Goal: Task Accomplishment & Management: Complete application form

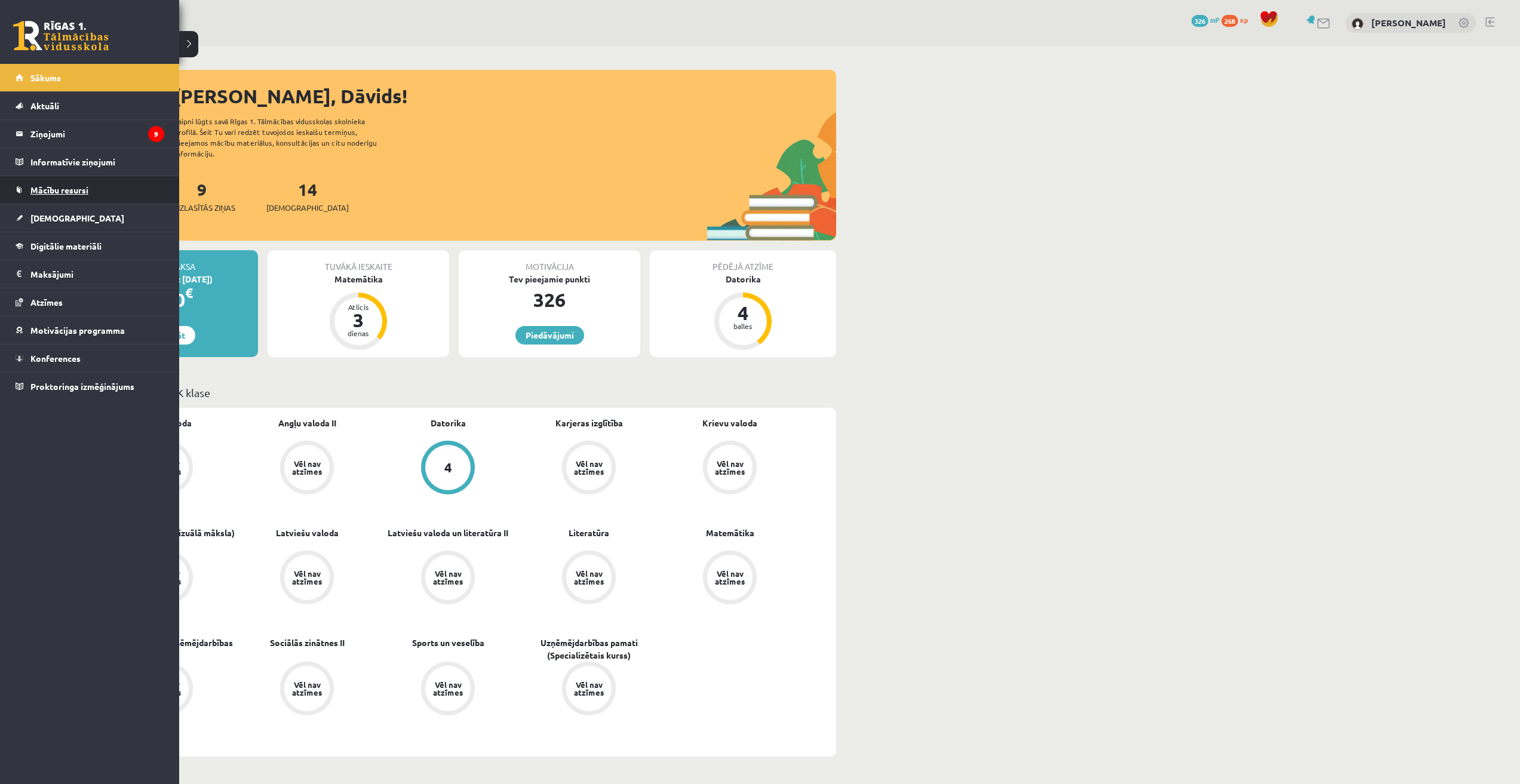
click at [47, 201] on link "Mācību resursi" at bounding box center [90, 190] width 149 height 28
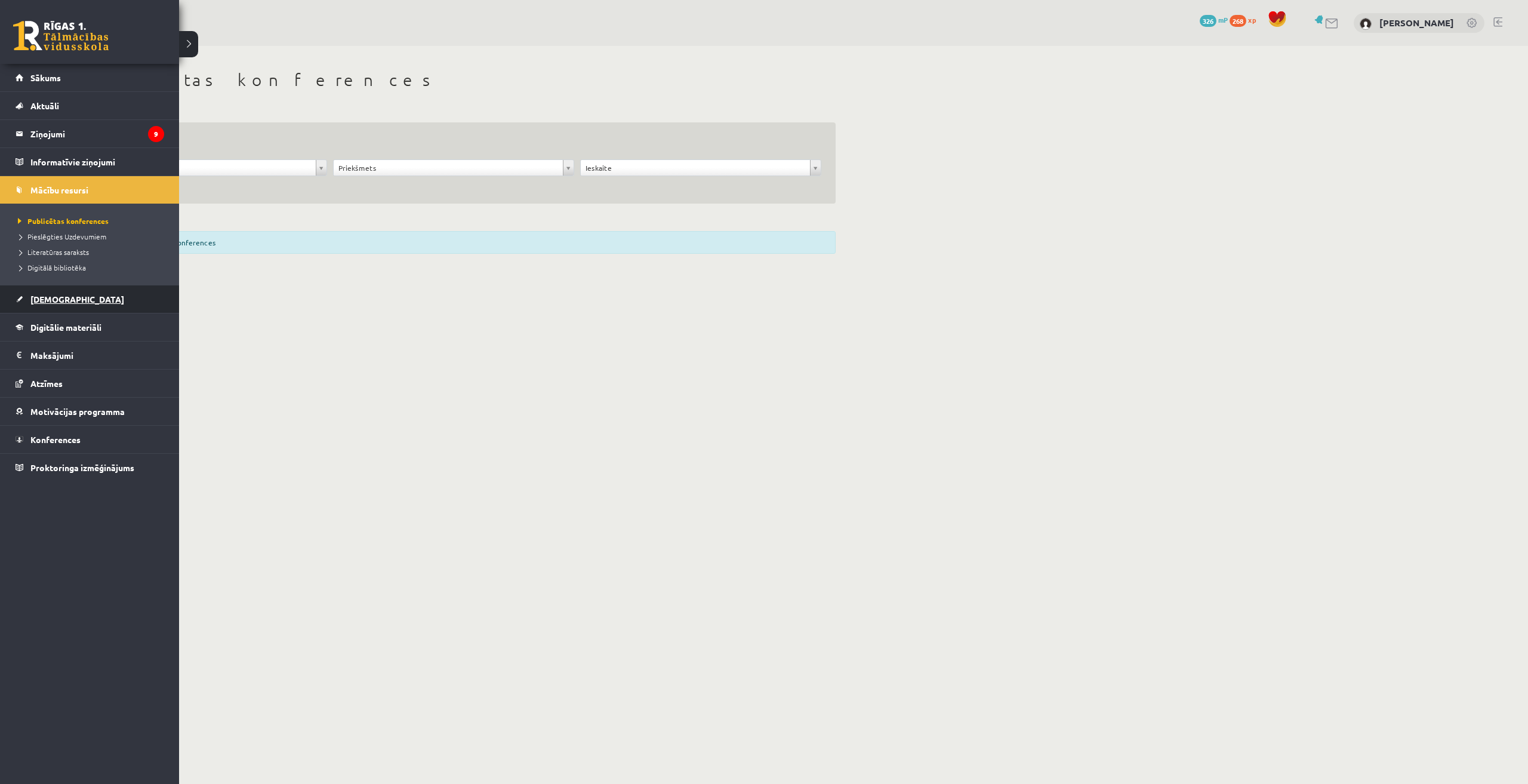
click at [63, 298] on span "[DEMOGRAPHIC_DATA]" at bounding box center [77, 299] width 93 height 11
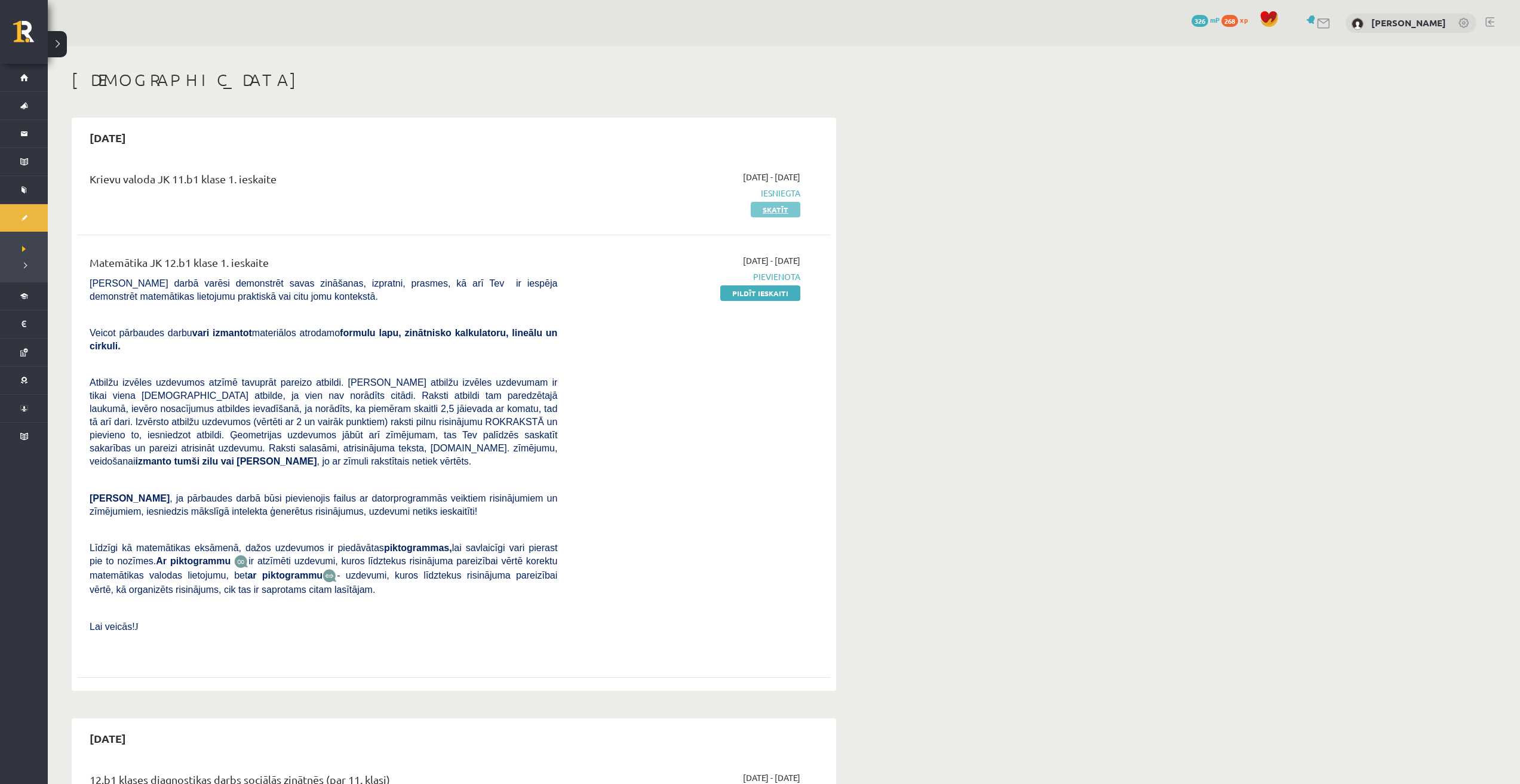
click at [771, 213] on link "Skatīt" at bounding box center [776, 209] width 50 height 15
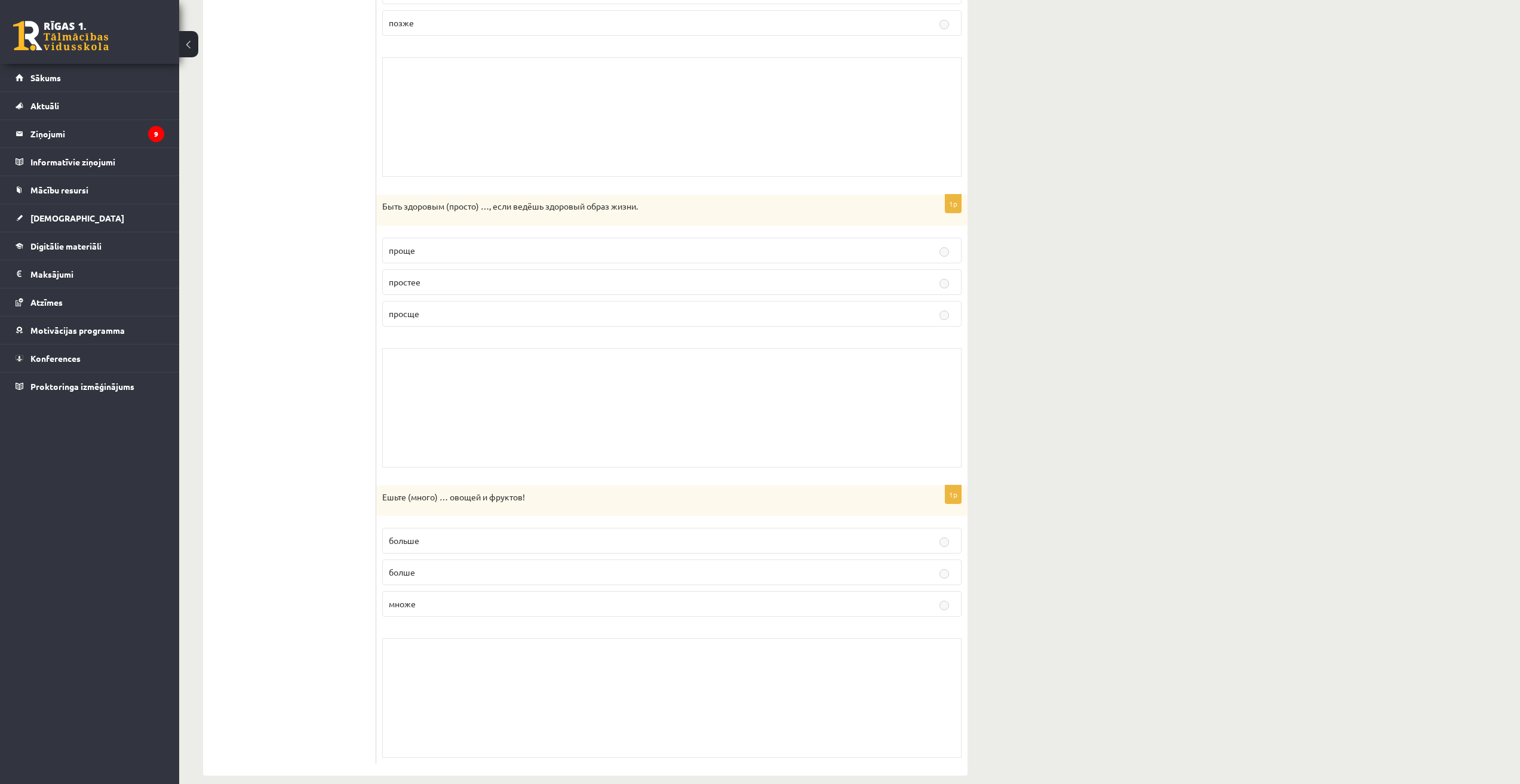
scroll to position [912, 0]
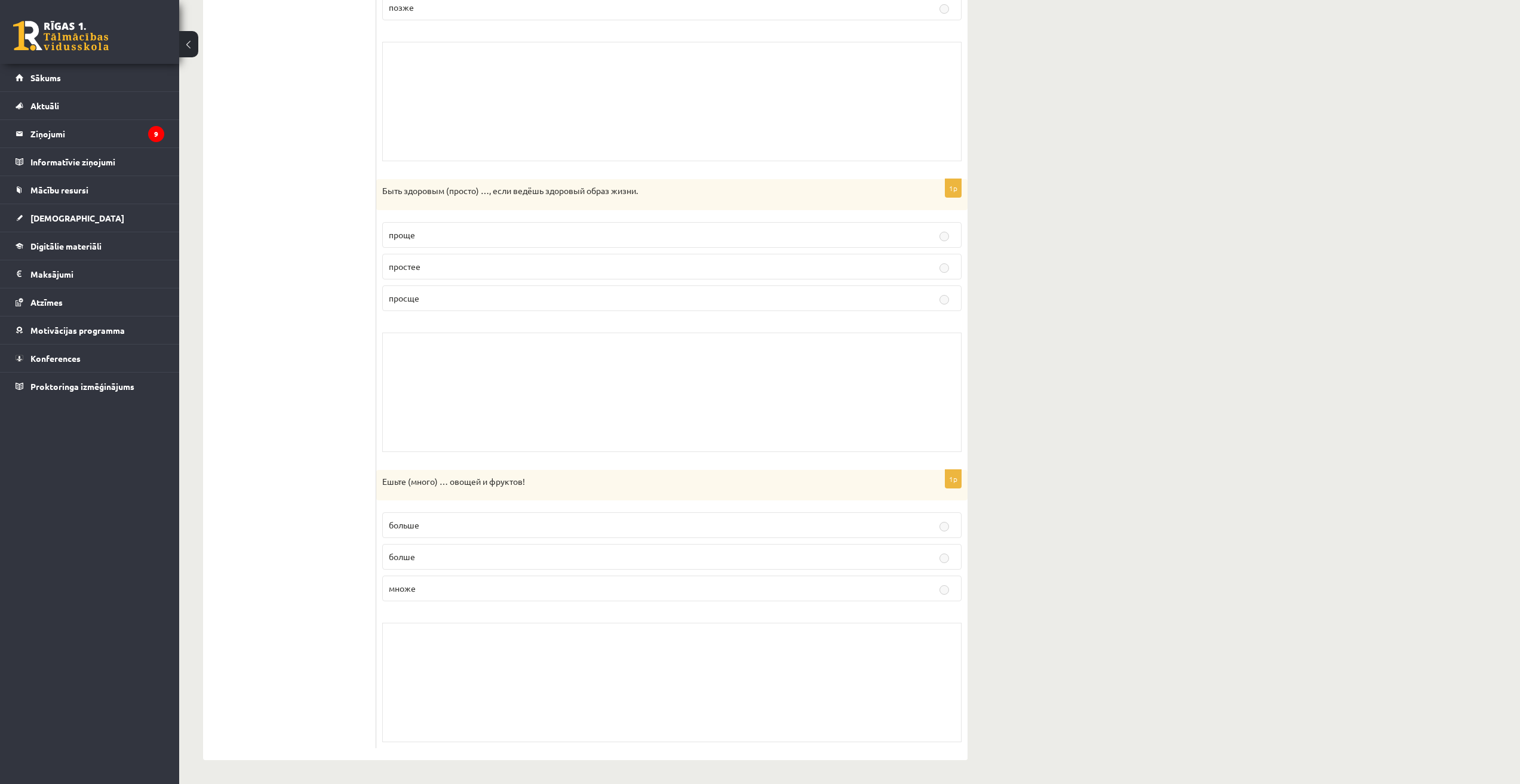
click at [409, 346] on div "Skolotāja pielikums" at bounding box center [672, 392] width 579 height 120
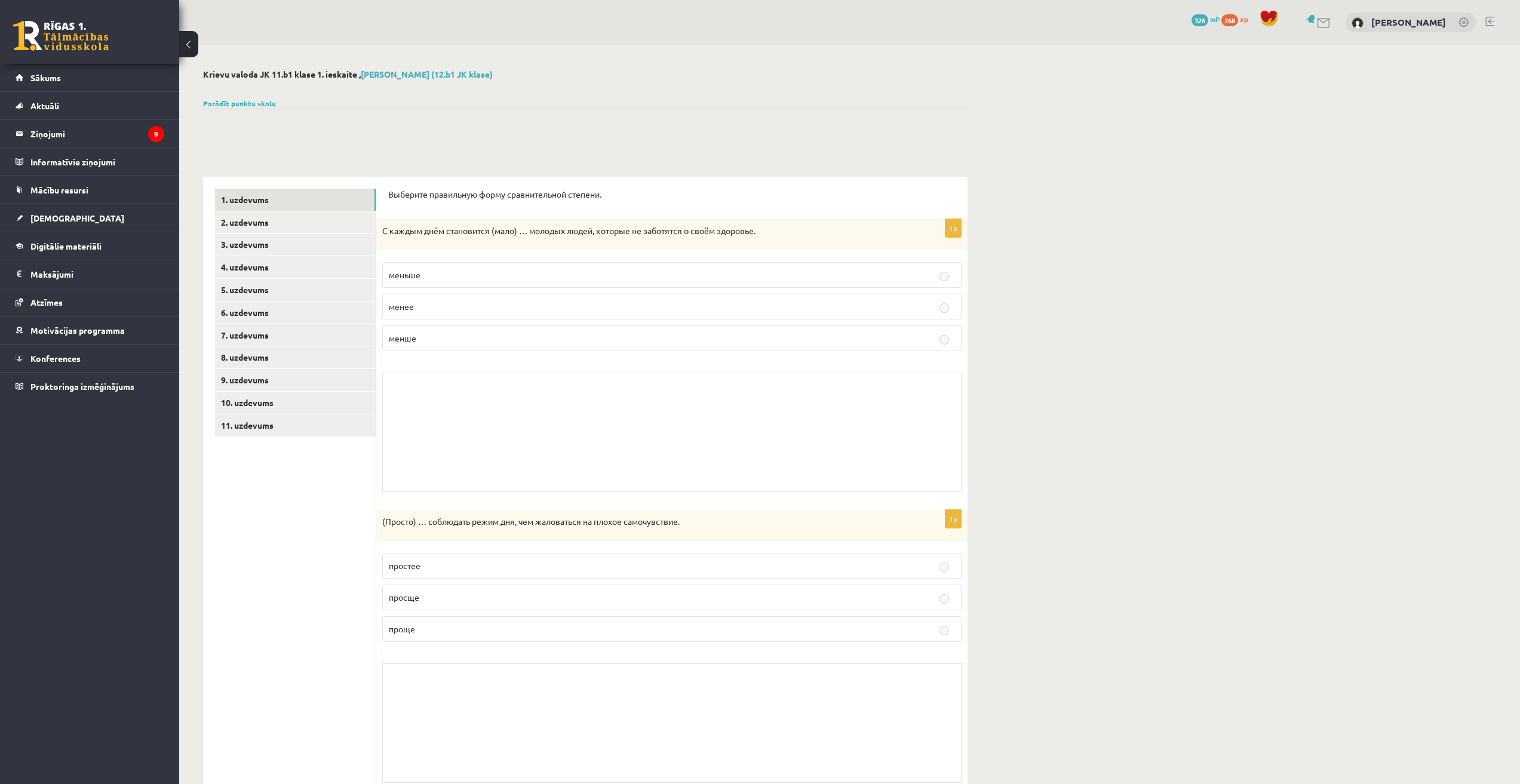
scroll to position [0, 0]
click at [477, 273] on p "меньше" at bounding box center [672, 275] width 566 height 12
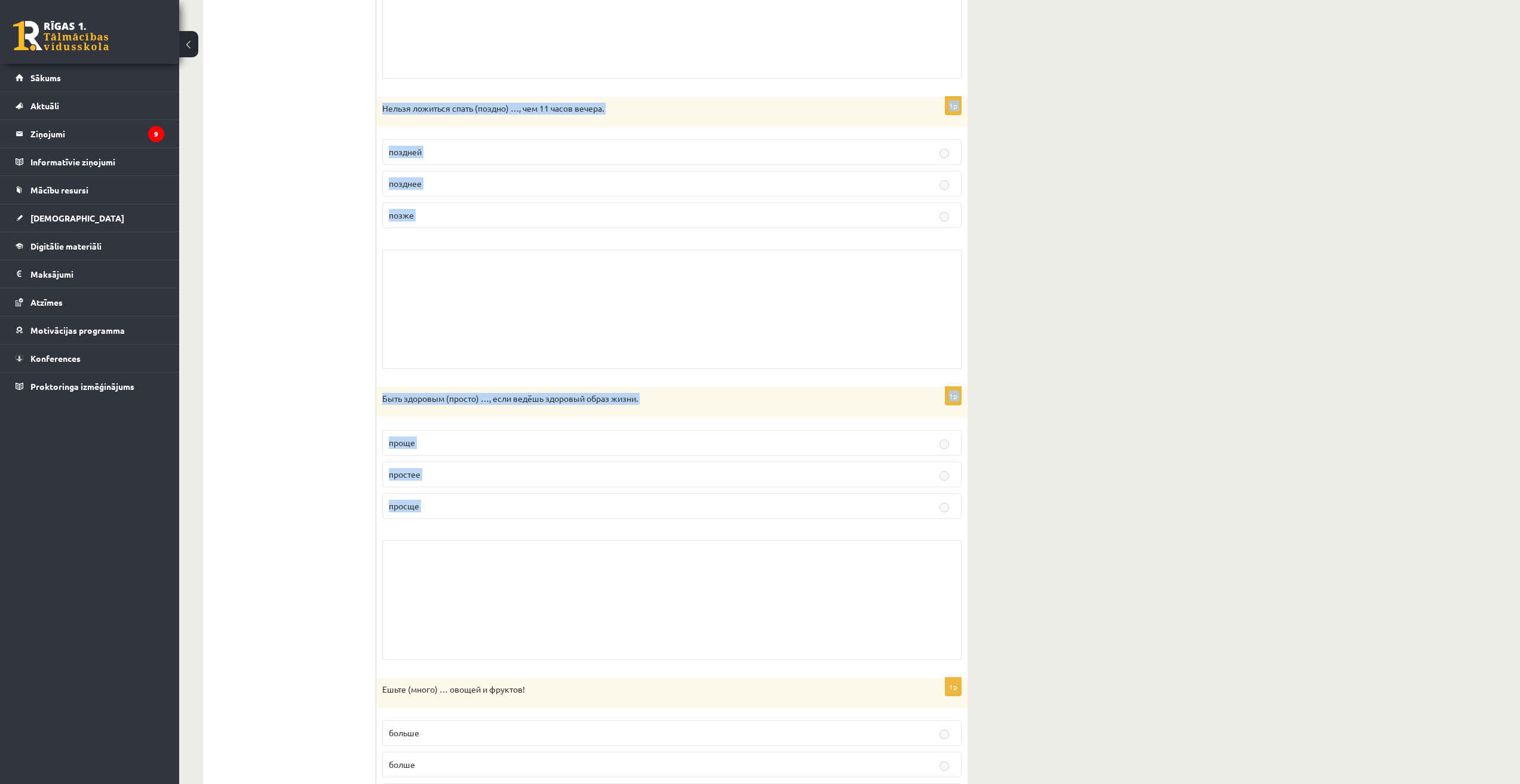
scroll to position [912, 0]
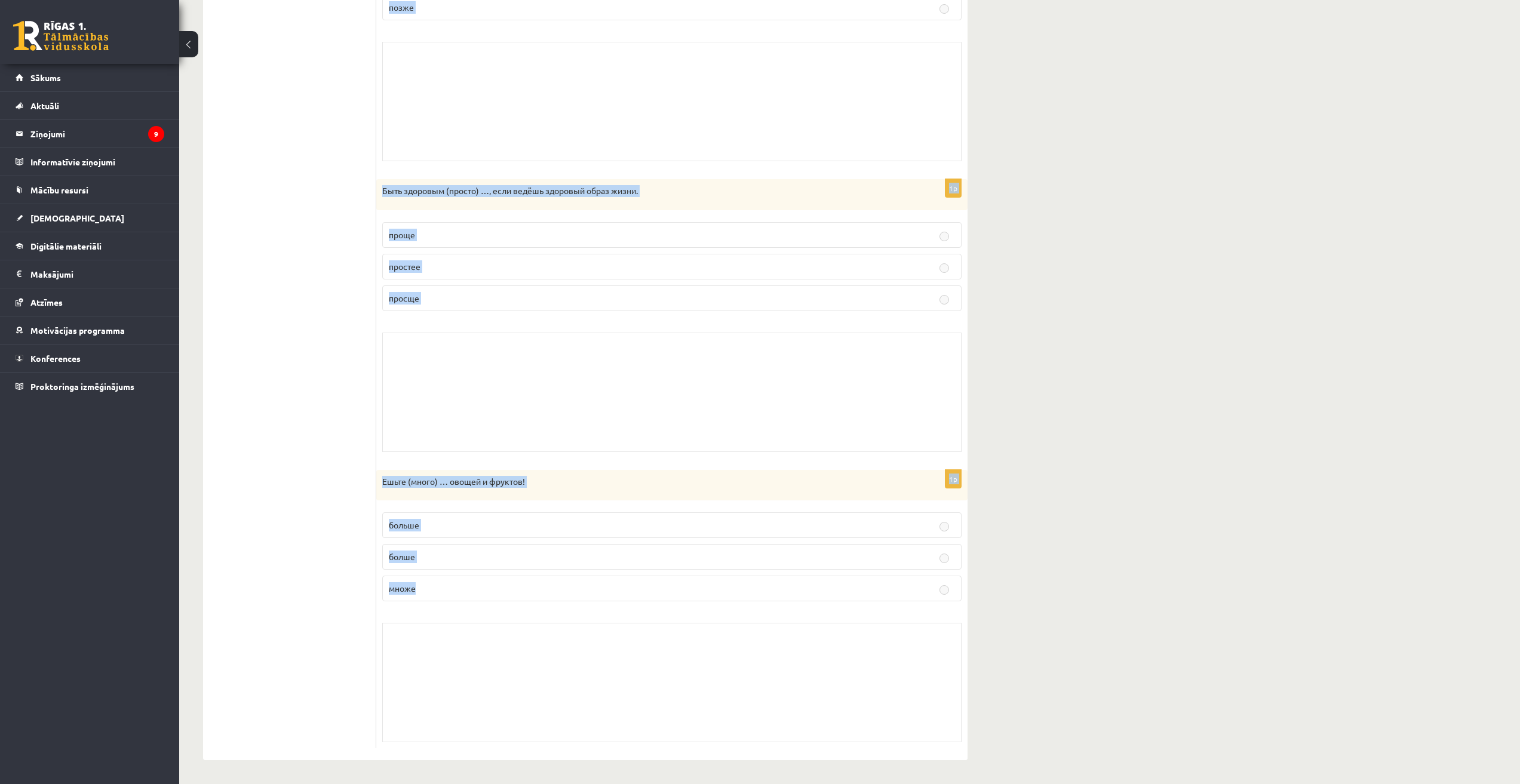
drag, startPoint x: 396, startPoint y: 196, endPoint x: 593, endPoint y: 614, distance: 462.1
click at [593, 614] on form "Выберите правильную форму сравнительной степени. 1p С каждым днём становится (м…" at bounding box center [672, 12] width 568 height 1471
copy form "Выберите правильную форму сравнительной степени. 1p С каждым днём становится (м…"
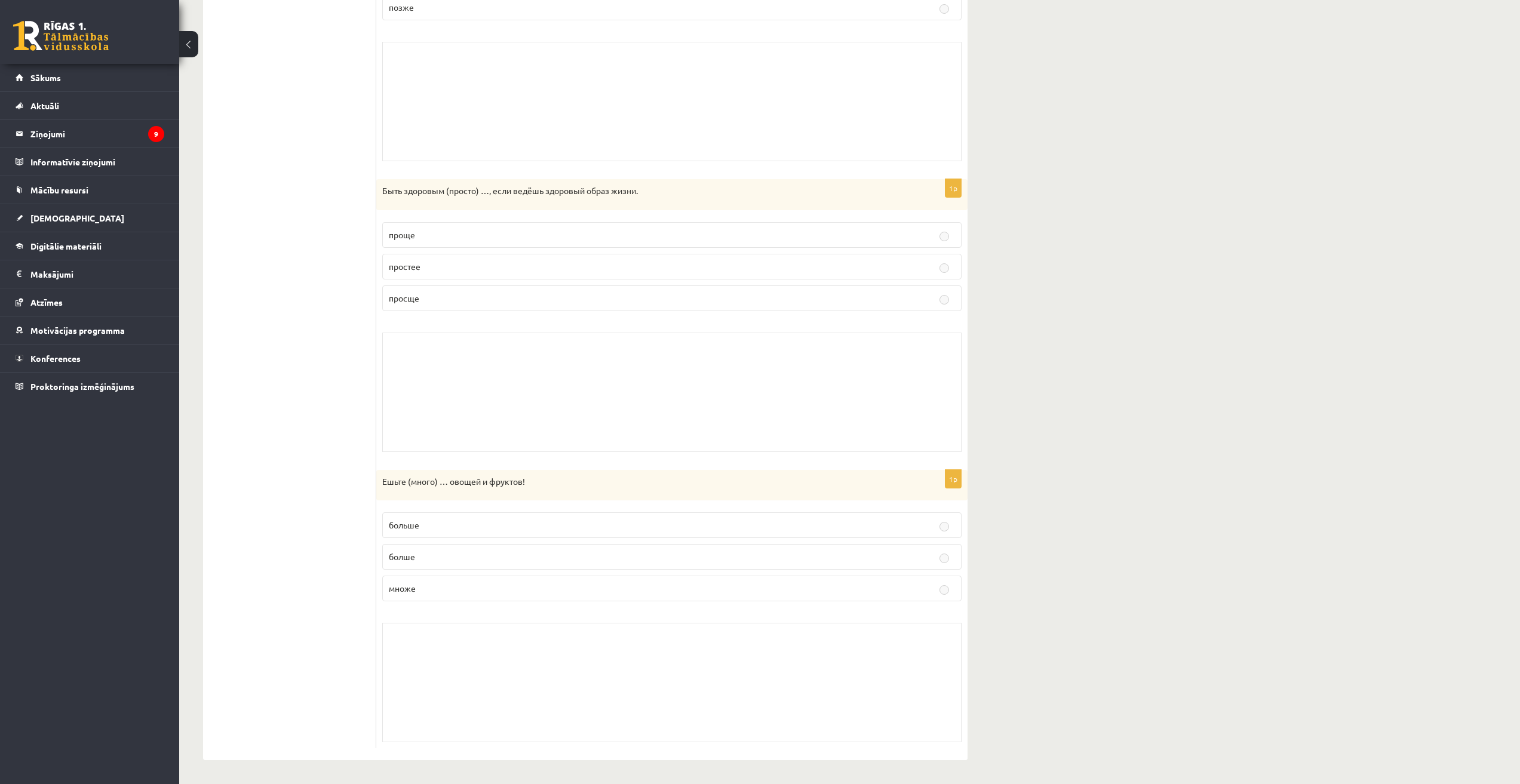
click at [338, 389] on ul "1. uzdevums 2. uzdevums 3. uzdevums 4. uzdevums 5. uzdevums 6. uzdevums 7. uzde…" at bounding box center [296, 12] width 161 height 1471
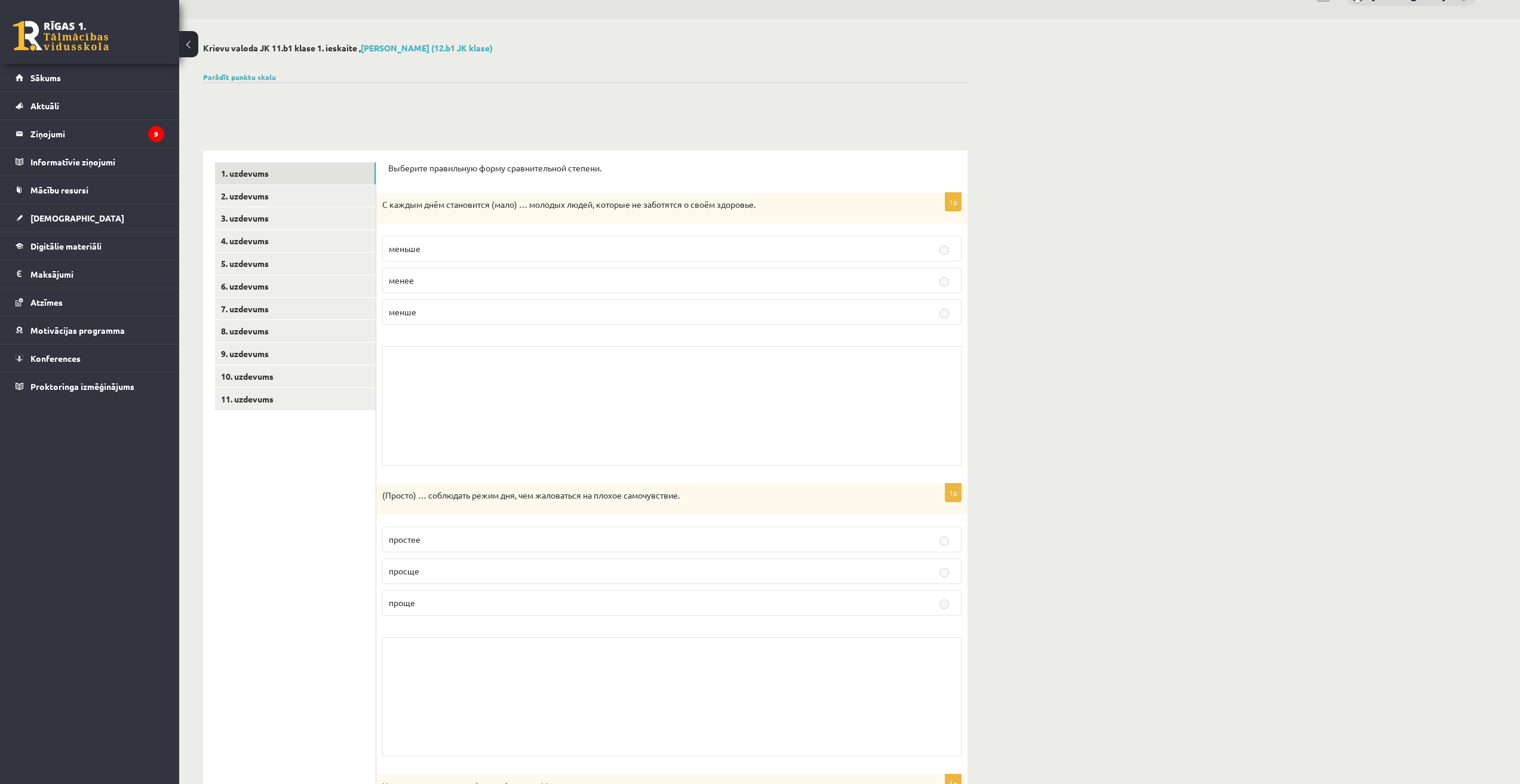
scroll to position [0, 0]
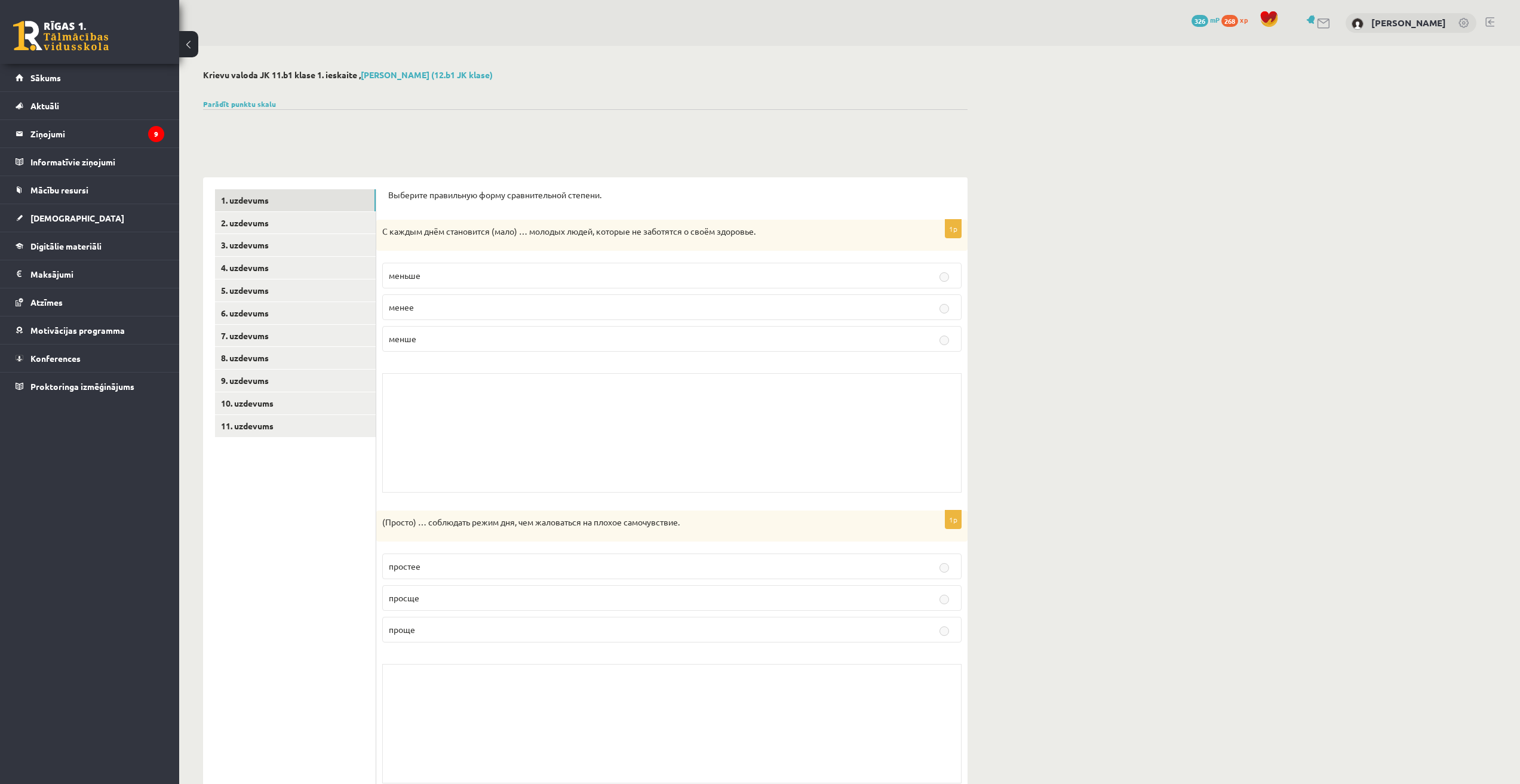
click at [438, 632] on p "проще" at bounding box center [672, 629] width 566 height 12
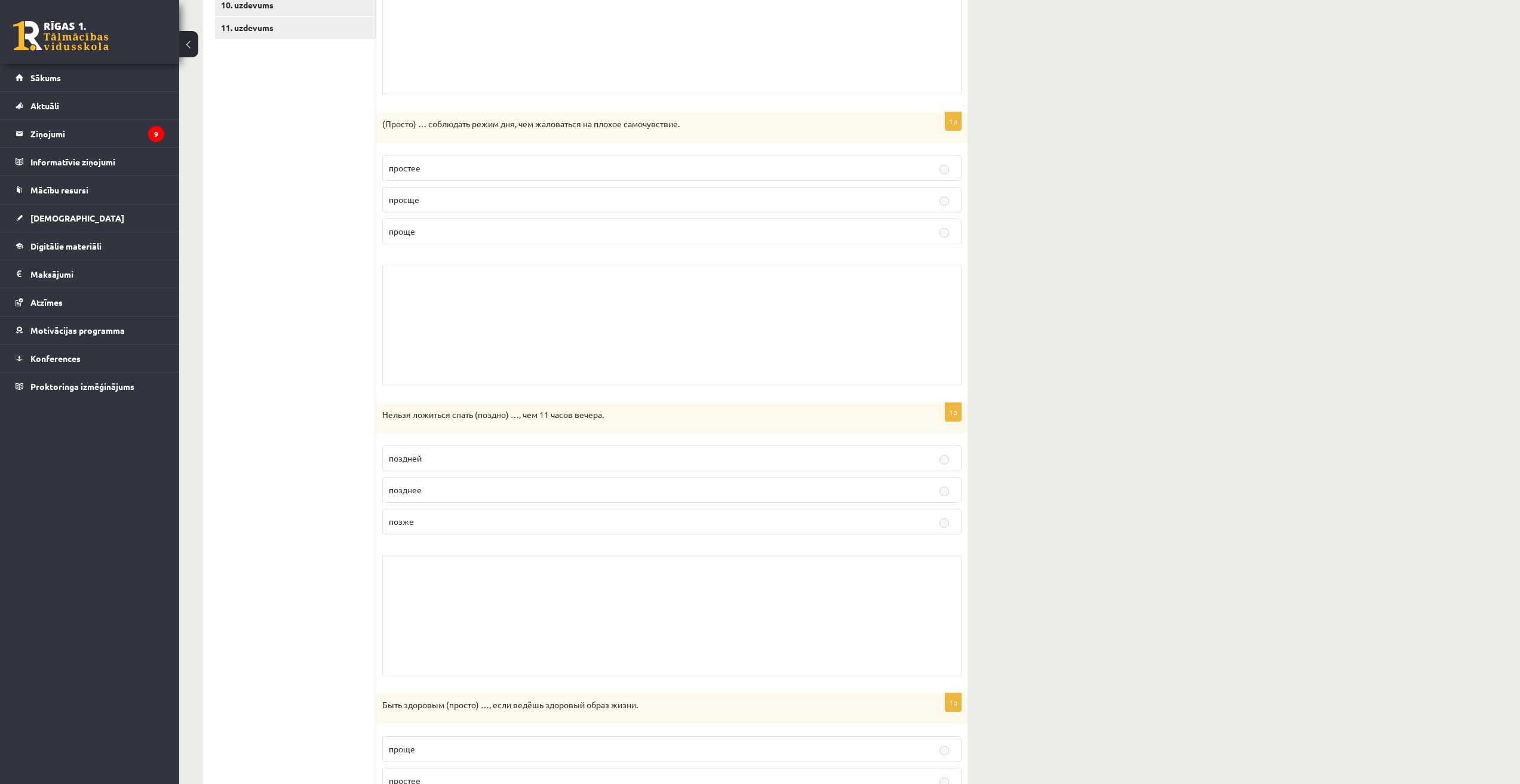
click at [443, 529] on label "позже" at bounding box center [672, 521] width 579 height 26
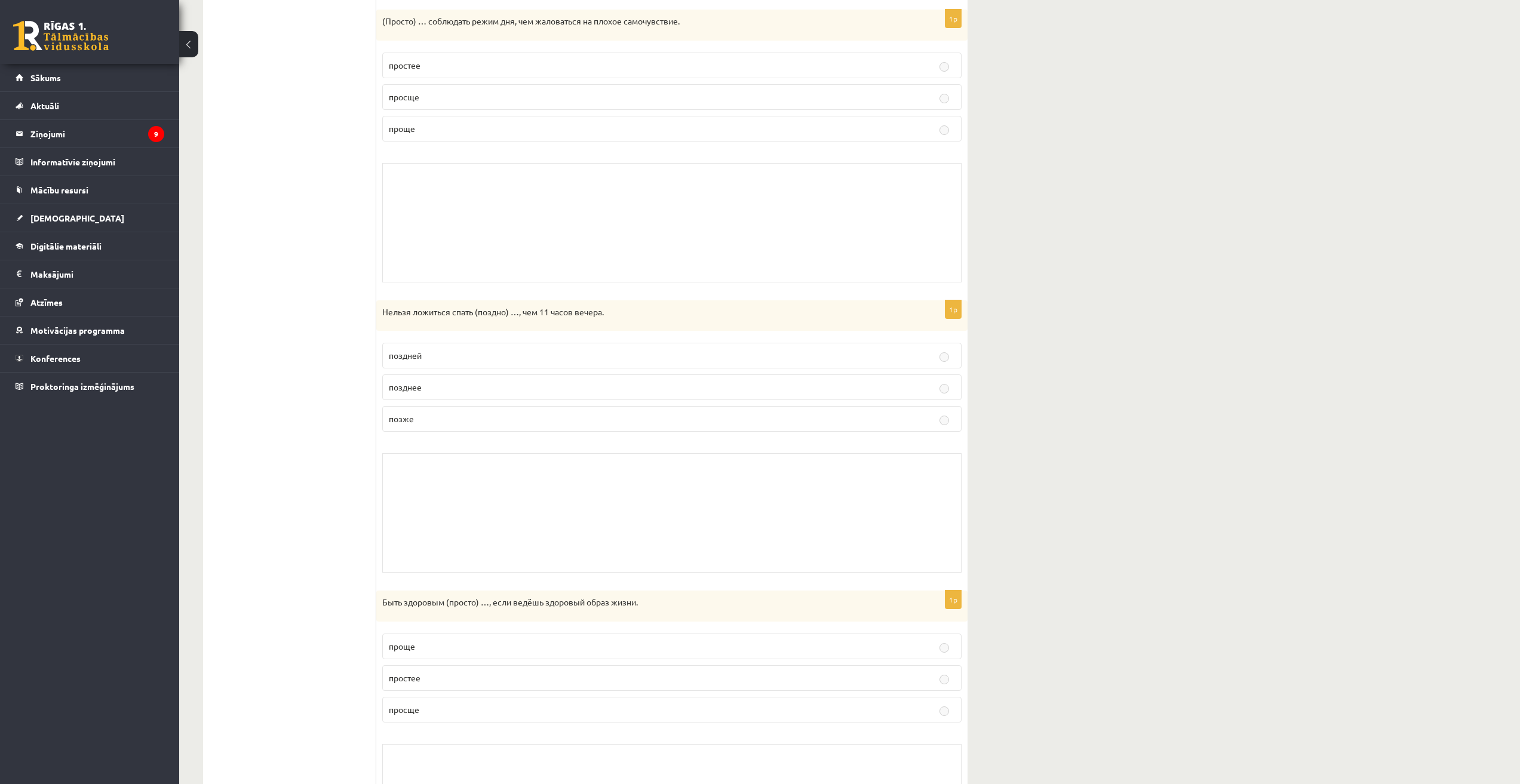
scroll to position [597, 0]
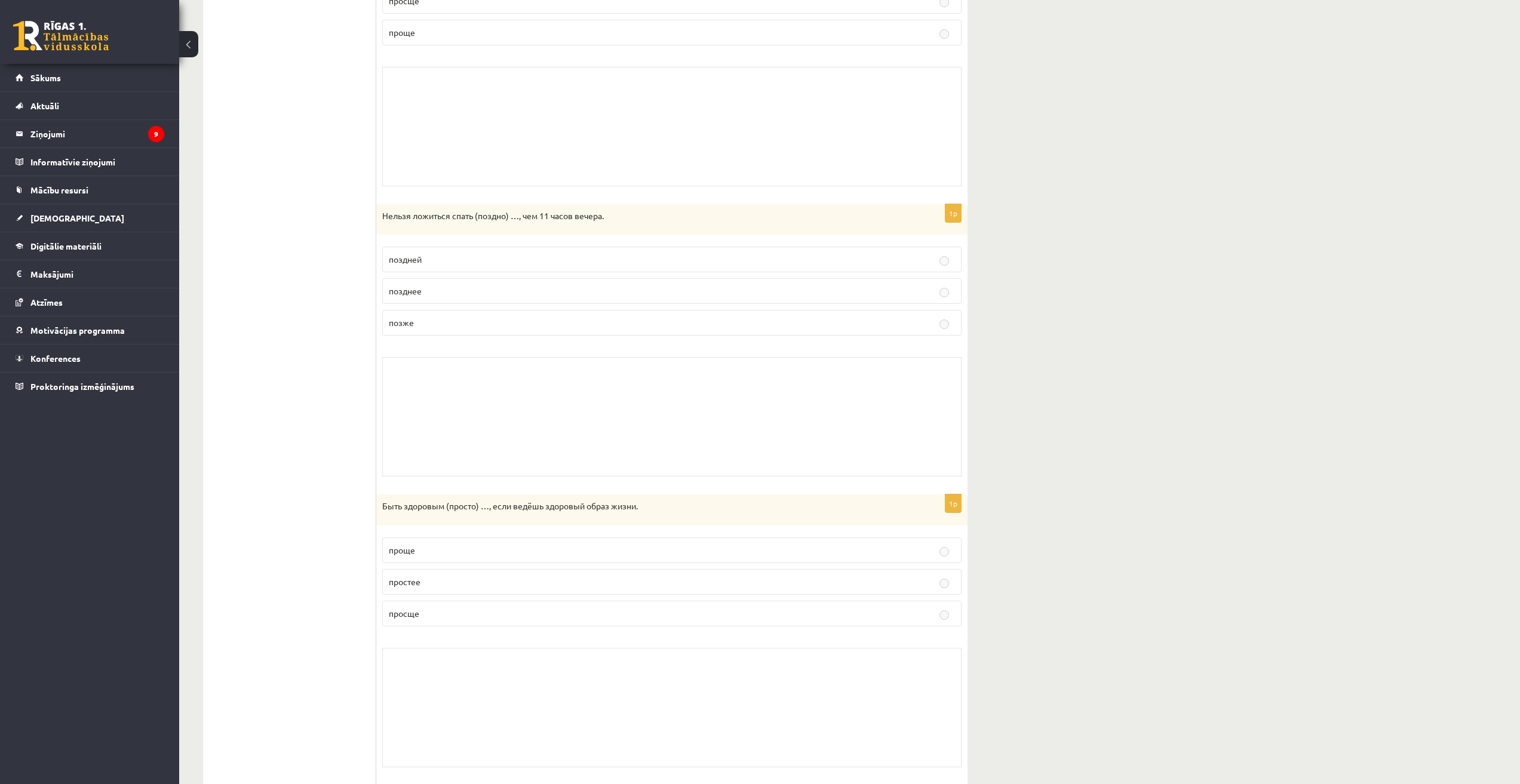
drag, startPoint x: 439, startPoint y: 544, endPoint x: 429, endPoint y: 550, distance: 11.7
click at [439, 544] on p "проще" at bounding box center [672, 550] width 566 height 12
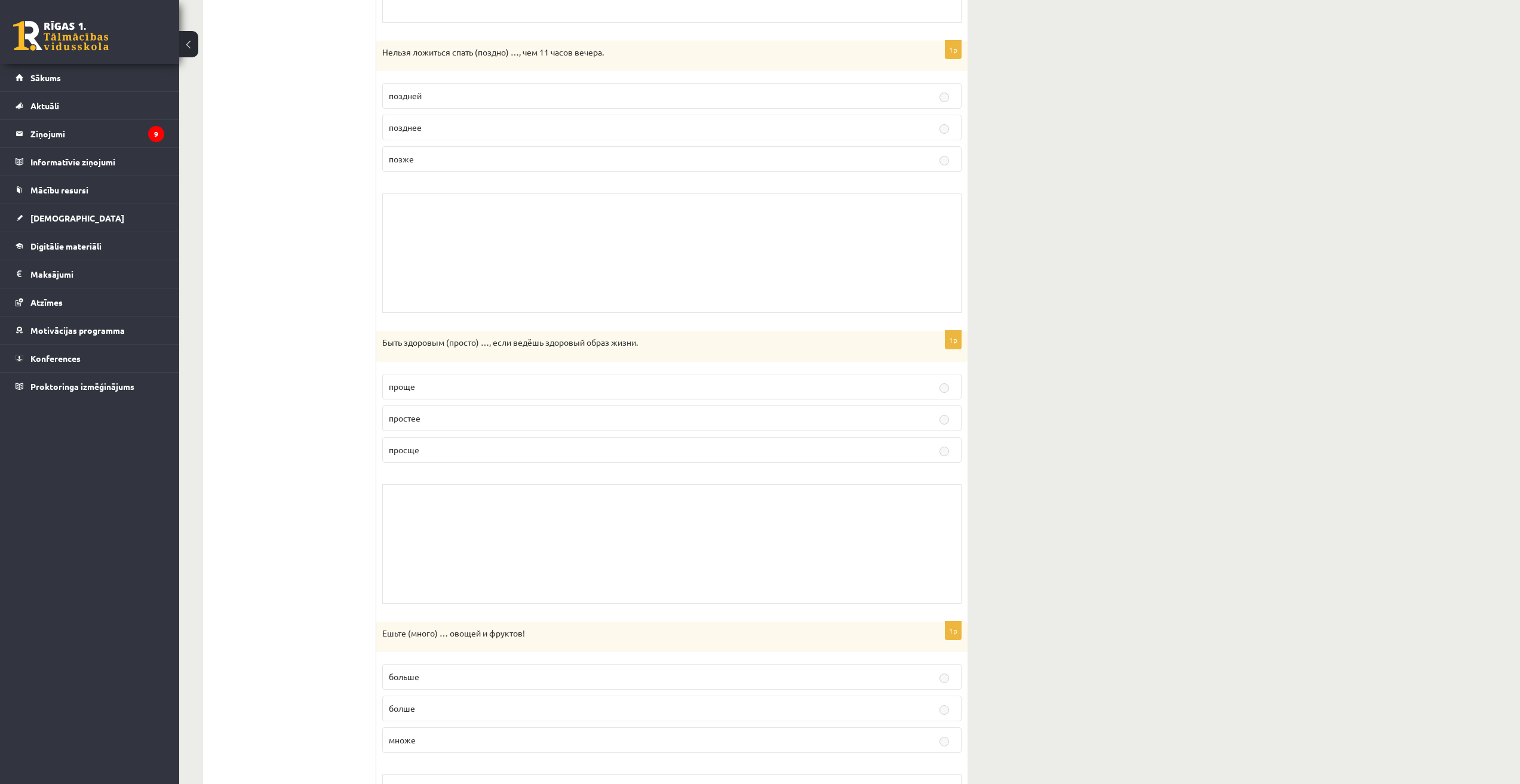
scroll to position [912, 0]
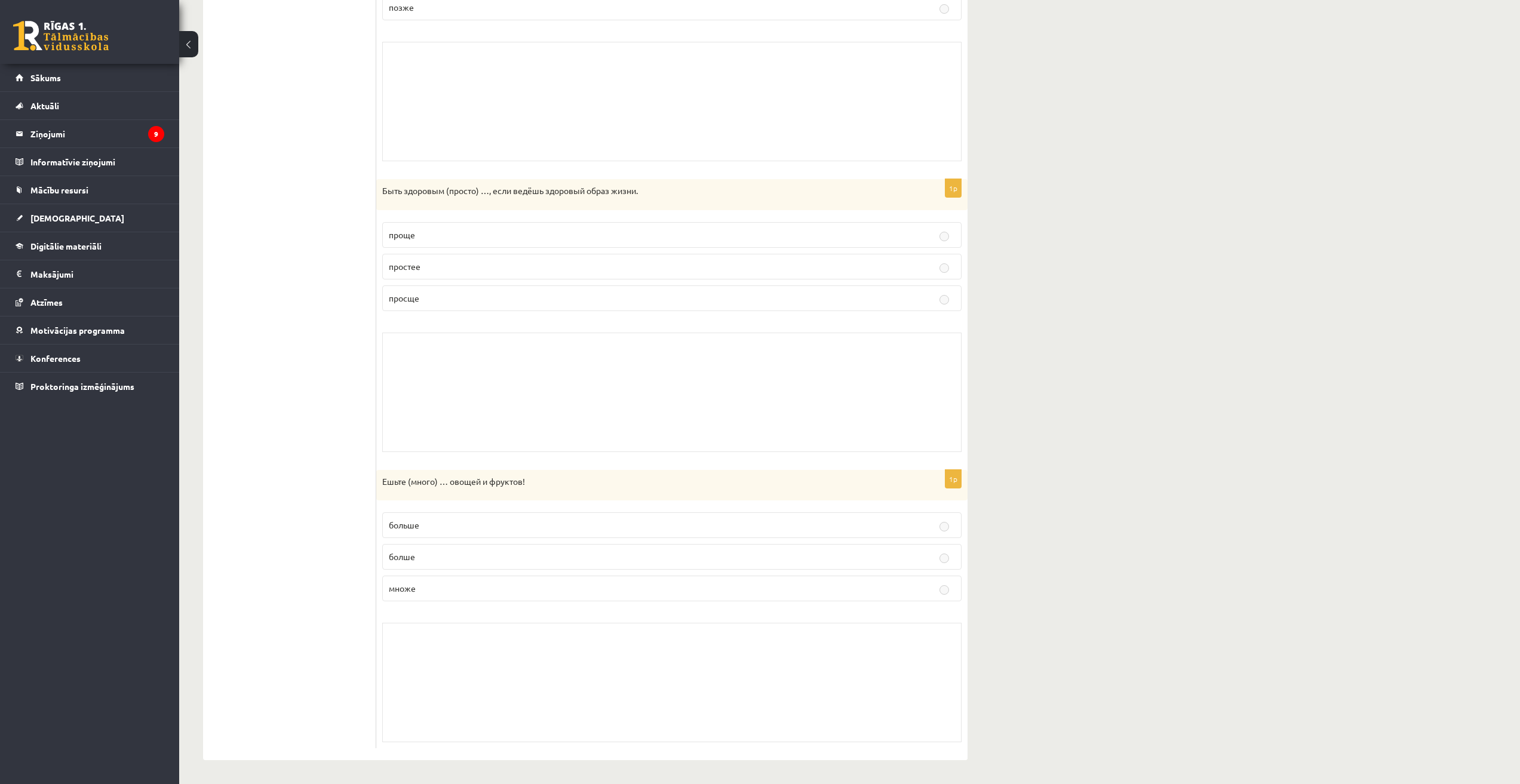
click at [493, 525] on p "больше" at bounding box center [672, 524] width 566 height 12
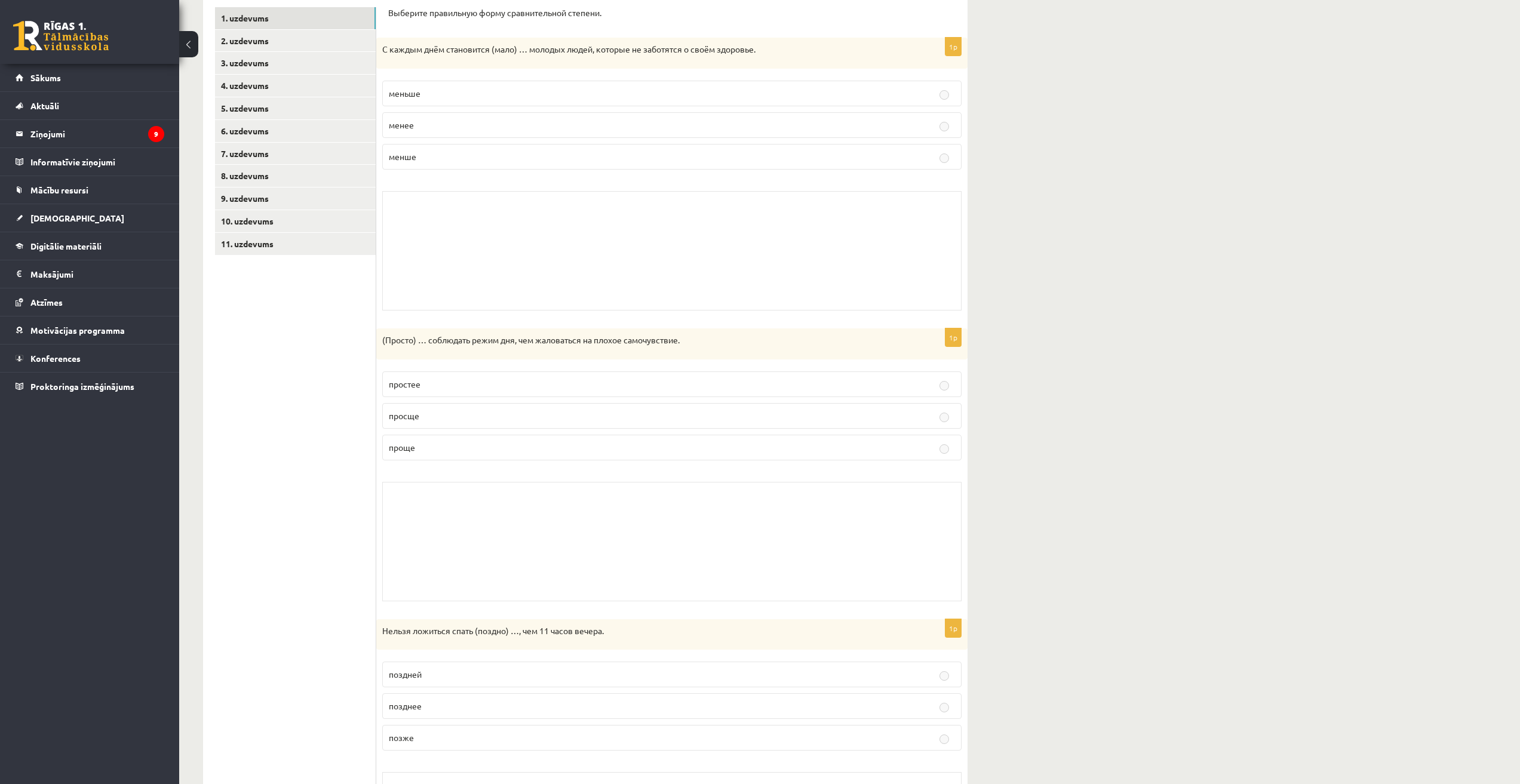
scroll to position [0, 0]
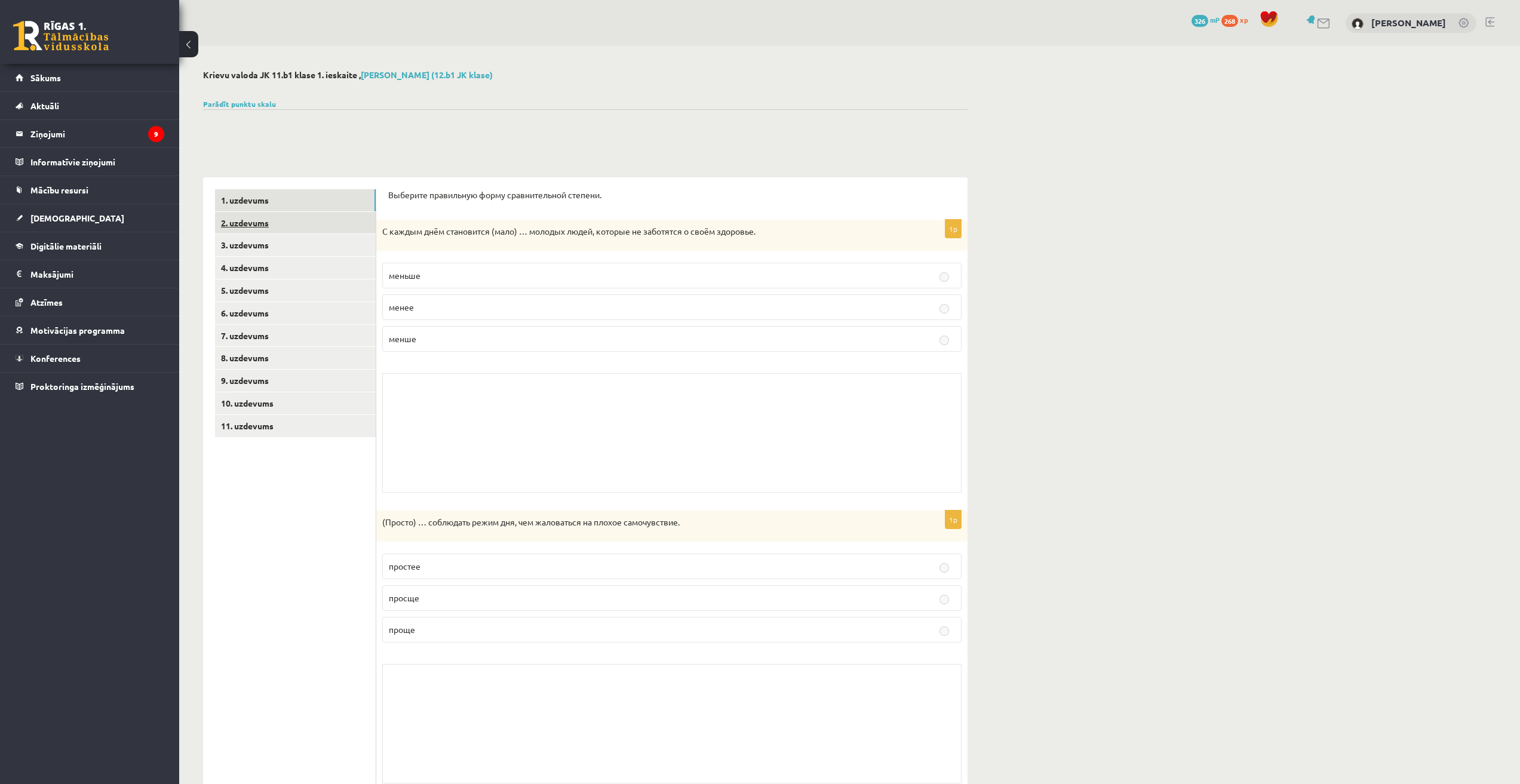
click at [245, 232] on link "2. uzdevums" at bounding box center [296, 223] width 161 height 22
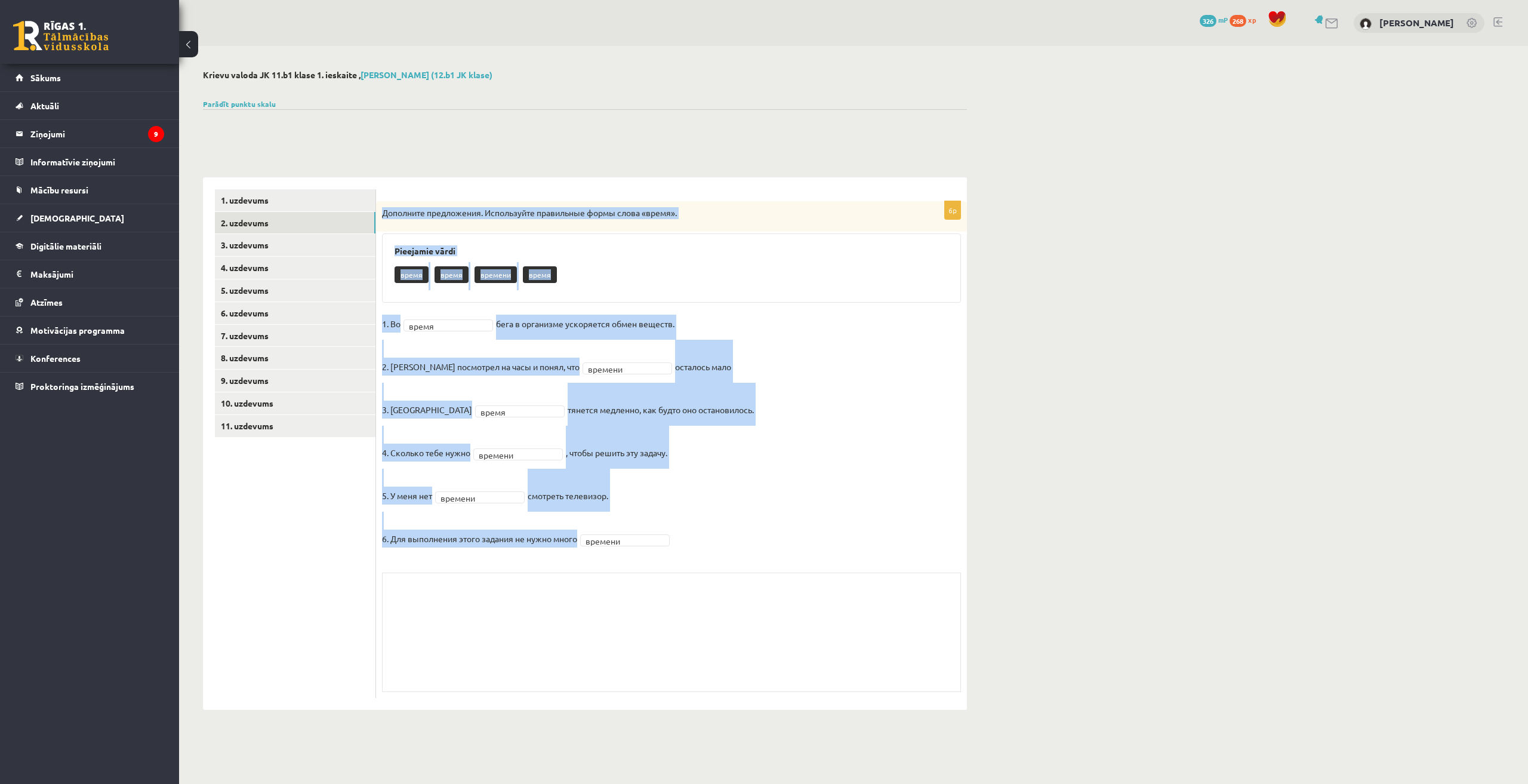
drag, startPoint x: 381, startPoint y: 211, endPoint x: 718, endPoint y: 541, distance: 471.7
click at [718, 541] on div "6p Дополните предложения. Используйте правильные формы слова «время». Pieejamie…" at bounding box center [672, 449] width 591 height 497
copy div "Дополните предложения. Используйте правильные формы слова «время». Pieejamie vā…"
click at [967, 462] on div "Krievu valoda JK 11.b1 klase 1. ieskaite , Dāvids Babans (12.b1 JK klase) Parād…" at bounding box center [585, 389] width 812 height 688
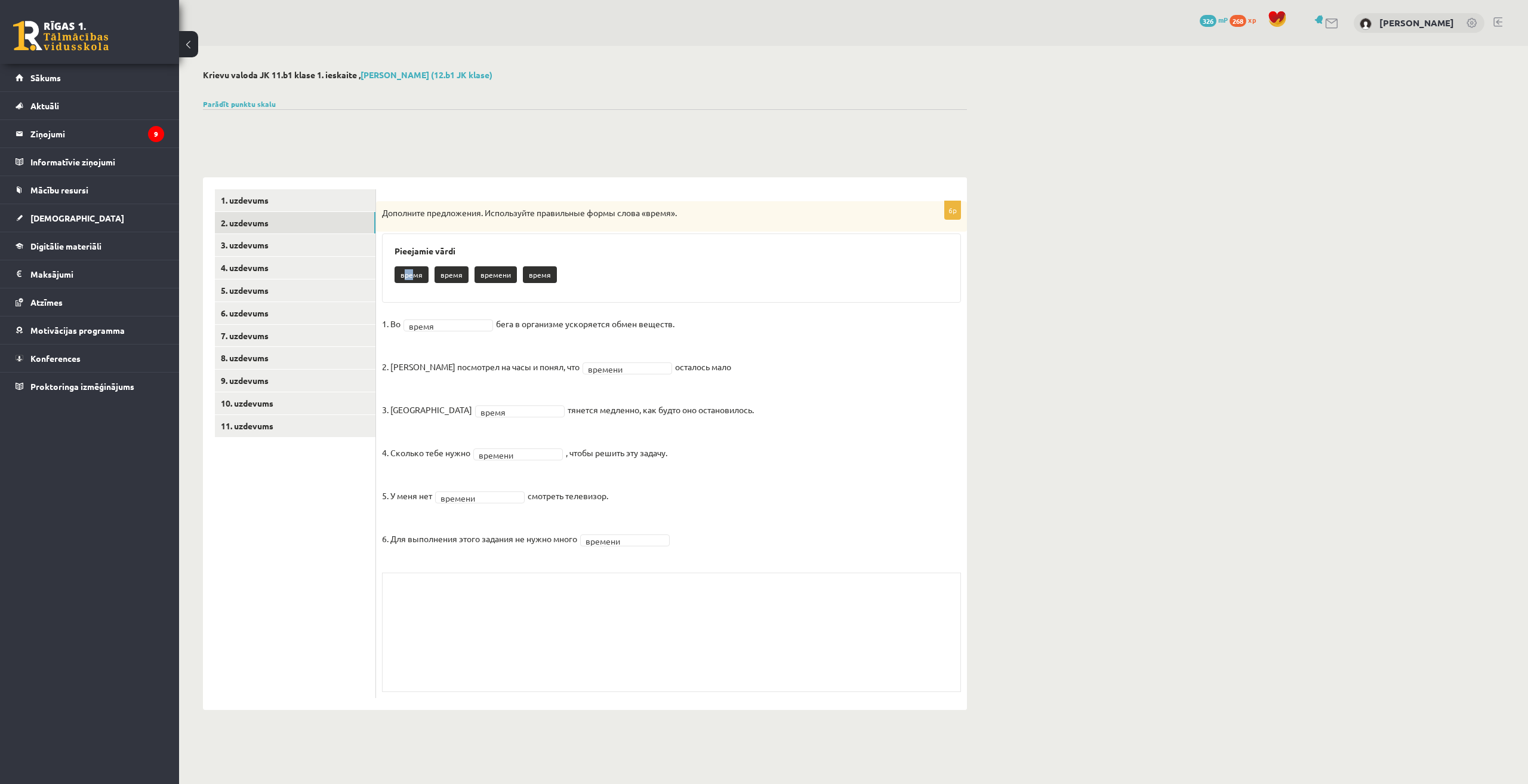
drag, startPoint x: 403, startPoint y: 276, endPoint x: 413, endPoint y: 276, distance: 10.0
click at [413, 276] on p "время" at bounding box center [411, 274] width 34 height 17
click at [490, 342] on p "2. Андрис посмотрел на часы и понял, что" at bounding box center [481, 357] width 198 height 36
click at [279, 252] on link "3. uzdevums" at bounding box center [295, 245] width 160 height 22
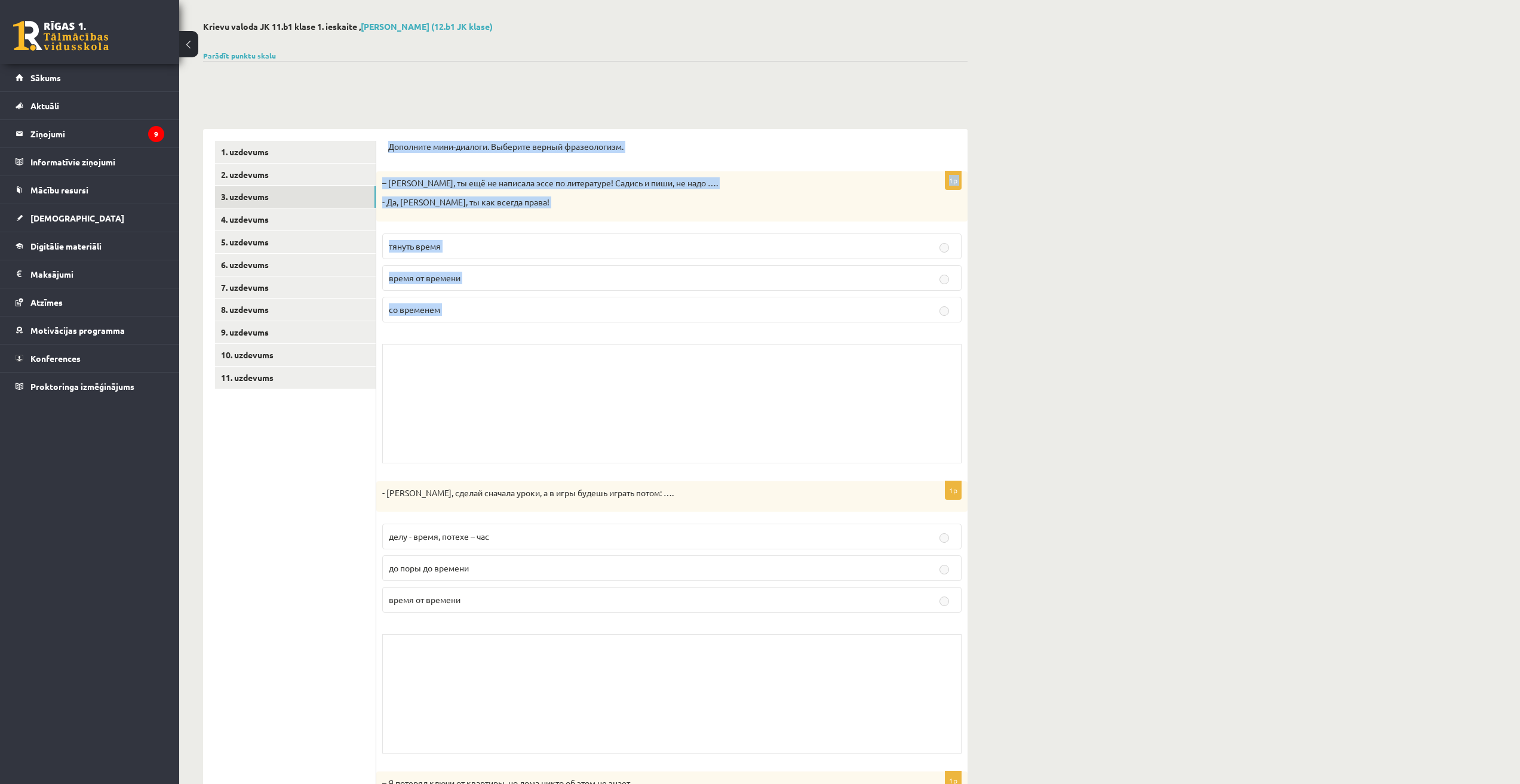
scroll to position [100, 0]
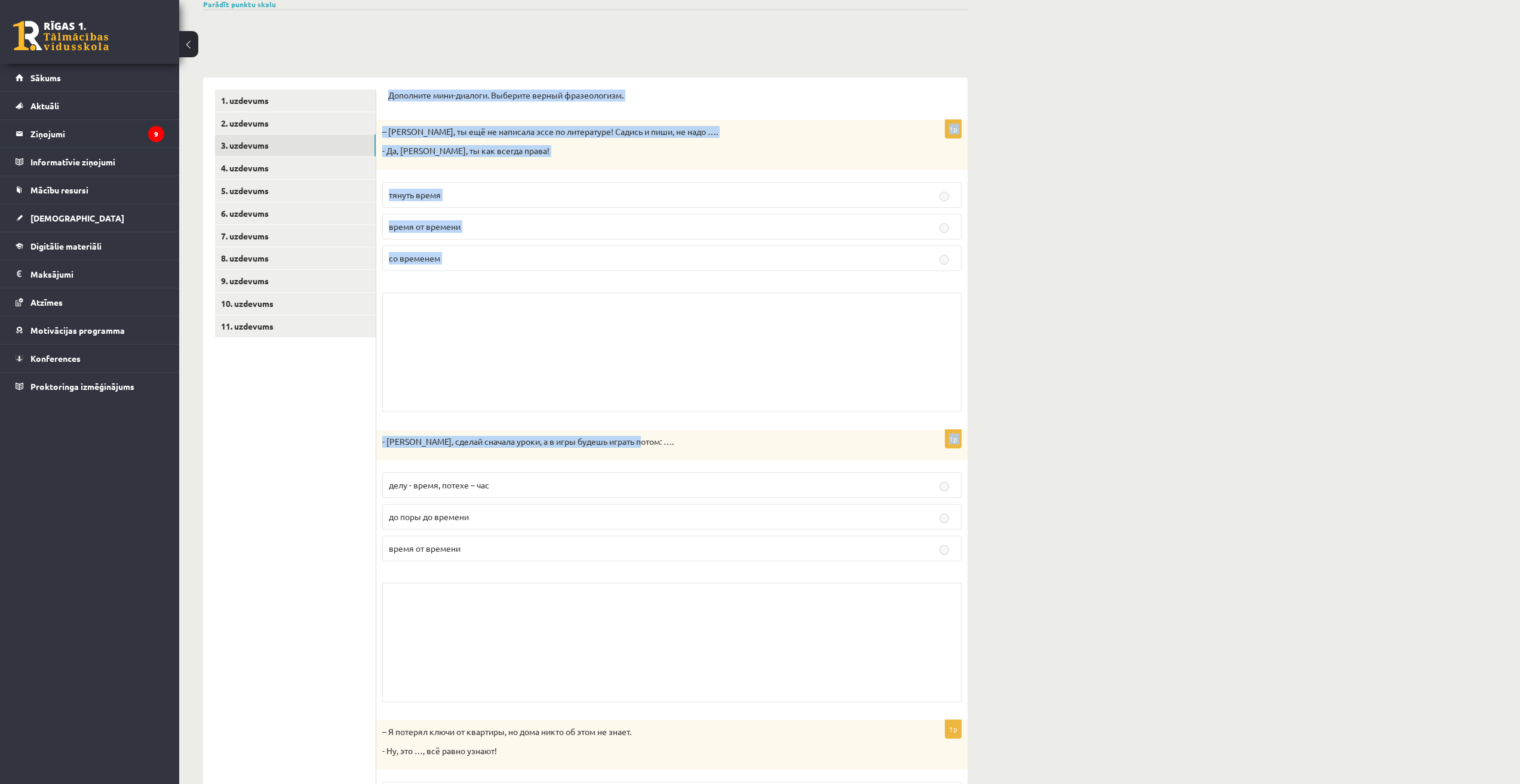
drag, startPoint x: 387, startPoint y: 193, endPoint x: 717, endPoint y: 436, distance: 409.8
click at [717, 436] on div "Дополните мини-диалоги. Выберите верный фразеологизм. 1p – Рита, ты ещё не напи…" at bounding box center [672, 713] width 591 height 1273
click at [1142, 394] on div "Krievu valoda JK 11.b1 klase 1. ieskaite , Dāvids Babans (12.b1 JK klase) Parād…" at bounding box center [849, 660] width 1340 height 1428
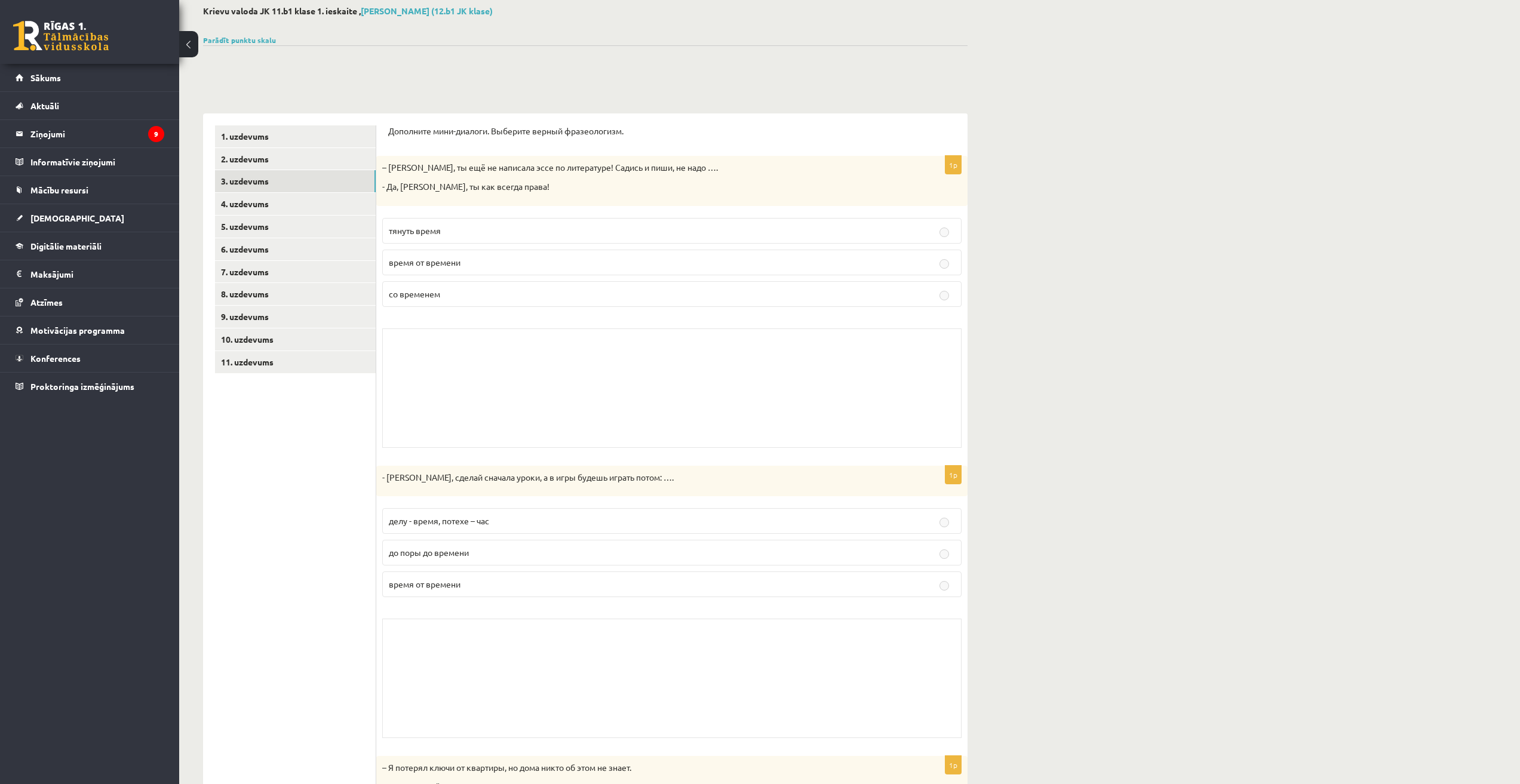
scroll to position [0, 0]
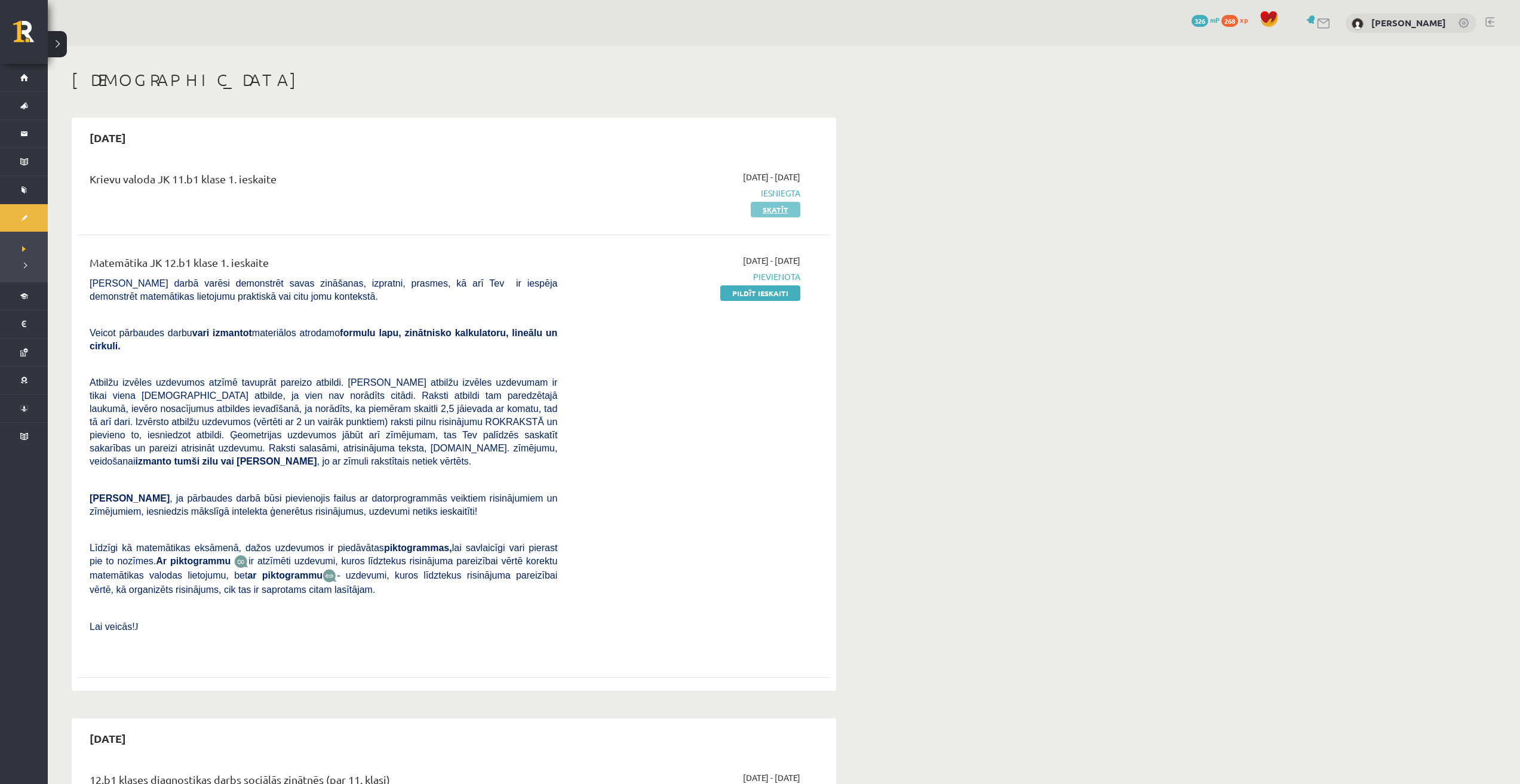
click at [784, 211] on link "Skatīt" at bounding box center [776, 209] width 50 height 15
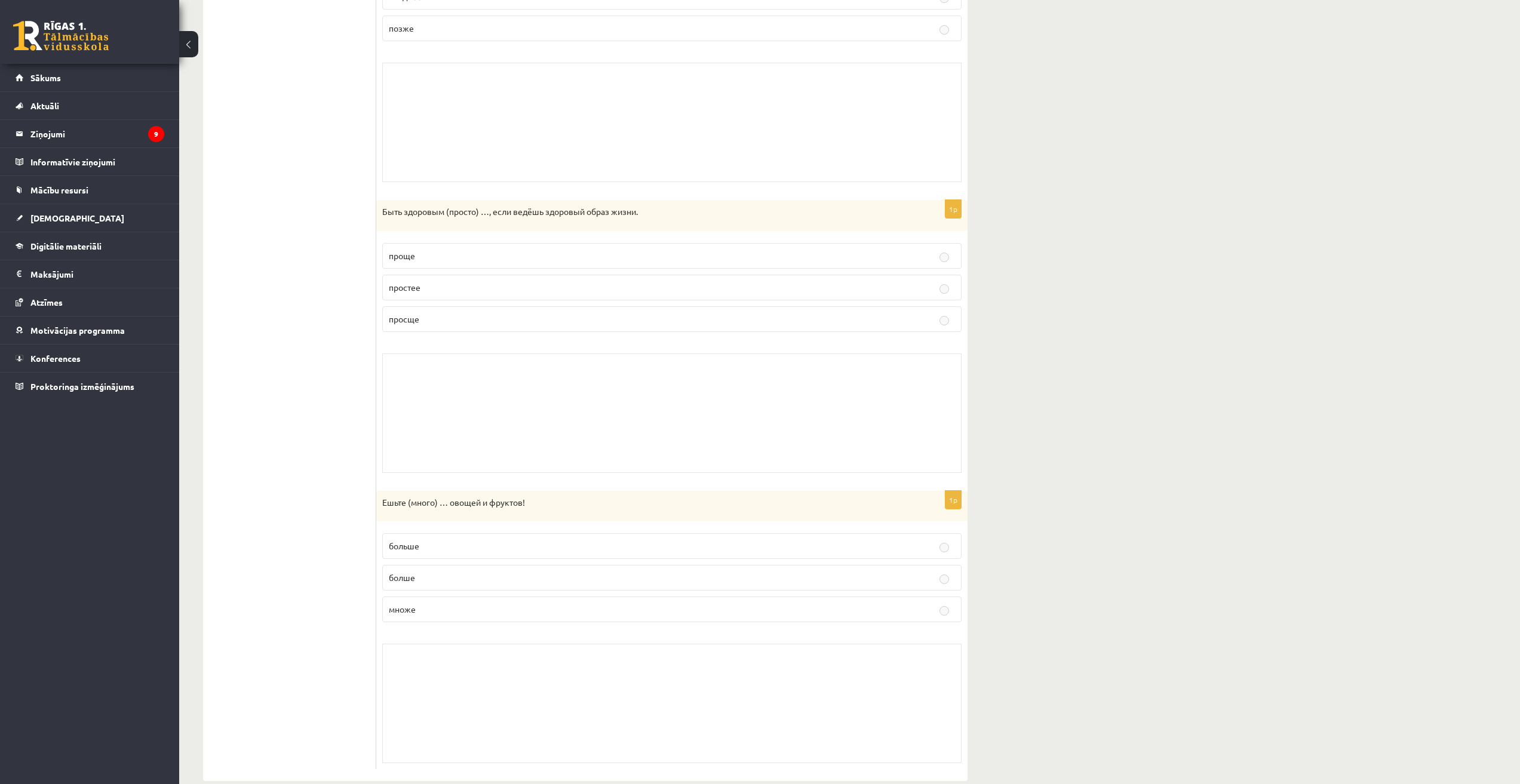
scroll to position [912, 0]
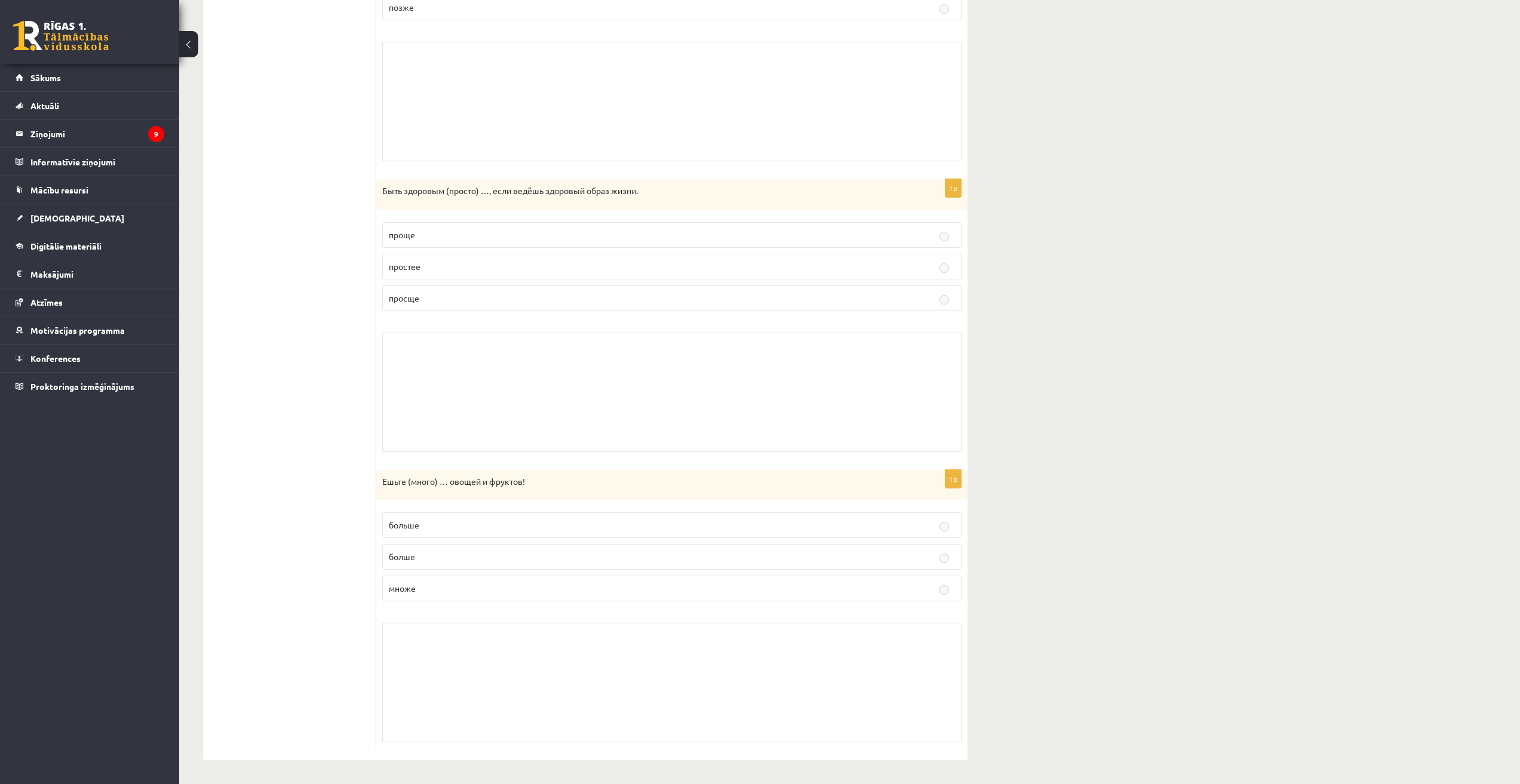
click at [436, 551] on p "болше" at bounding box center [672, 556] width 566 height 12
click at [454, 511] on fieldset "больше болше множе" at bounding box center [672, 555] width 579 height 98
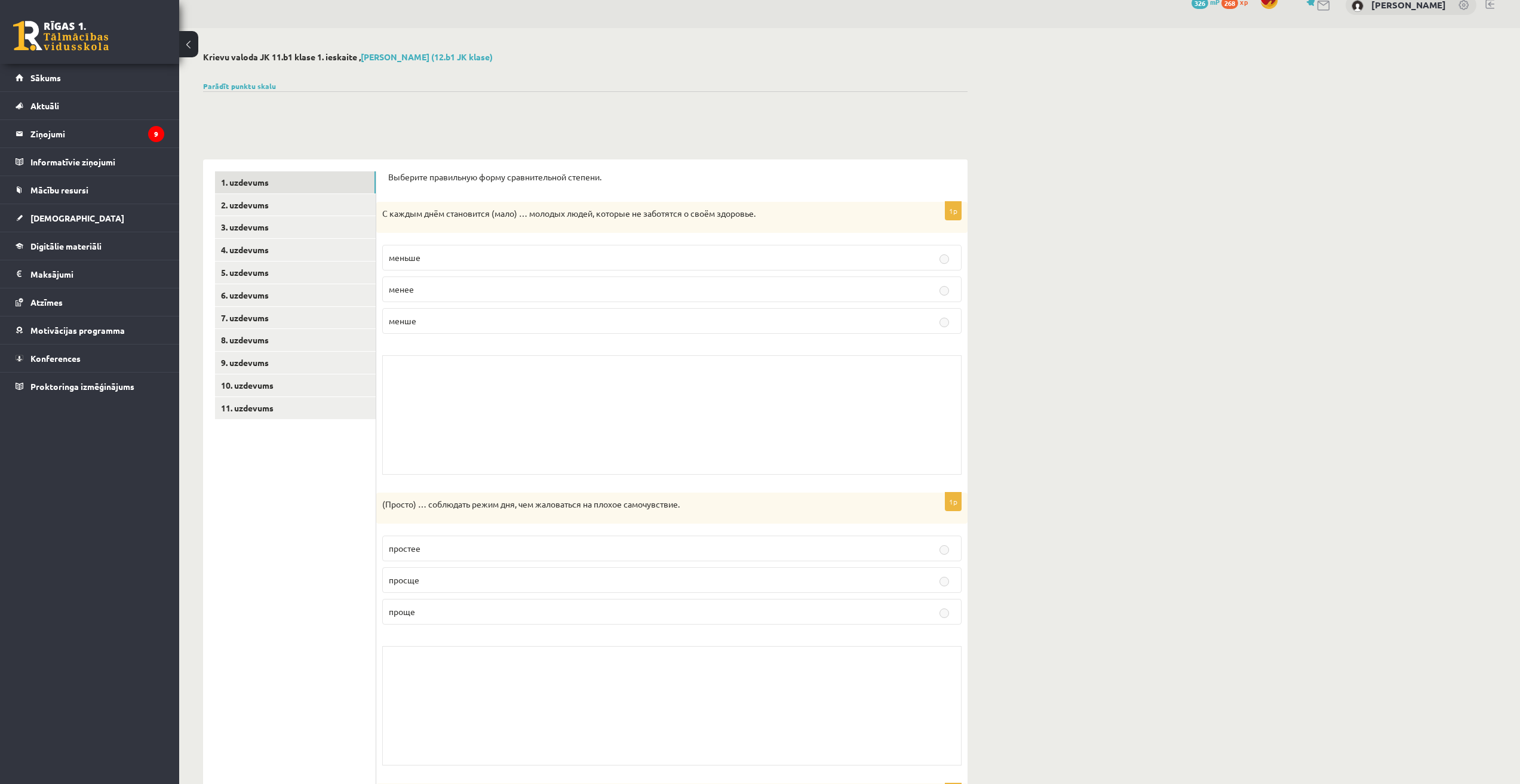
scroll to position [0, 0]
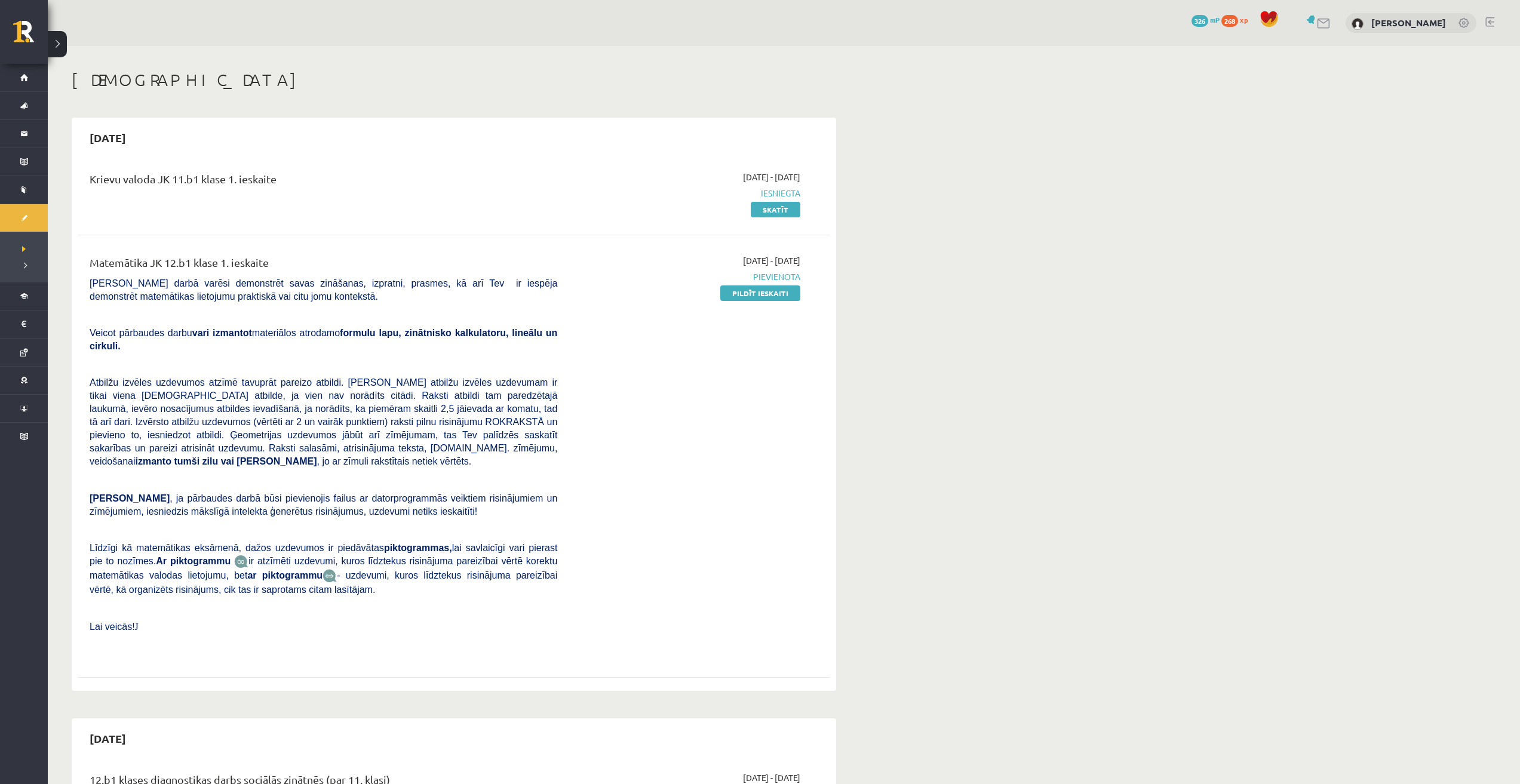
drag, startPoint x: 742, startPoint y: 297, endPoint x: 822, endPoint y: 64, distance: 246.4
click at [742, 297] on link "Pildīt ieskaiti" at bounding box center [760, 292] width 80 height 15
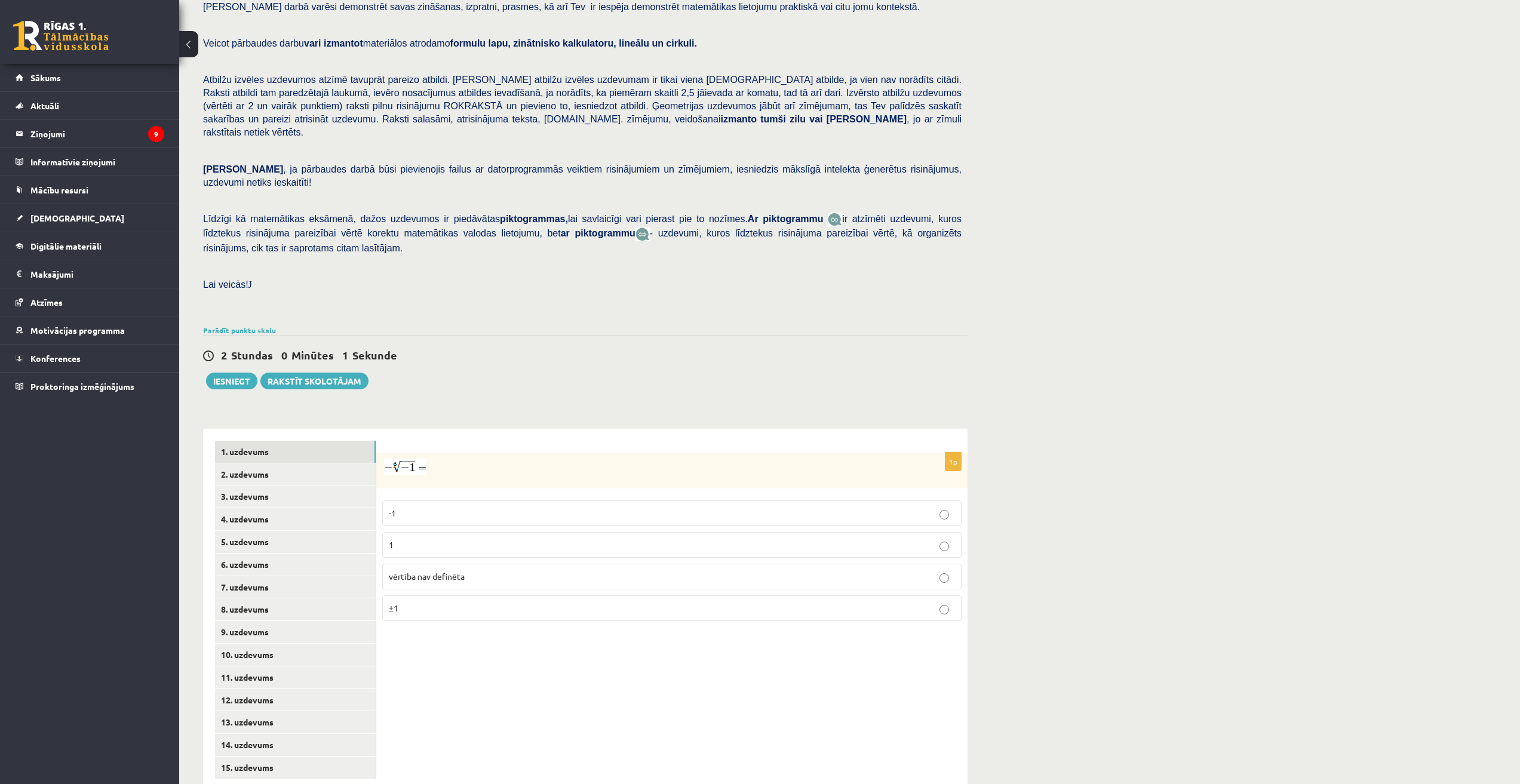
scroll to position [94, 0]
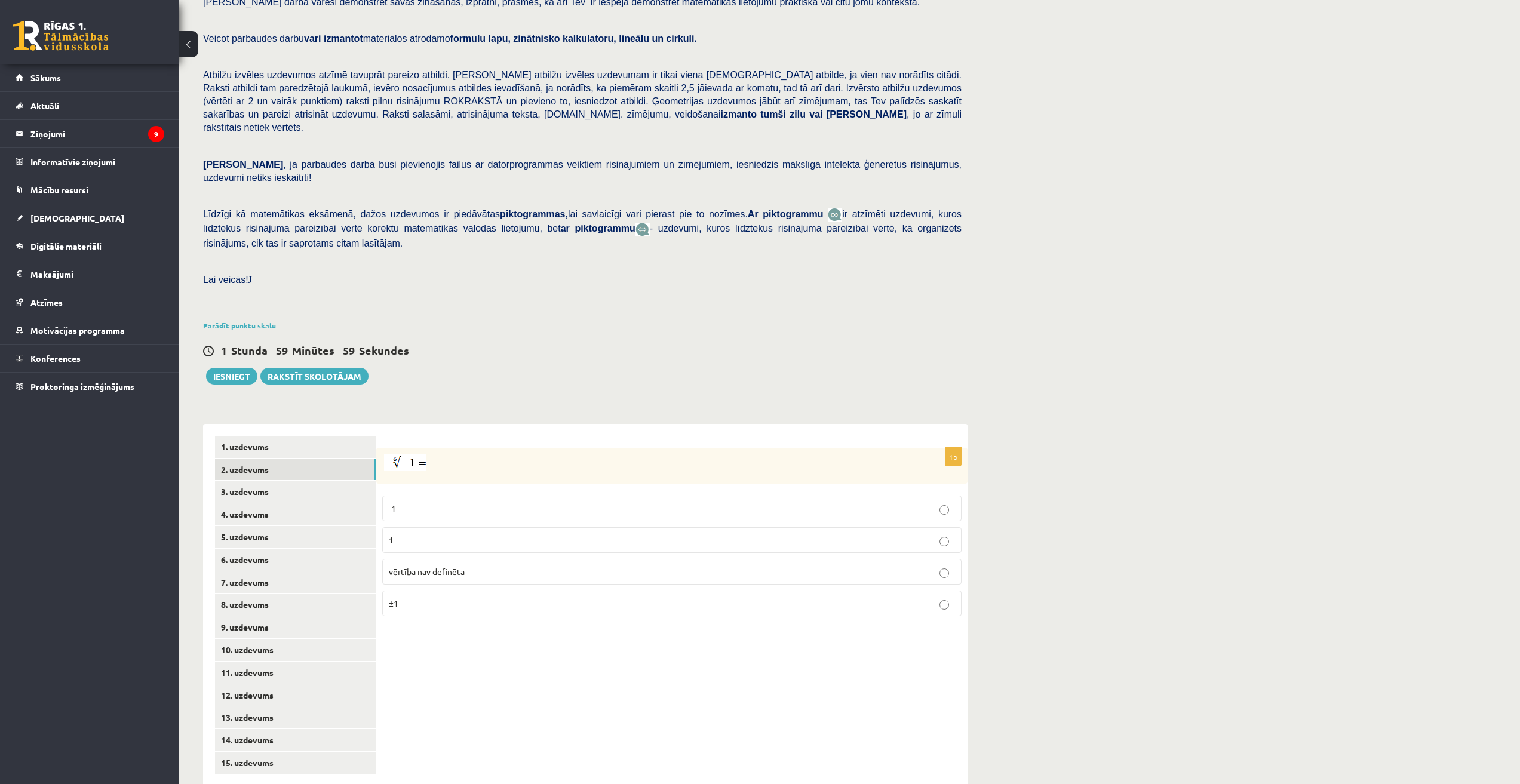
click at [279, 459] on link "2. uzdevums" at bounding box center [296, 470] width 161 height 22
click at [292, 435] on link "1. uzdevums" at bounding box center [296, 446] width 161 height 22
click at [554, 335] on div "1 Stunda 59 Minūtes 58 Sekundes Ieskaite saglabāta! Iesniegt Rakstīt skolotājam" at bounding box center [585, 357] width 765 height 54
click at [423, 566] on span "vērtība nav definēta" at bounding box center [427, 571] width 76 height 11
click at [268, 459] on link "2. uzdevums" at bounding box center [296, 470] width 161 height 22
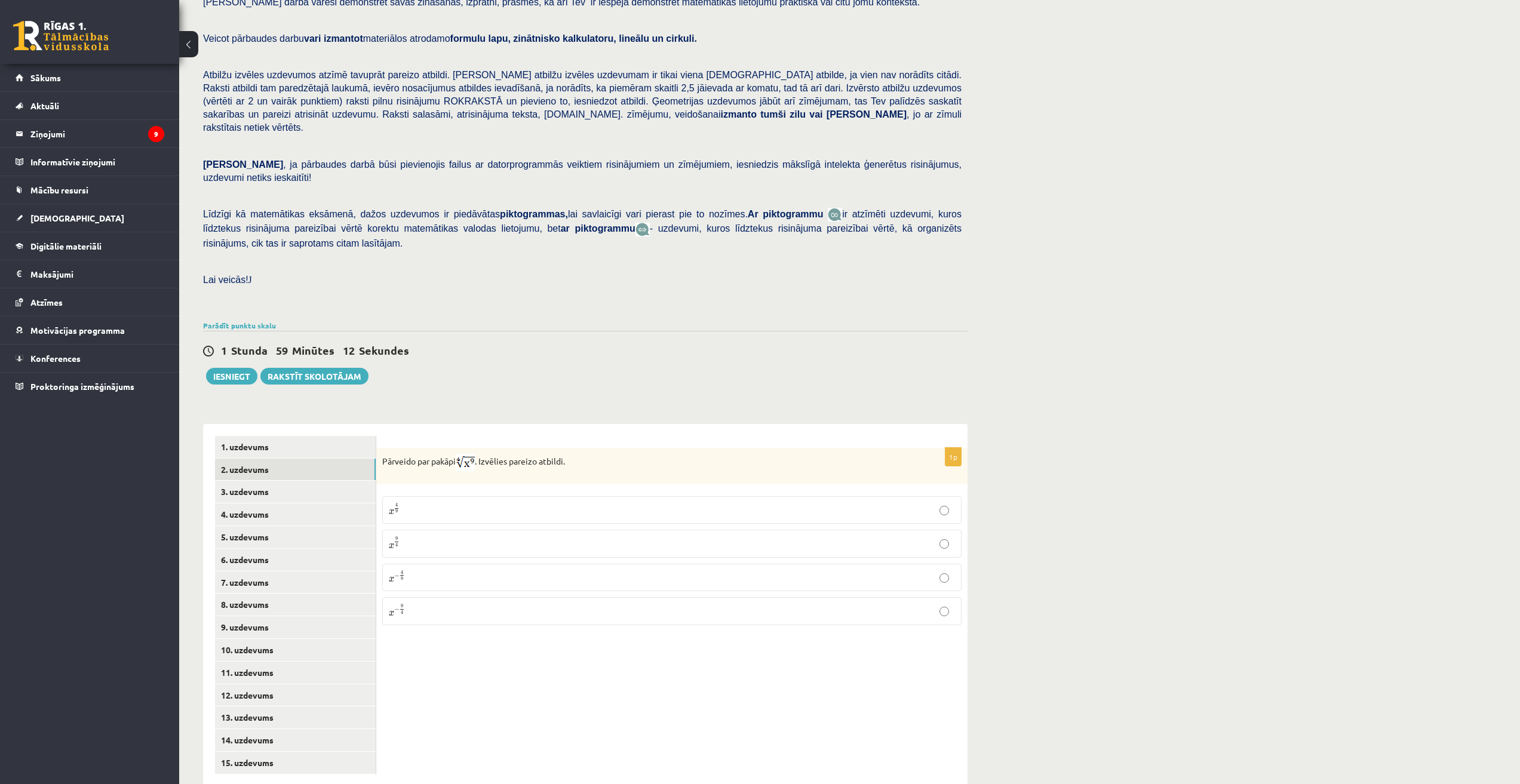
click at [416, 603] on p "x − 9 4 x − 9 4" at bounding box center [672, 610] width 566 height 15
click at [279, 481] on link "3. uzdevums" at bounding box center [296, 492] width 161 height 22
click at [597, 516] on input "text" at bounding box center [614, 527] width 90 height 20
type input "****"
click at [558, 541] on div "1p Aprēķini = ……… Atbildē komata vietā lieto punktu, piemēram, 5.8 Atbilde - **…" at bounding box center [672, 605] width 591 height 362
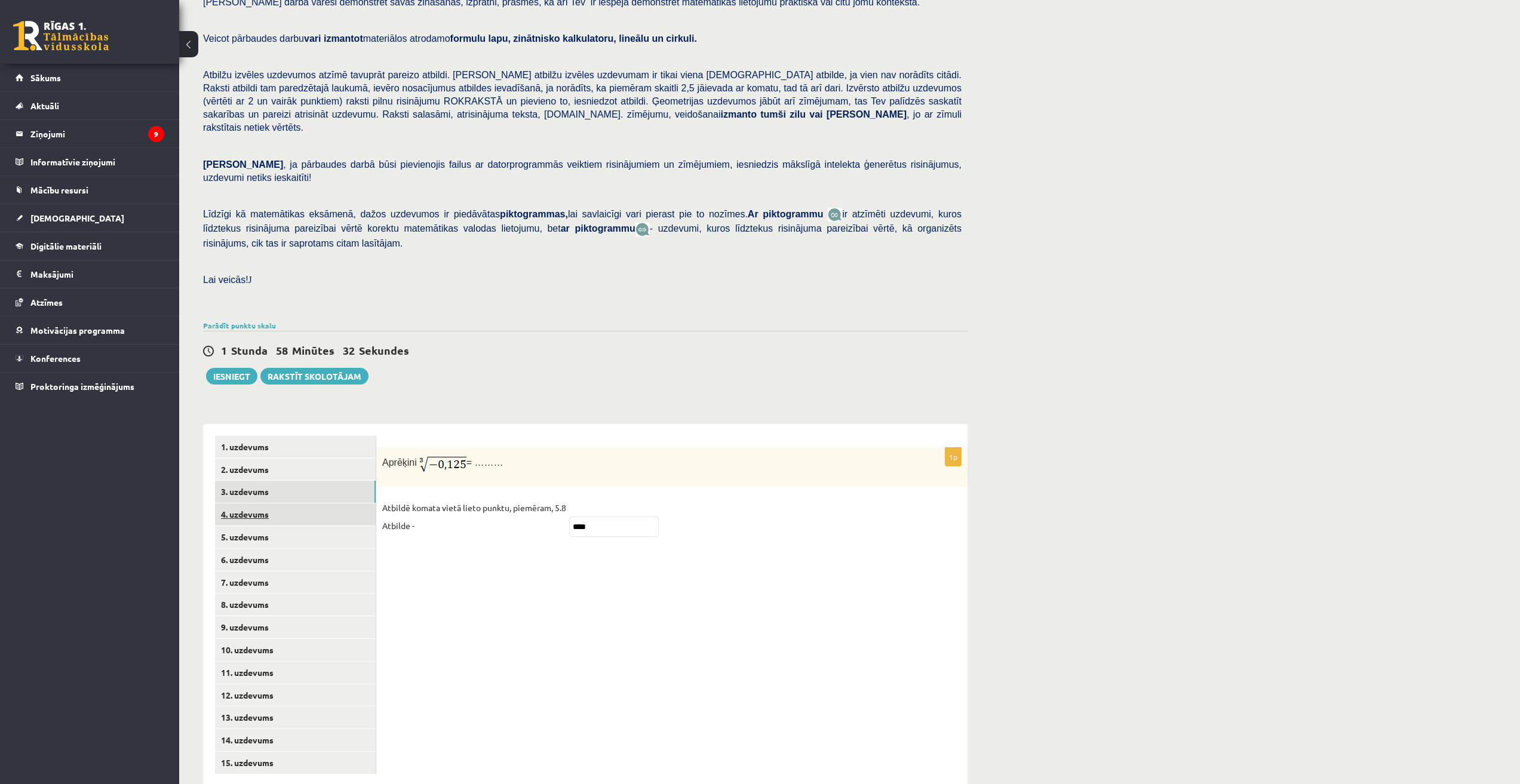
click at [274, 503] on link "4. uzdevums" at bounding box center [296, 514] width 161 height 22
click at [587, 551] on div "1p Nosaki vai dotais apgalvojums „Virkne, kas veidota no veseliem negatīviem sk…" at bounding box center [672, 605] width 591 height 362
click at [758, 497] on p "Jā" at bounding box center [672, 502] width 566 height 12
click at [255, 548] on link "6. uzdevums" at bounding box center [296, 559] width 161 height 22
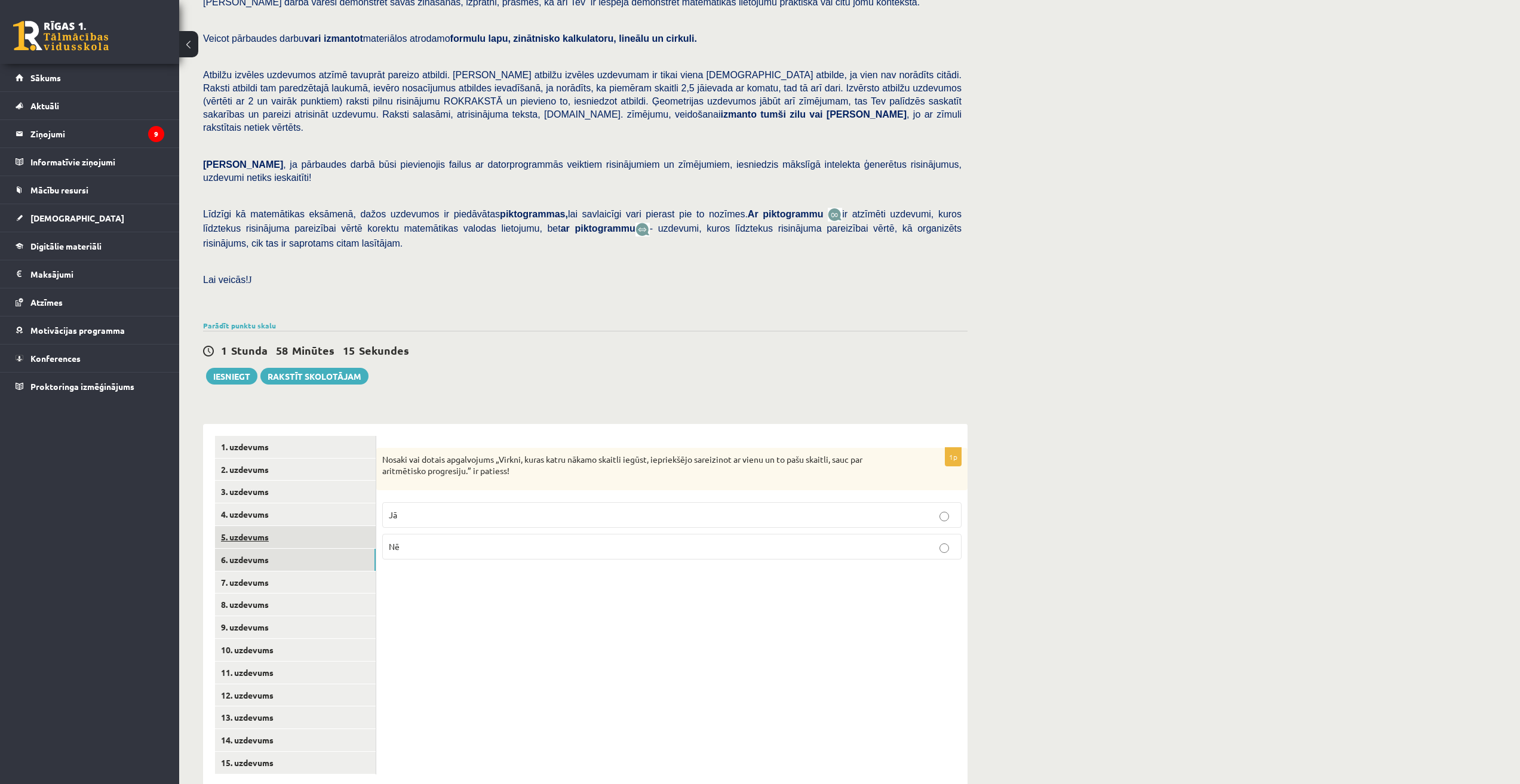
click at [260, 526] on link "5. uzdevums" at bounding box center [296, 537] width 161 height 22
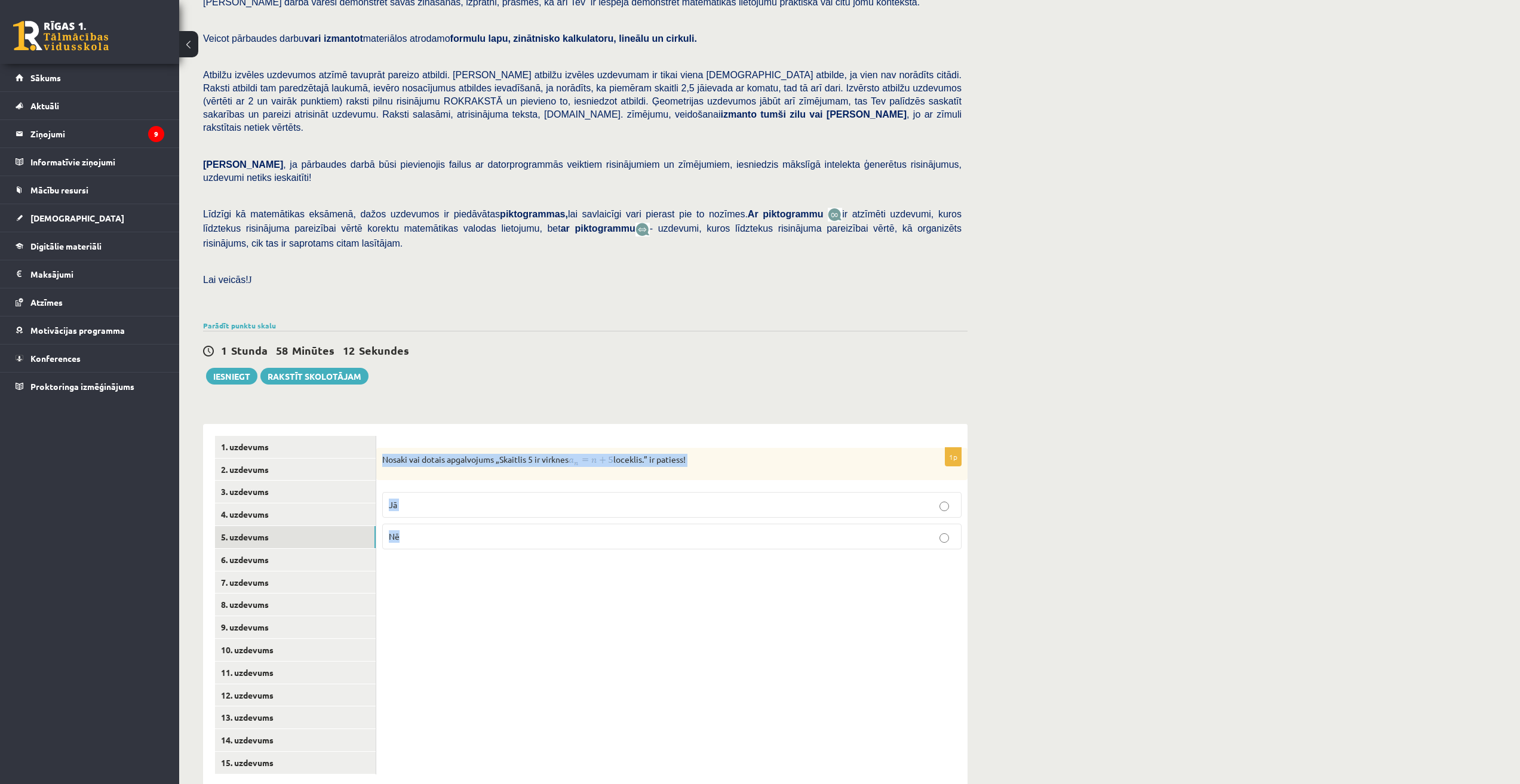
drag, startPoint x: 382, startPoint y: 433, endPoint x: 512, endPoint y: 524, distance: 158.7
click at [512, 524] on div "1p Nosaki vai dotais apgalvojums „Skaitlis 5 ir virknes loceklis.” ir patiess! …" at bounding box center [672, 503] width 591 height 111
click at [541, 583] on div "1p Nosaki vai dotais apgalvojums „Skaitlis 5 ir virknes loceklis.” ir patiess! …" at bounding box center [672, 605] width 591 height 362
click at [498, 530] on p "Nē" at bounding box center [672, 536] width 566 height 12
click at [320, 548] on link "6. uzdevums" at bounding box center [296, 559] width 161 height 22
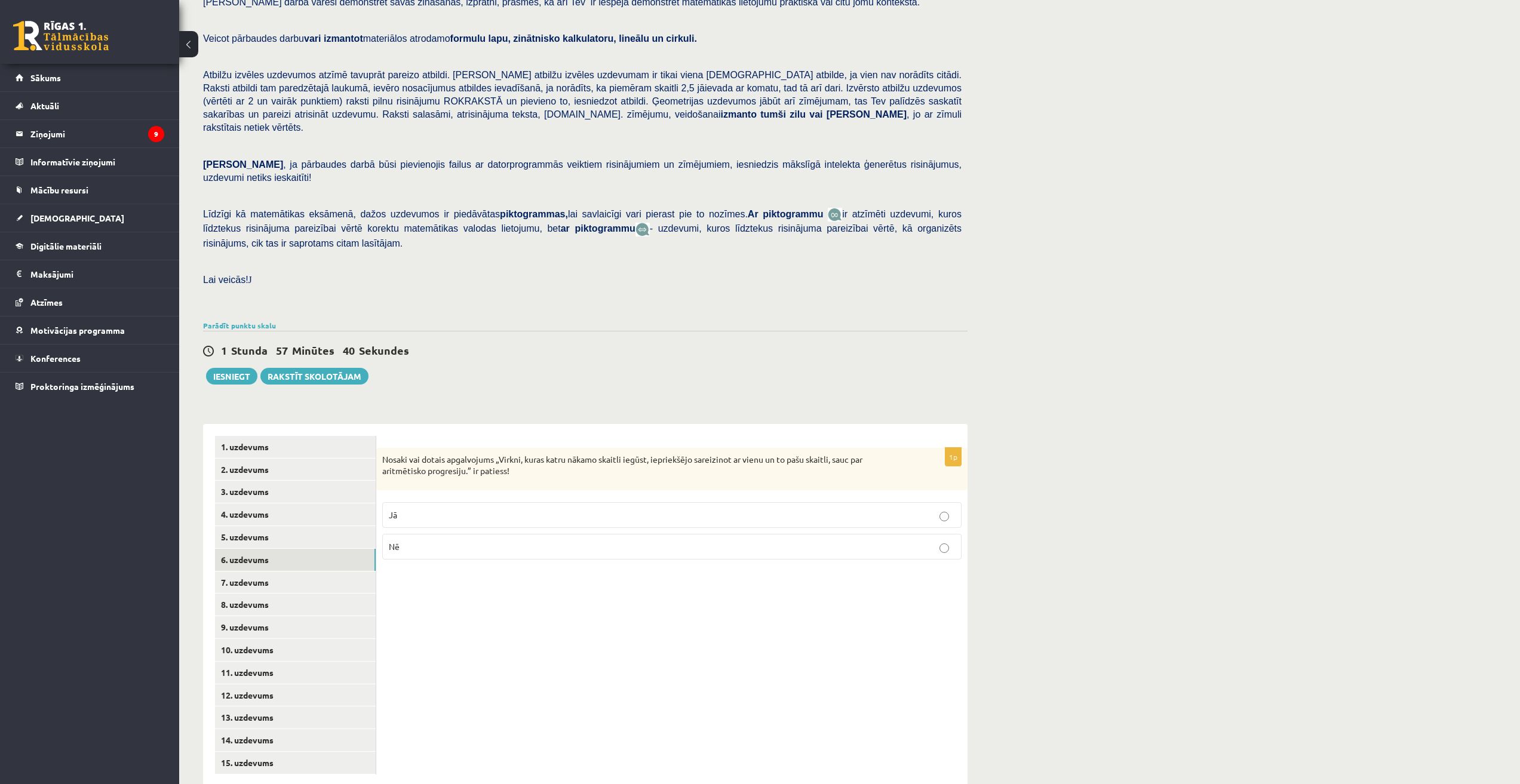
click at [679, 540] on p "Nē" at bounding box center [672, 546] width 566 height 12
click at [261, 571] on link "7. uzdevums" at bounding box center [296, 582] width 161 height 22
click at [1114, 402] on div "Matemātika JK 12.b1 klase 1. ieskaite , [PERSON_NAME] (12.b1 JK klase) [PERSON_…" at bounding box center [849, 381] width 1340 height 858
click at [413, 611] on span "Nav iespējams noteikt" at bounding box center [431, 616] width 84 height 11
click at [245, 594] on link "8. uzdevums" at bounding box center [296, 605] width 161 height 22
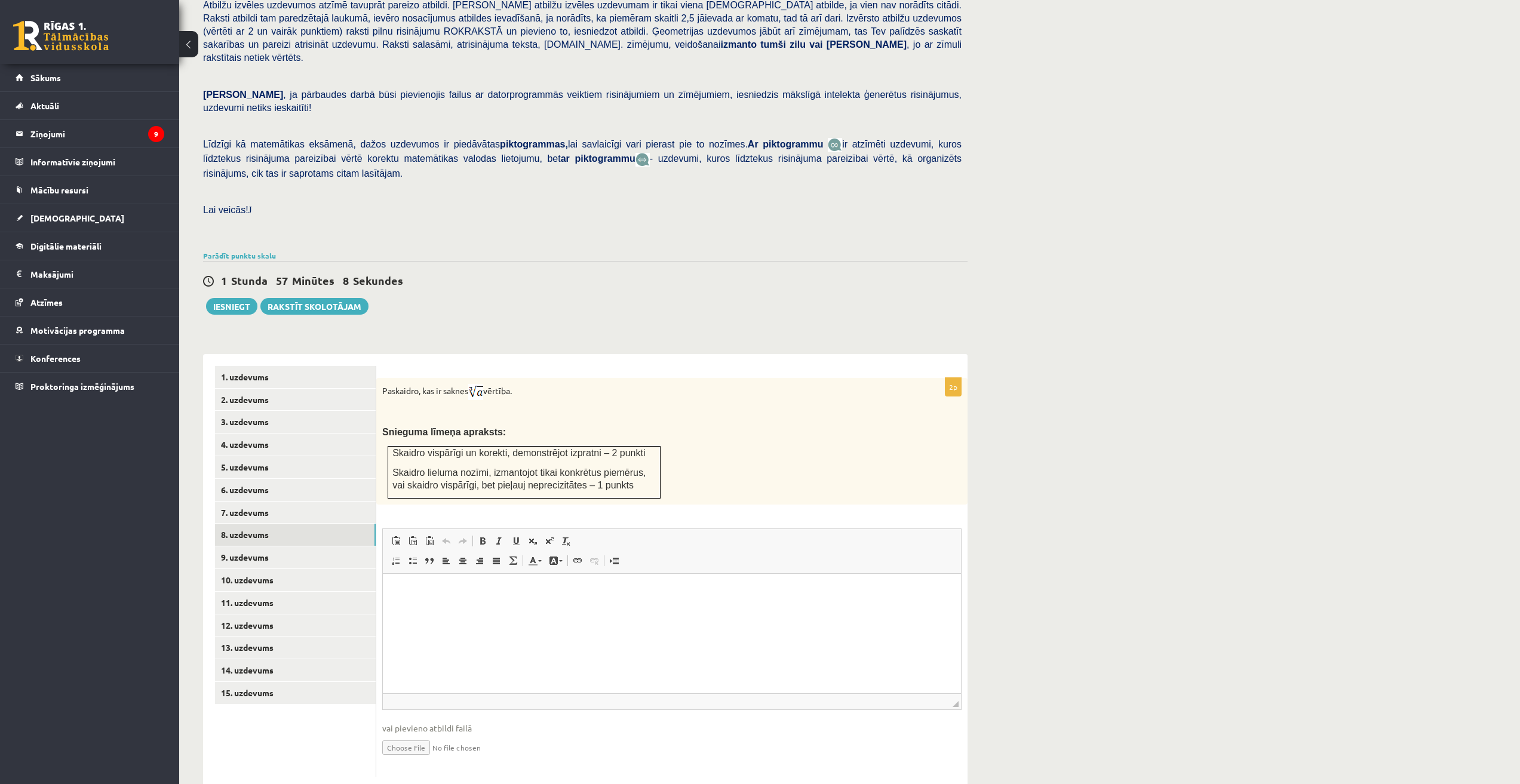
scroll to position [167, 0]
click at [563, 465] on span "Skaidro lieluma nozīmi, izmantojot tikai konkrētus piemērus, vai skaidro vispār…" at bounding box center [519, 476] width 253 height 23
click at [285, 543] on link "9. uzdevums" at bounding box center [296, 554] width 161 height 22
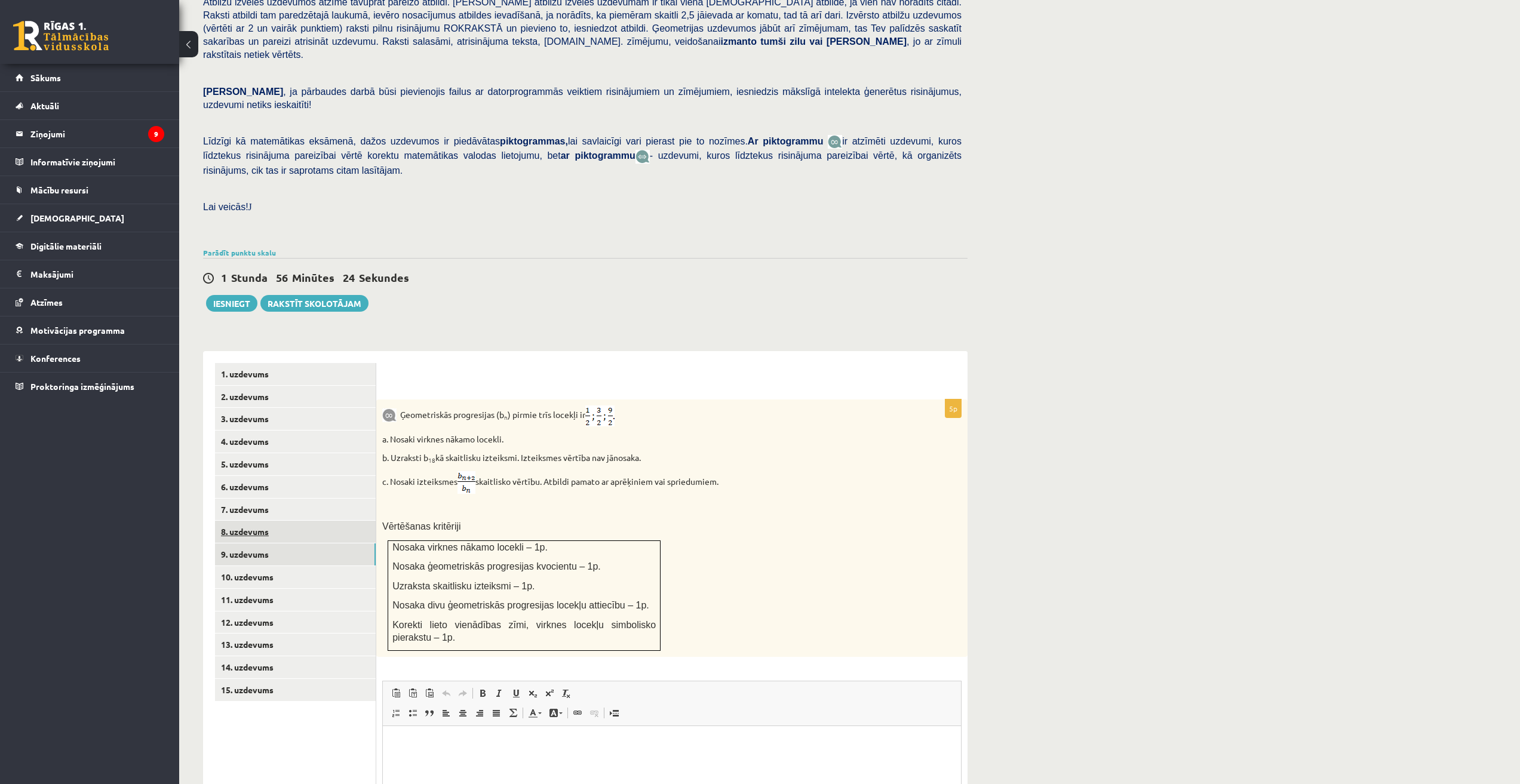
scroll to position [0, 0]
click at [278, 521] on link "8. uzdevums" at bounding box center [296, 532] width 161 height 22
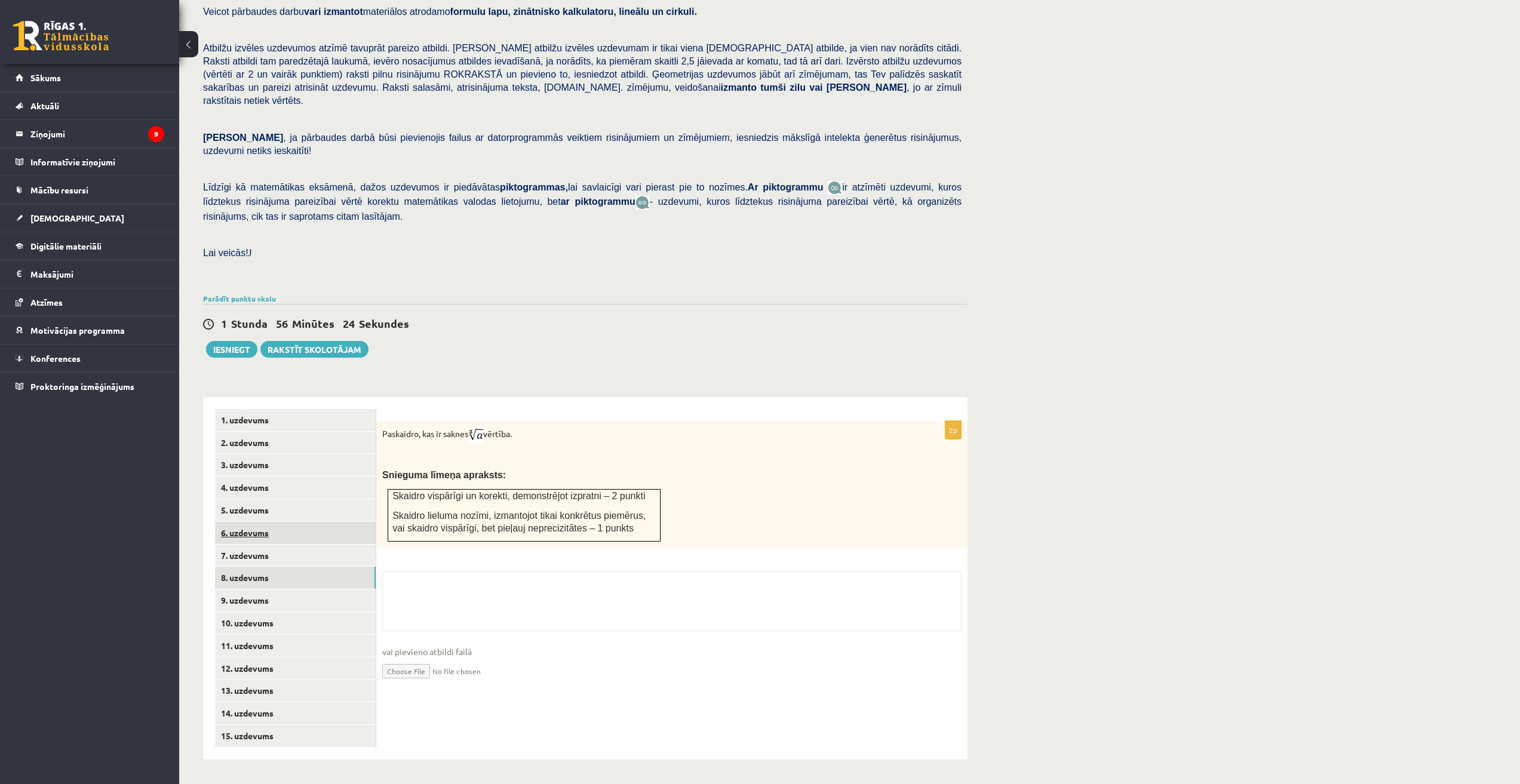
scroll to position [95, 0]
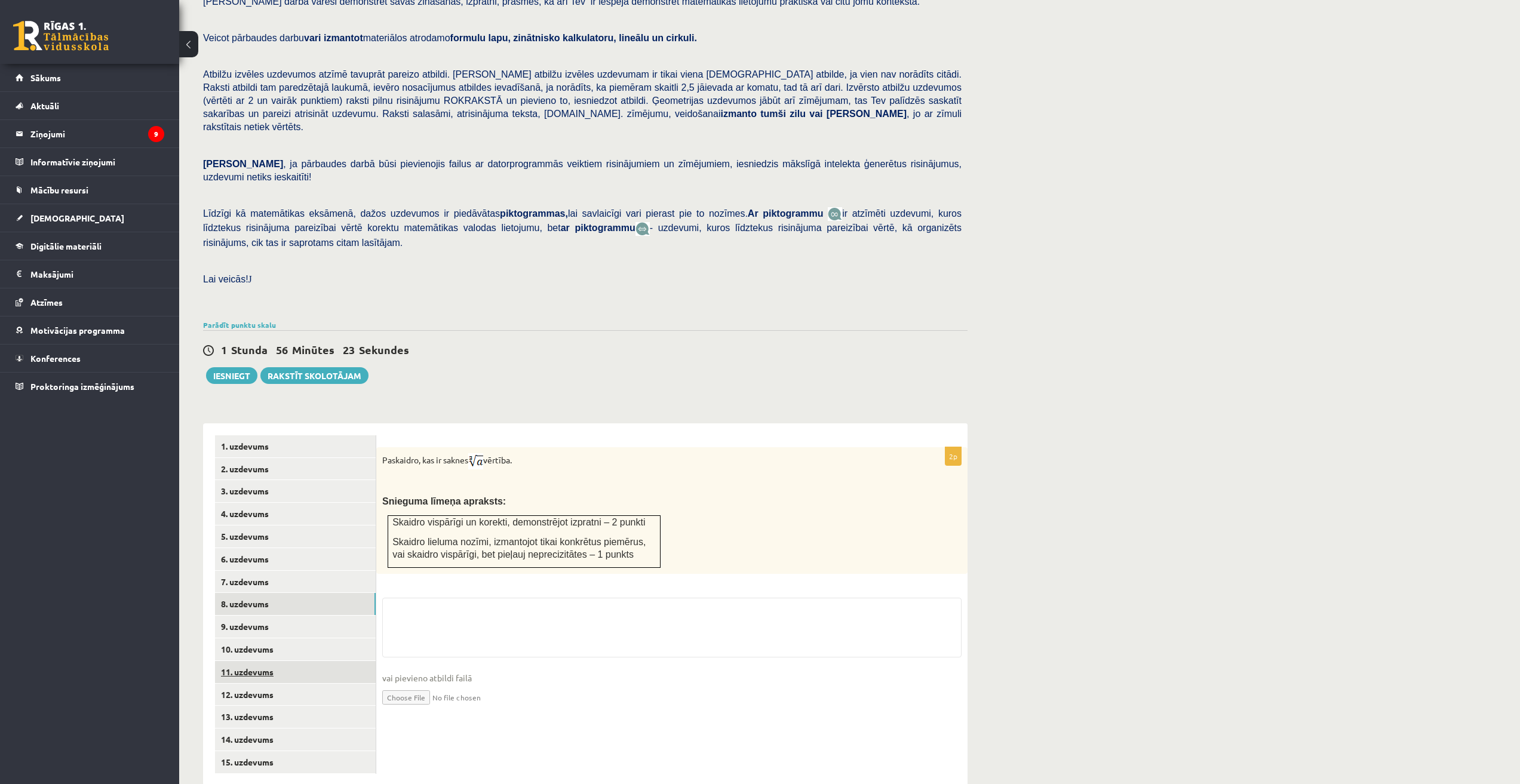
click at [271, 661] on link "11. uzdevums" at bounding box center [296, 672] width 161 height 22
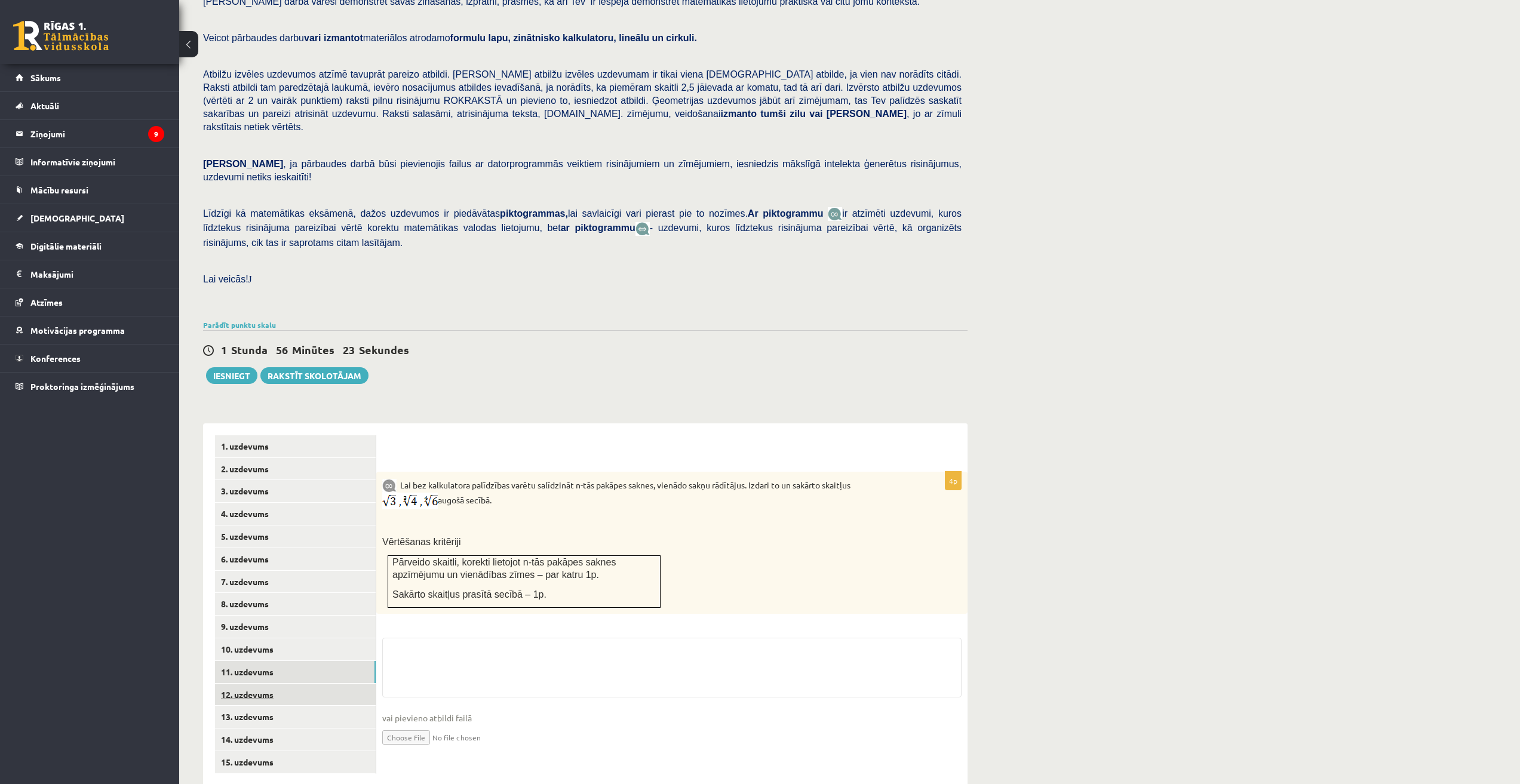
click at [279, 683] on link "12. uzdevums" at bounding box center [296, 694] width 161 height 22
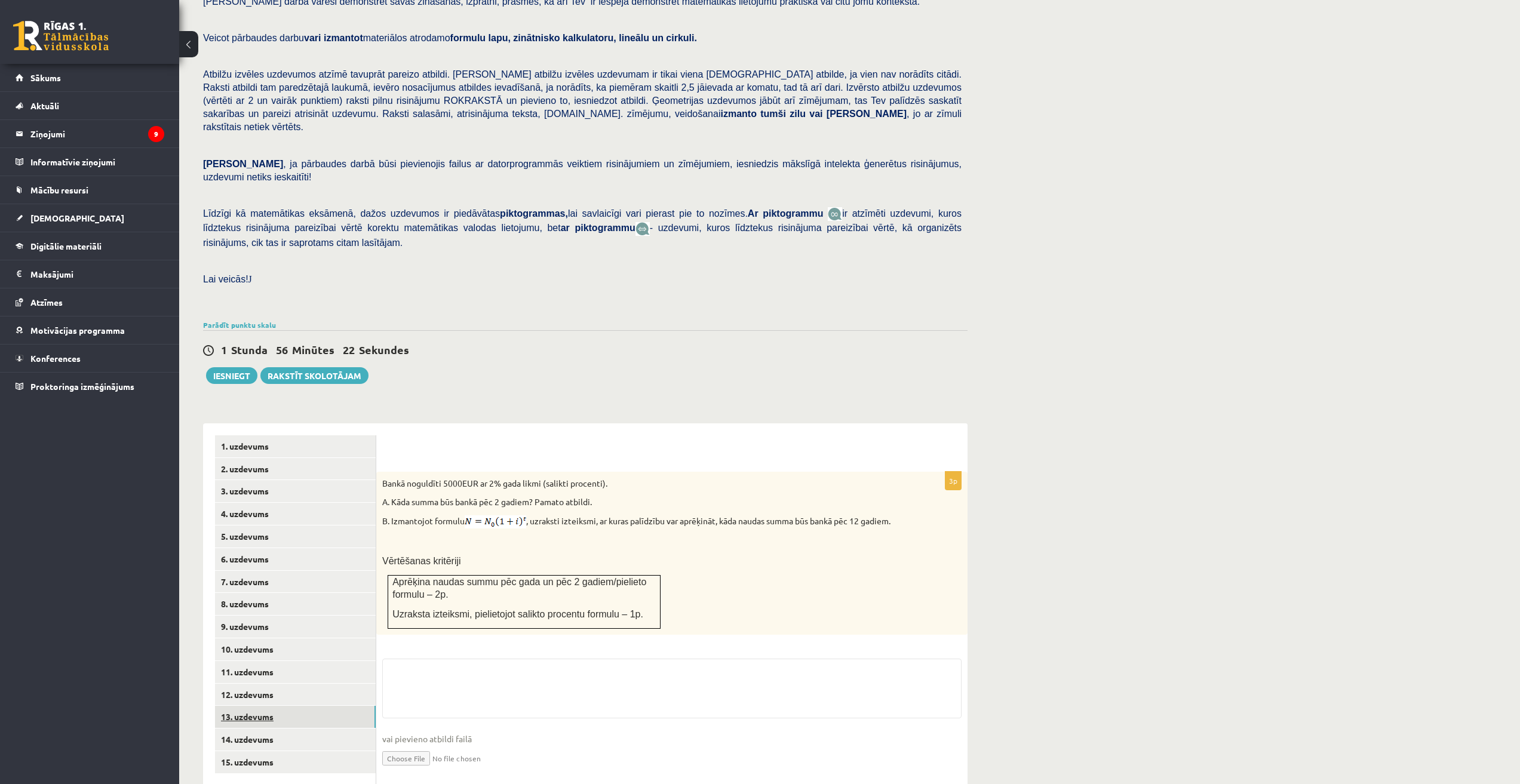
click at [266, 705] on link "13. uzdevums" at bounding box center [296, 716] width 161 height 22
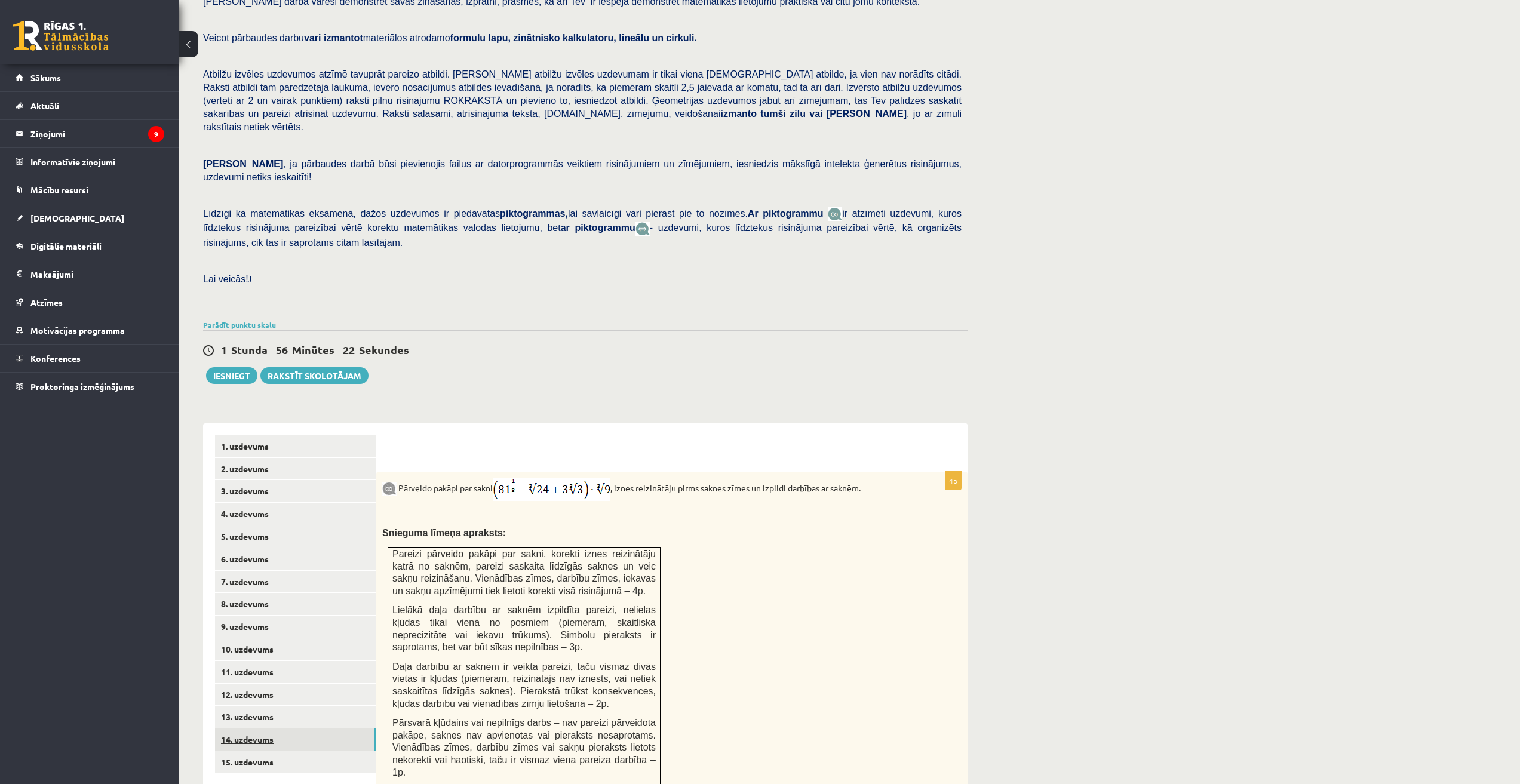
click at [271, 729] on link "14. uzdevums" at bounding box center [296, 740] width 161 height 22
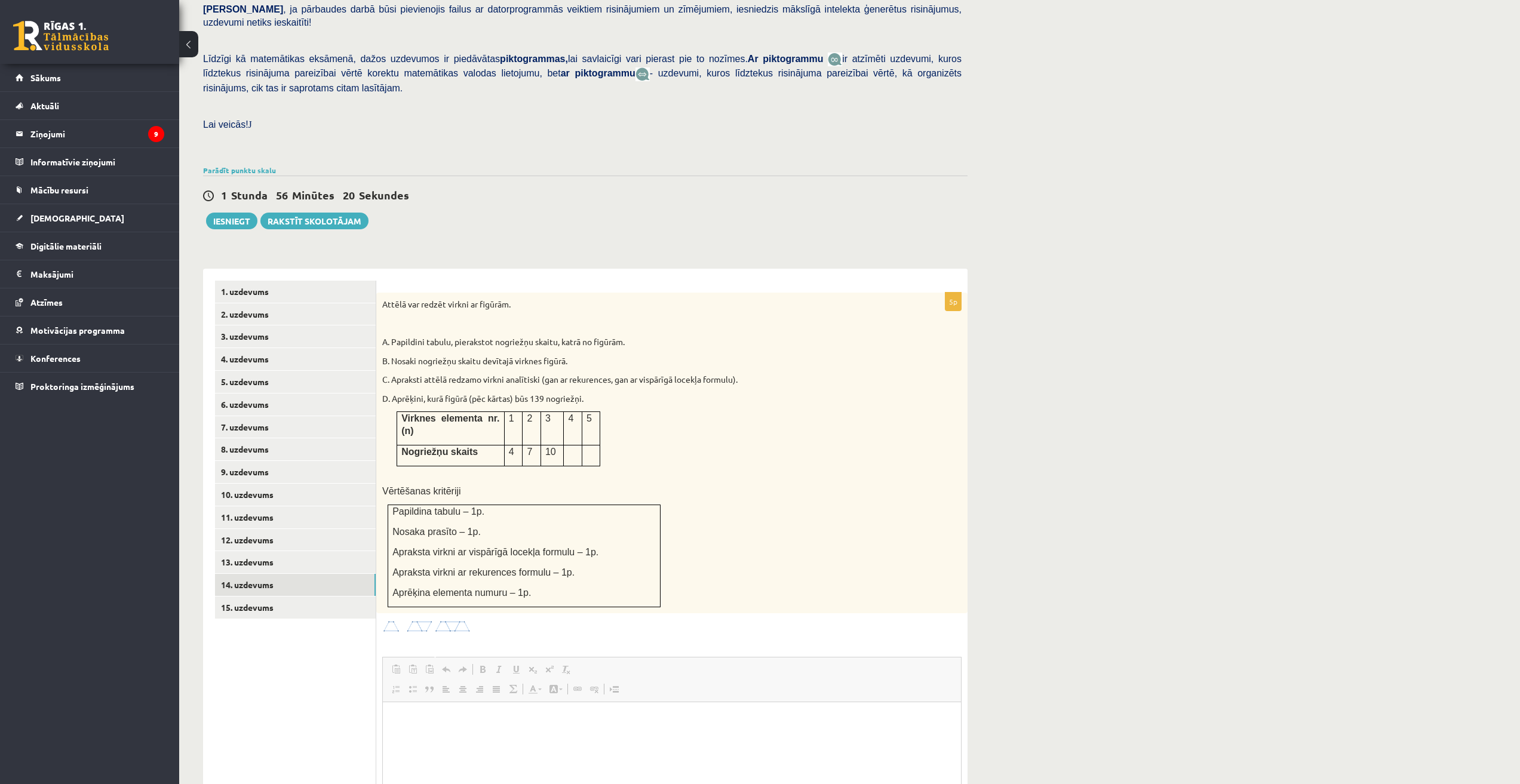
scroll to position [0, 0]
click at [261, 597] on link "15. uzdevums" at bounding box center [296, 608] width 161 height 22
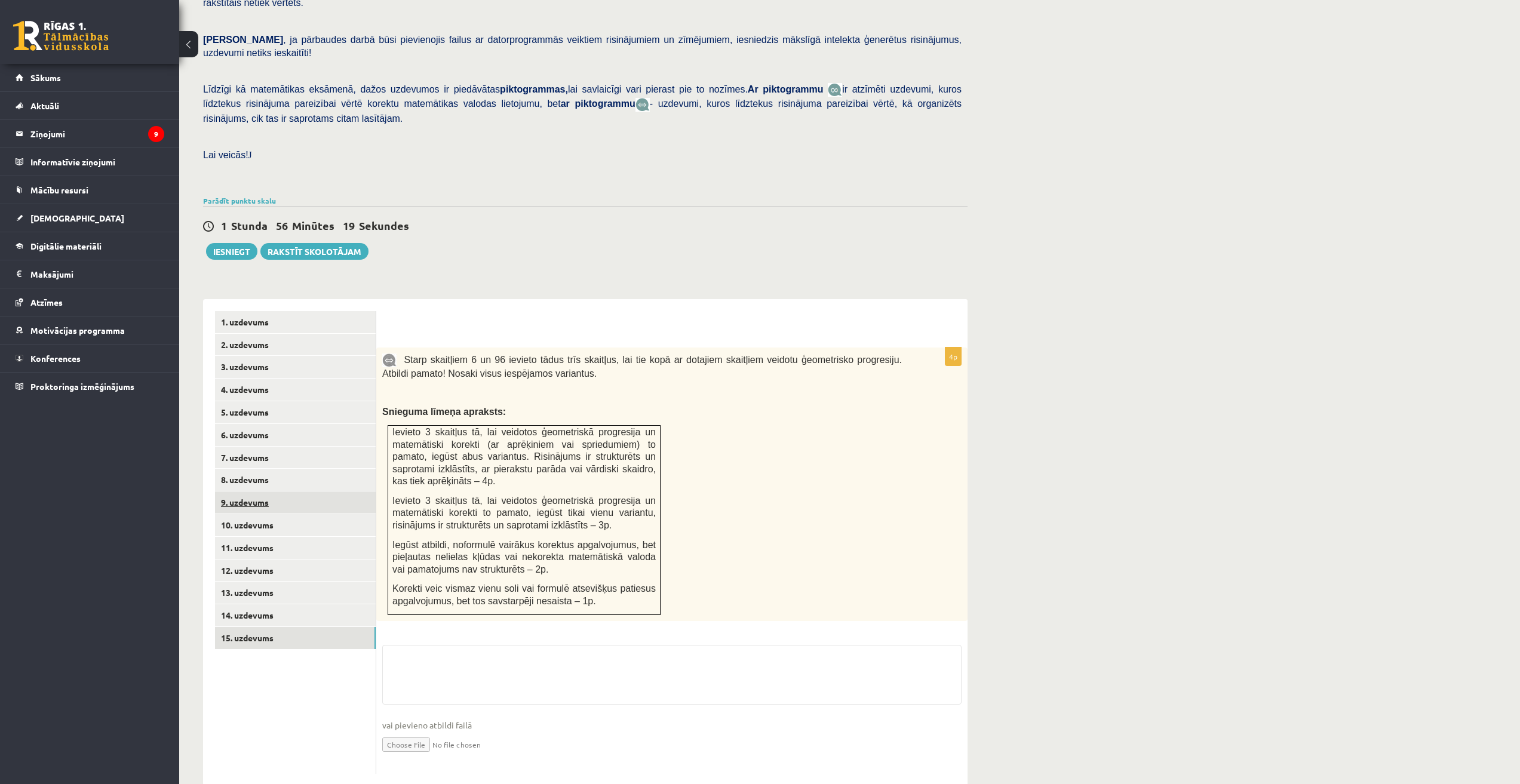
click at [250, 492] on link "9. uzdevums" at bounding box center [296, 502] width 161 height 22
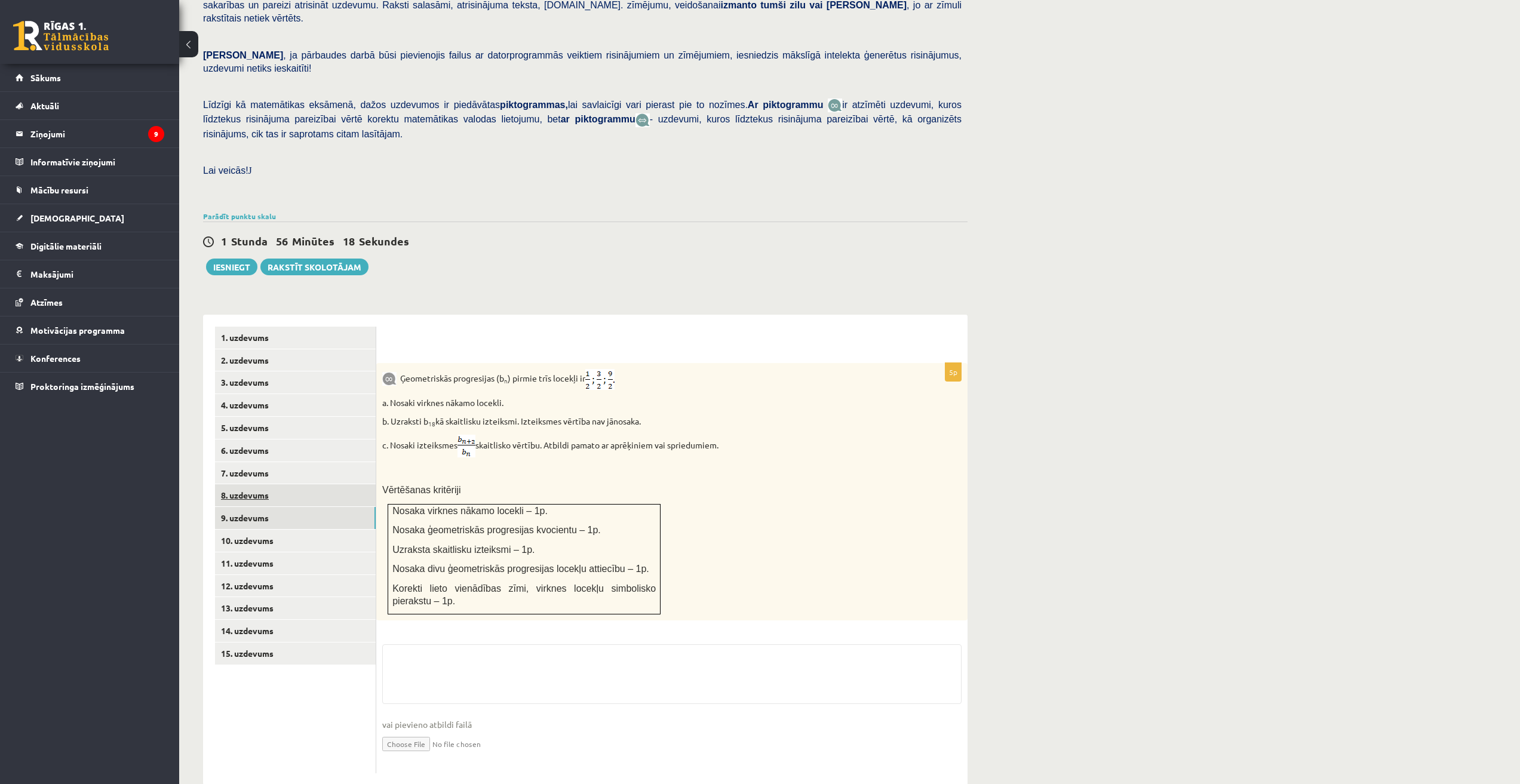
click at [258, 484] on link "8. uzdevums" at bounding box center [296, 495] width 161 height 22
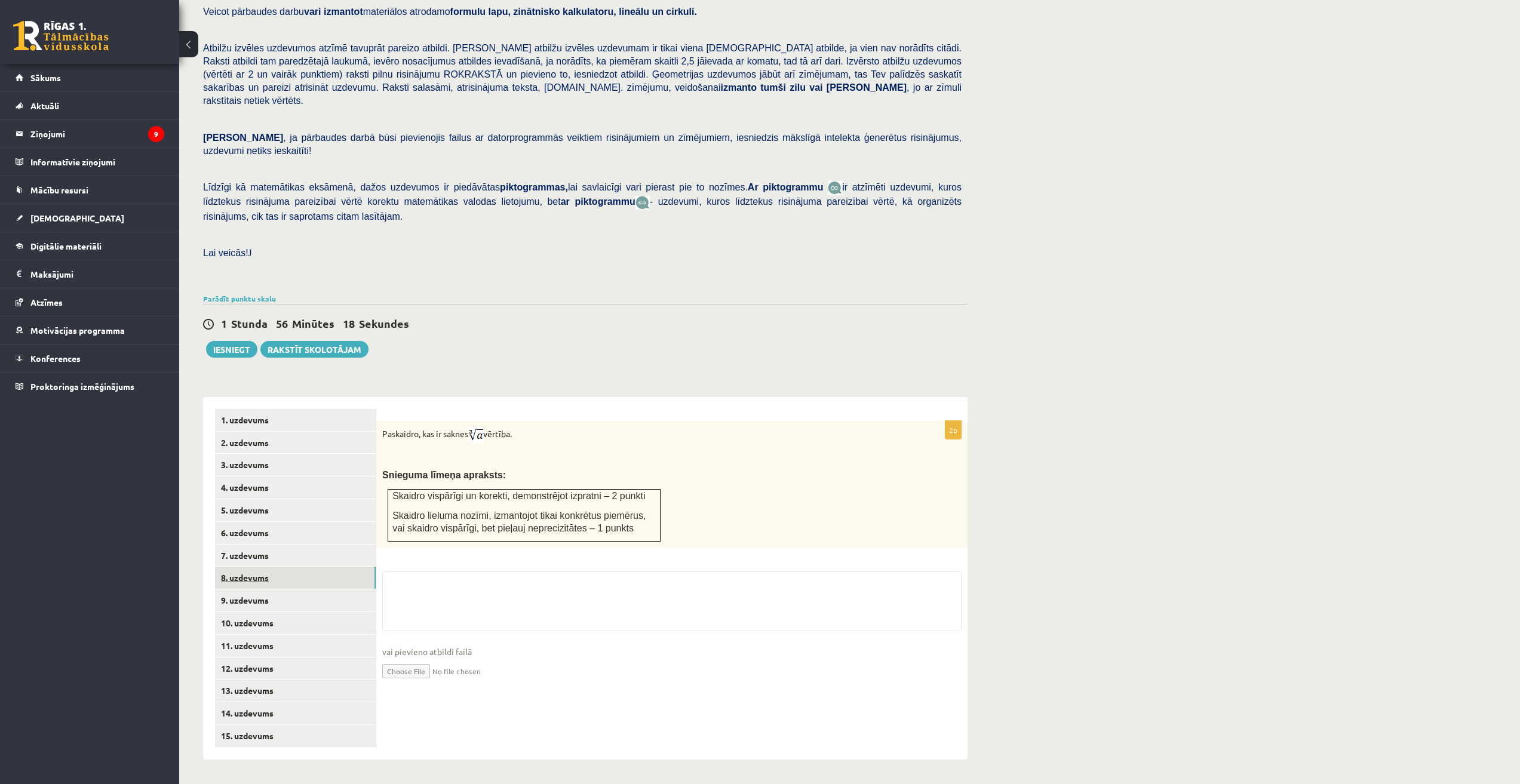
scroll to position [95, 0]
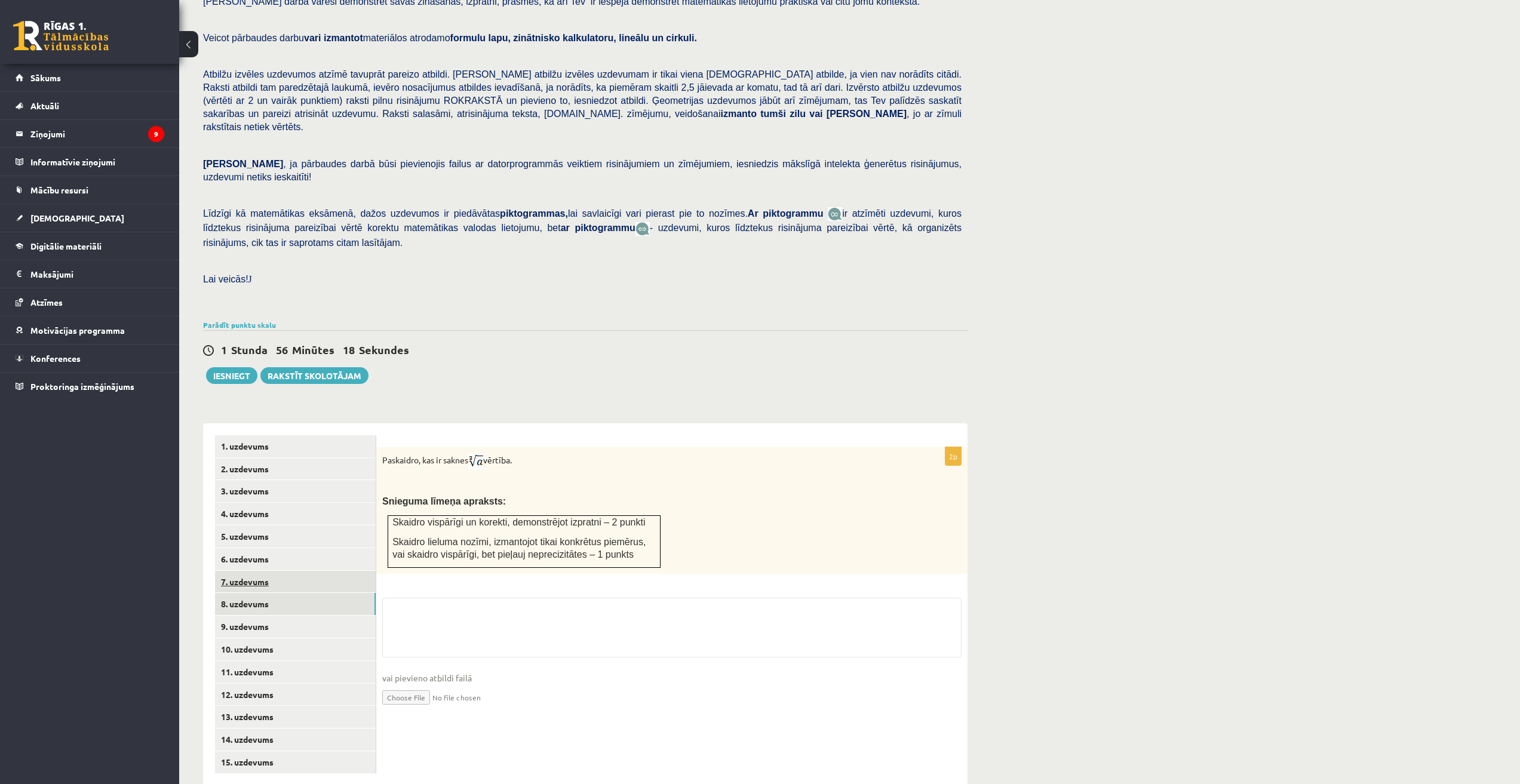
click at [261, 570] on link "7. uzdevums" at bounding box center [296, 581] width 161 height 22
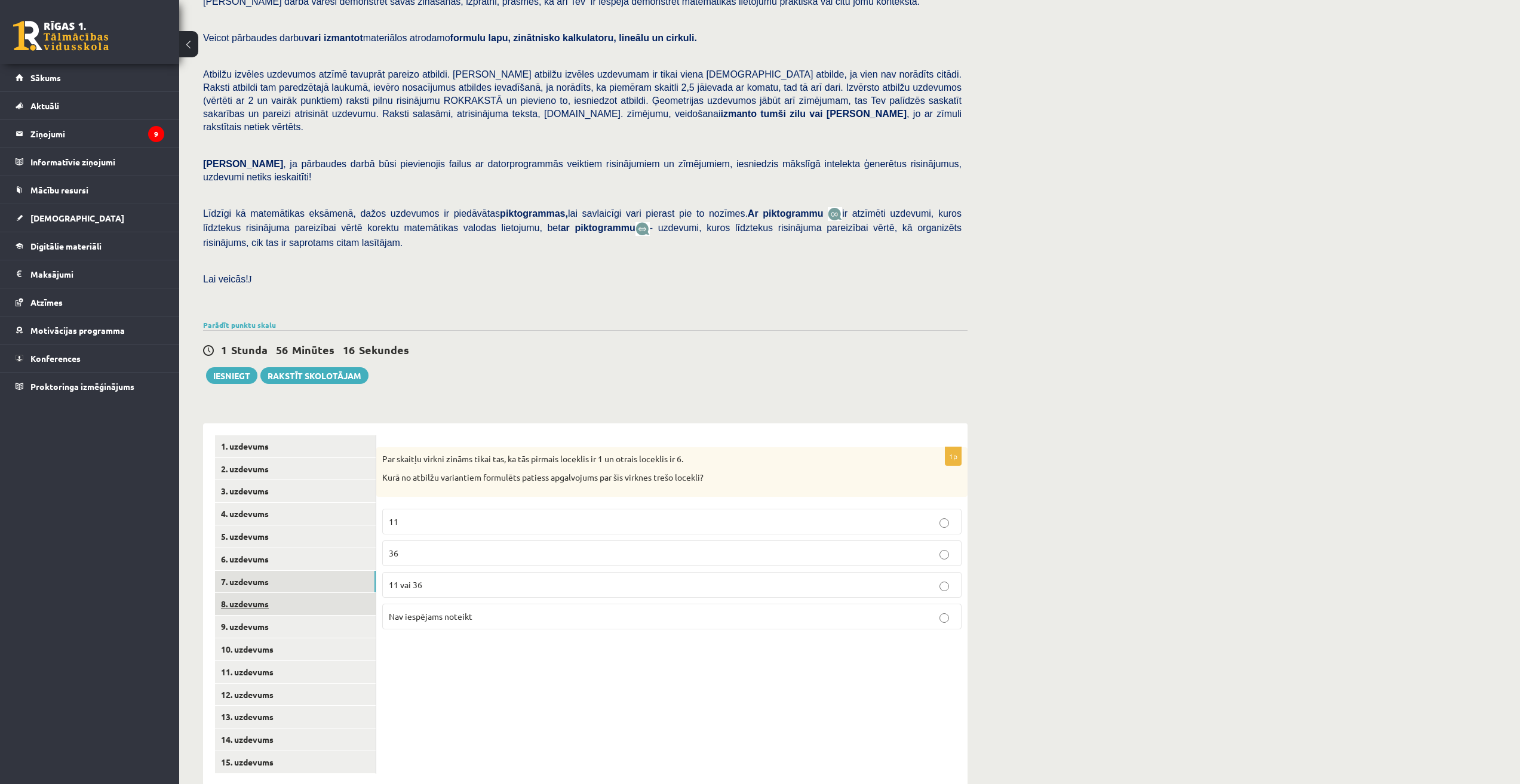
click at [263, 593] on link "8. uzdevums" at bounding box center [296, 604] width 161 height 22
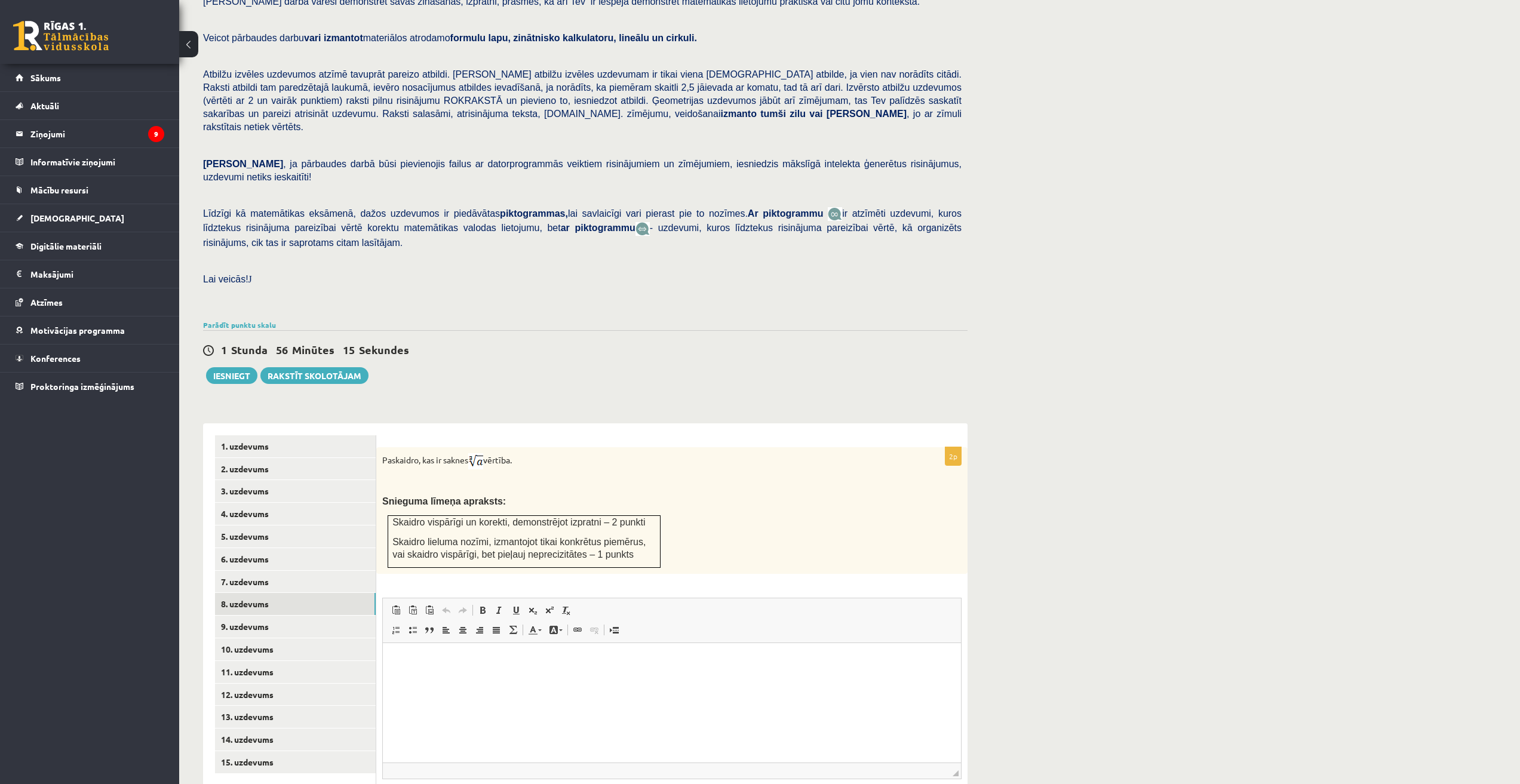
scroll to position [0, 0]
click at [1319, 271] on div "Matemātika JK 12.b1 klase 1. ieskaite , [PERSON_NAME] (12.b1 JK klase) [PERSON_…" at bounding box center [849, 416] width 1340 height 931
click at [1195, 312] on div "Matemātika JK 12.b1 klase 1. ieskaite , [PERSON_NAME] (12.b1 JK klase) [PERSON_…" at bounding box center [849, 416] width 1340 height 931
click at [298, 616] on link "9. uzdevums" at bounding box center [296, 626] width 161 height 22
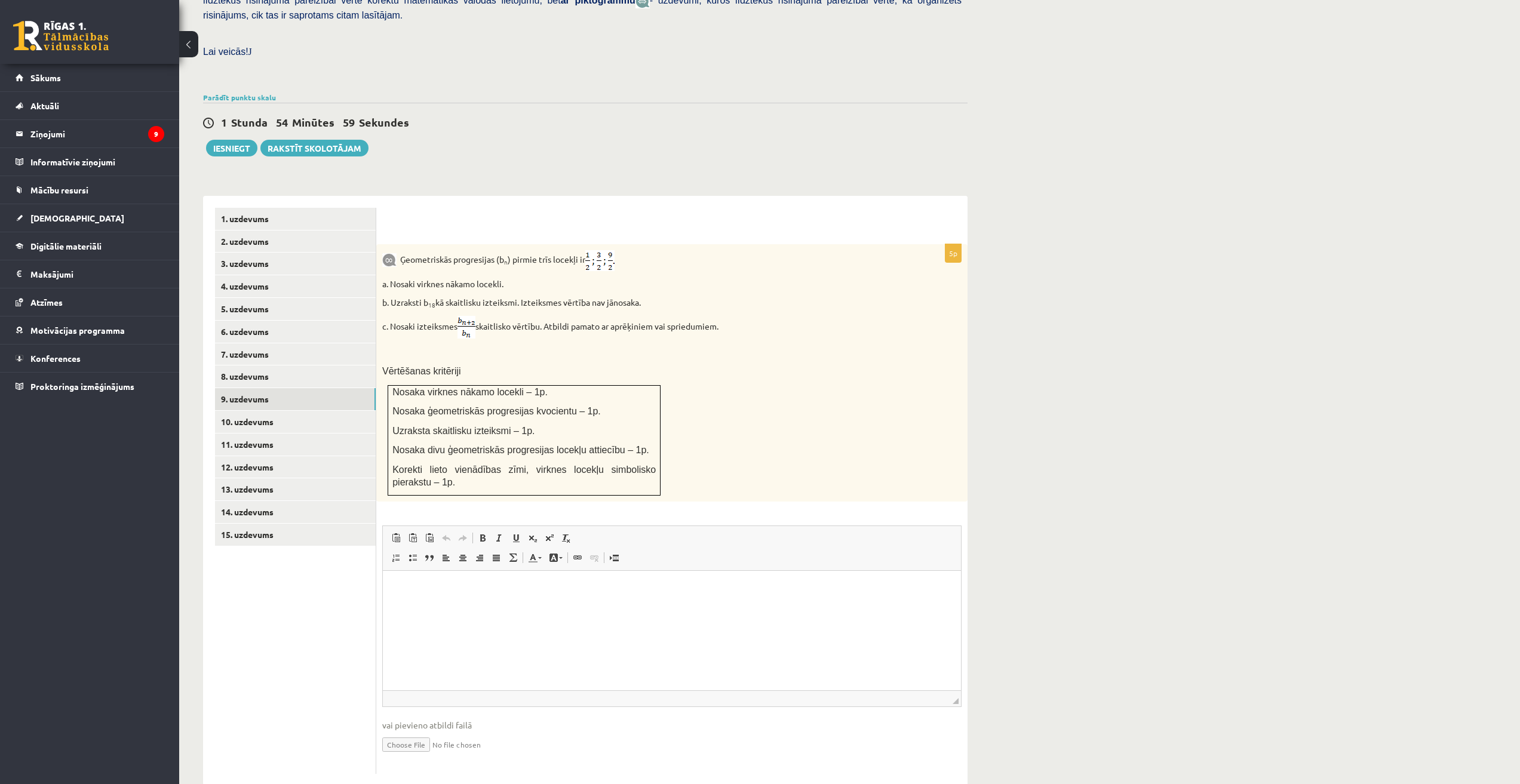
click at [539, 607] on html at bounding box center [672, 589] width 578 height 36
drag, startPoint x: 574, startPoint y: 616, endPoint x: 526, endPoint y: 610, distance: 48.4
click at [393, 590] on html "**********" at bounding box center [672, 600] width 578 height 61
click at [1046, 594] on div "Matemātika JK 12.b1 klase 1. ieskaite , [PERSON_NAME] (12.b1 JK klase) [PERSON_…" at bounding box center [849, 266] width 1340 height 1086
click at [279, 321] on link "6. uzdevums" at bounding box center [296, 332] width 161 height 22
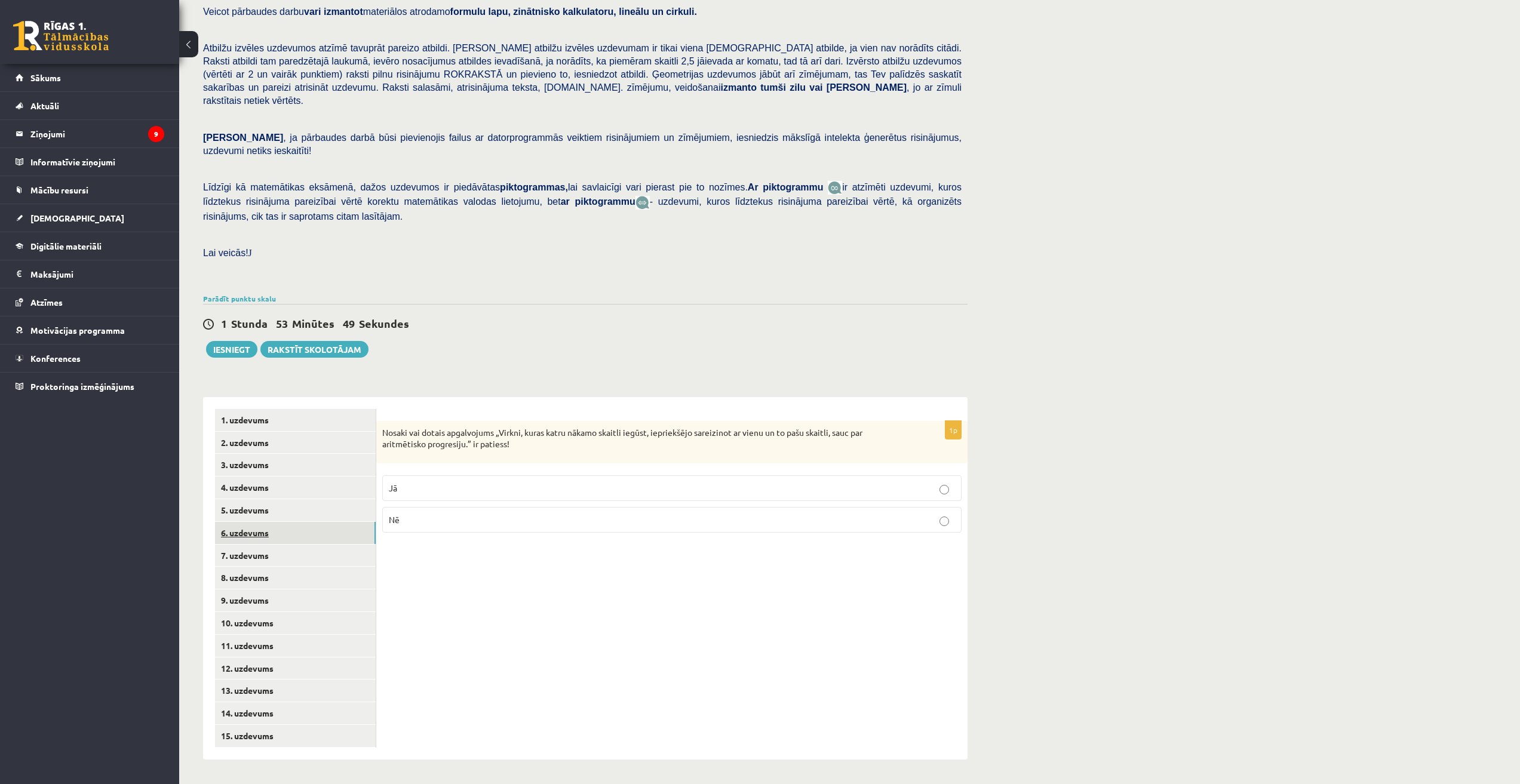
scroll to position [95, 0]
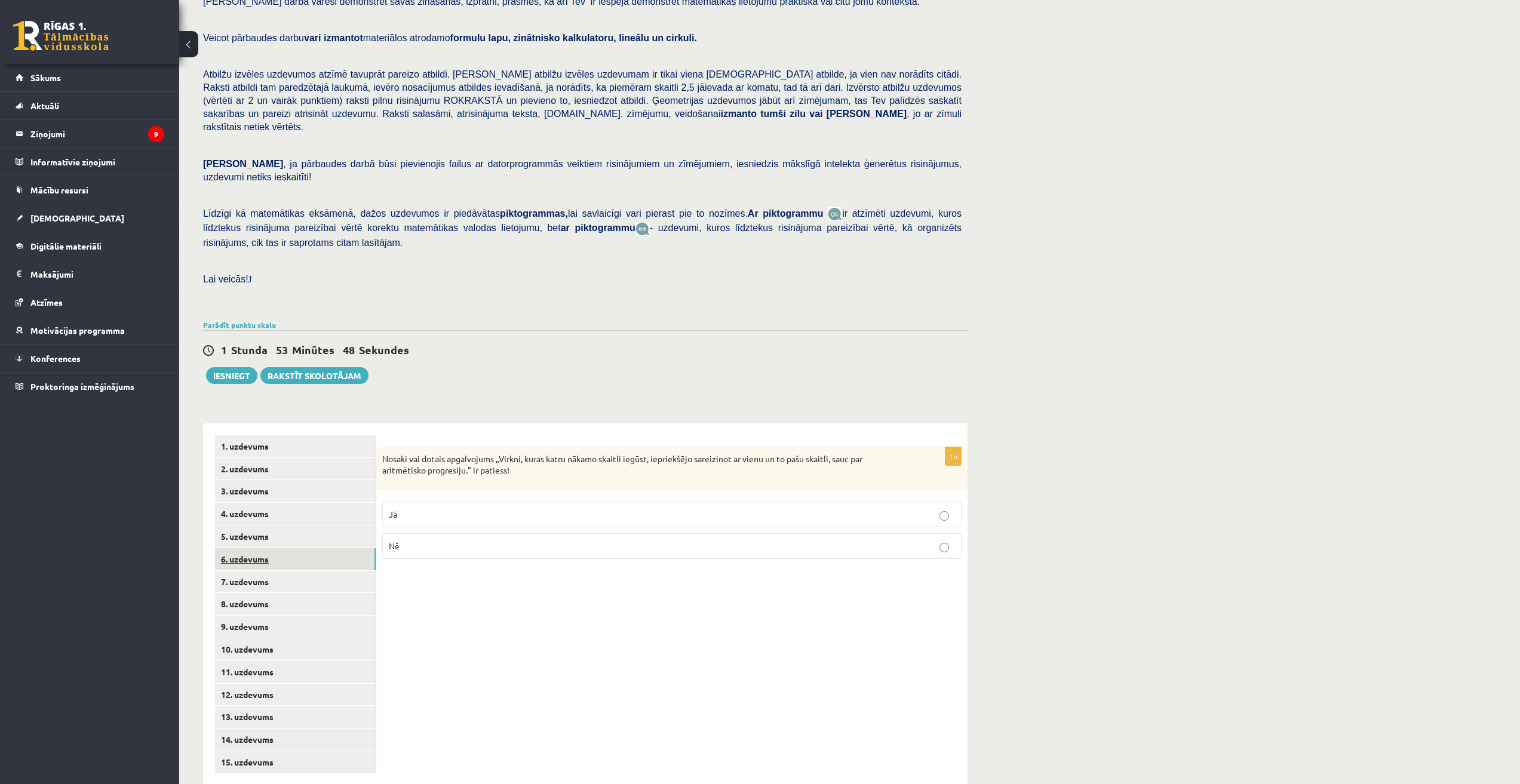
click at [263, 548] on link "6. uzdevums" at bounding box center [296, 559] width 161 height 22
click at [266, 570] on link "7. uzdevums" at bounding box center [296, 581] width 161 height 22
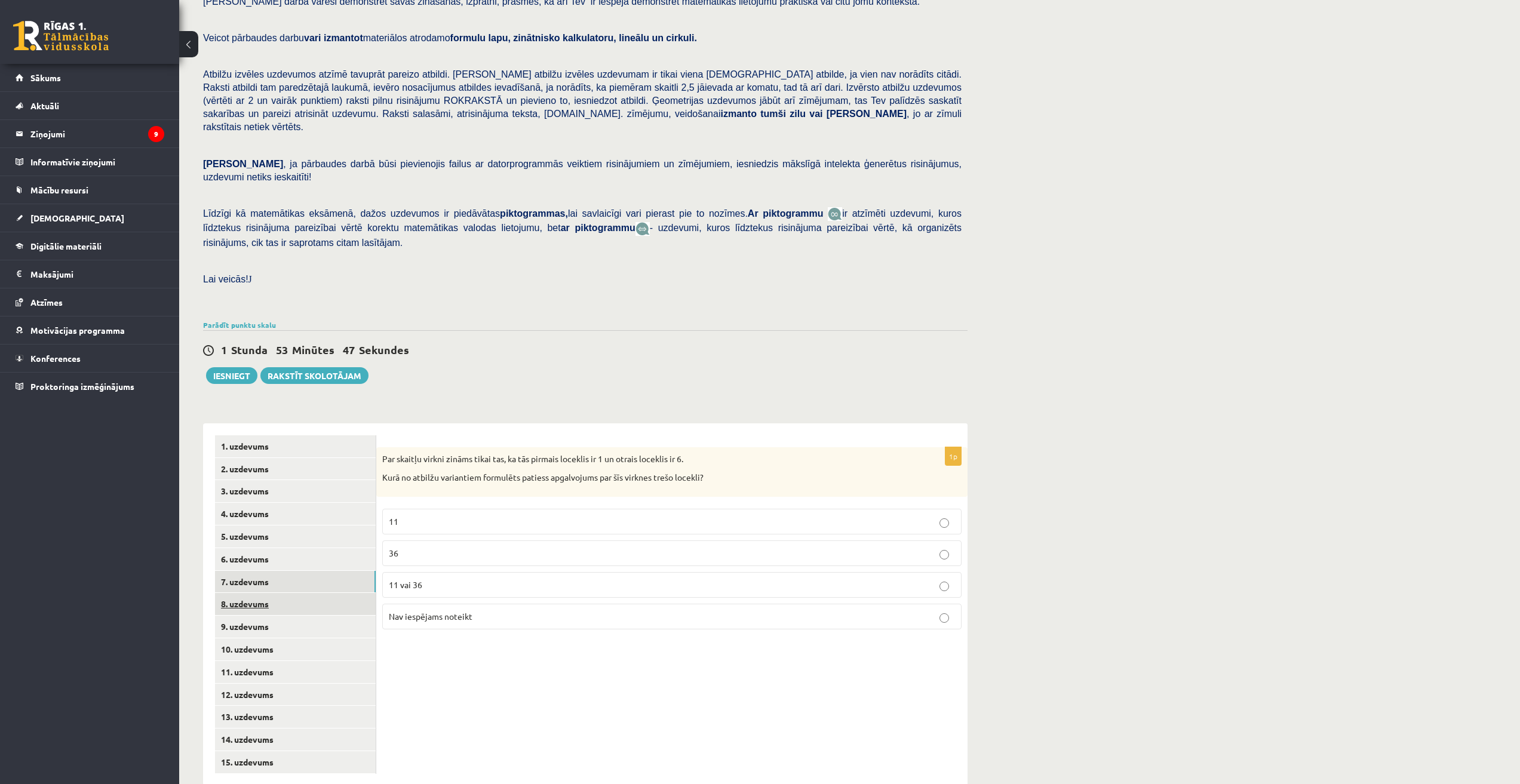
click at [267, 593] on link "8. uzdevums" at bounding box center [296, 604] width 161 height 22
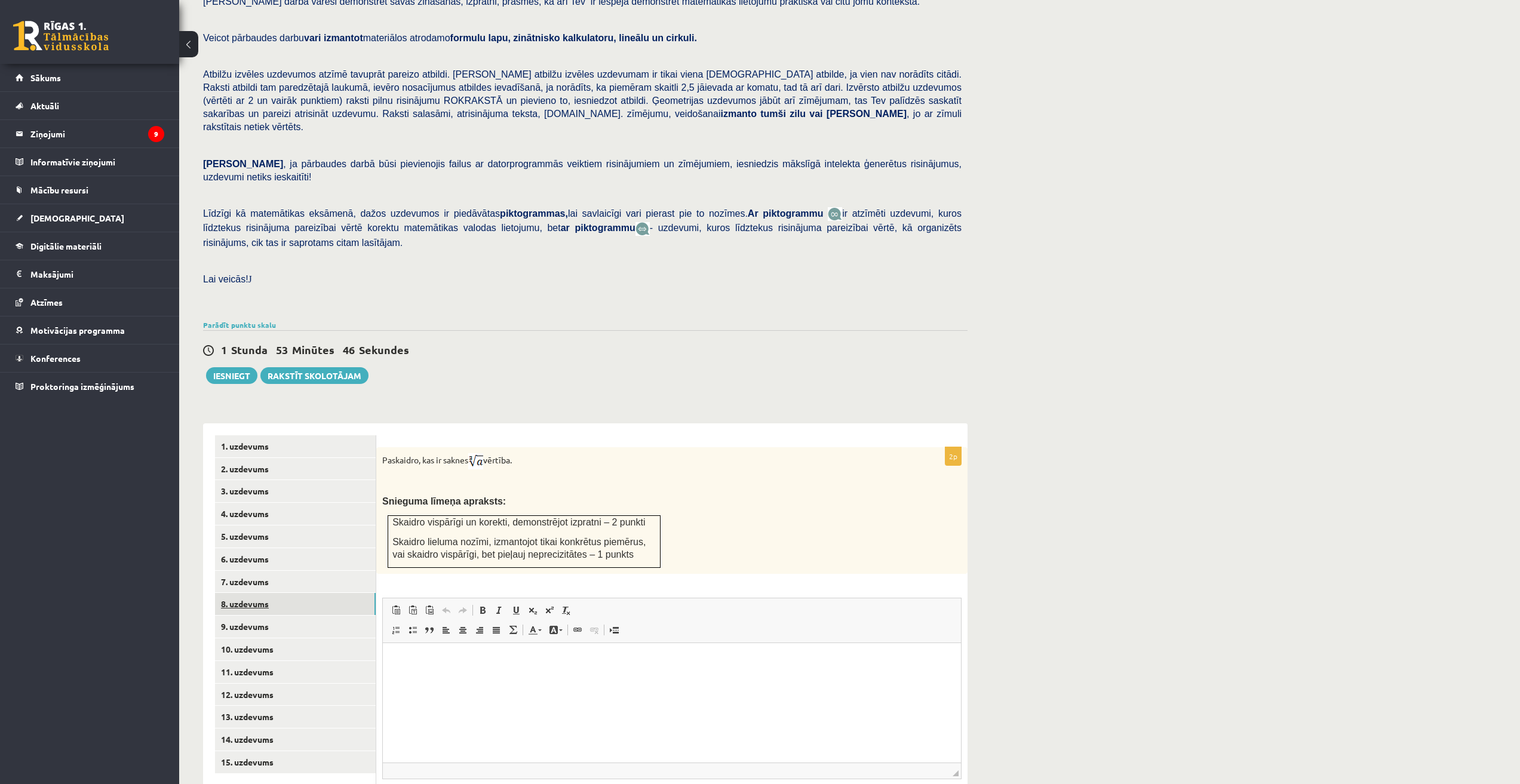
scroll to position [0, 0]
click at [258, 616] on link "9. uzdevums" at bounding box center [296, 626] width 161 height 22
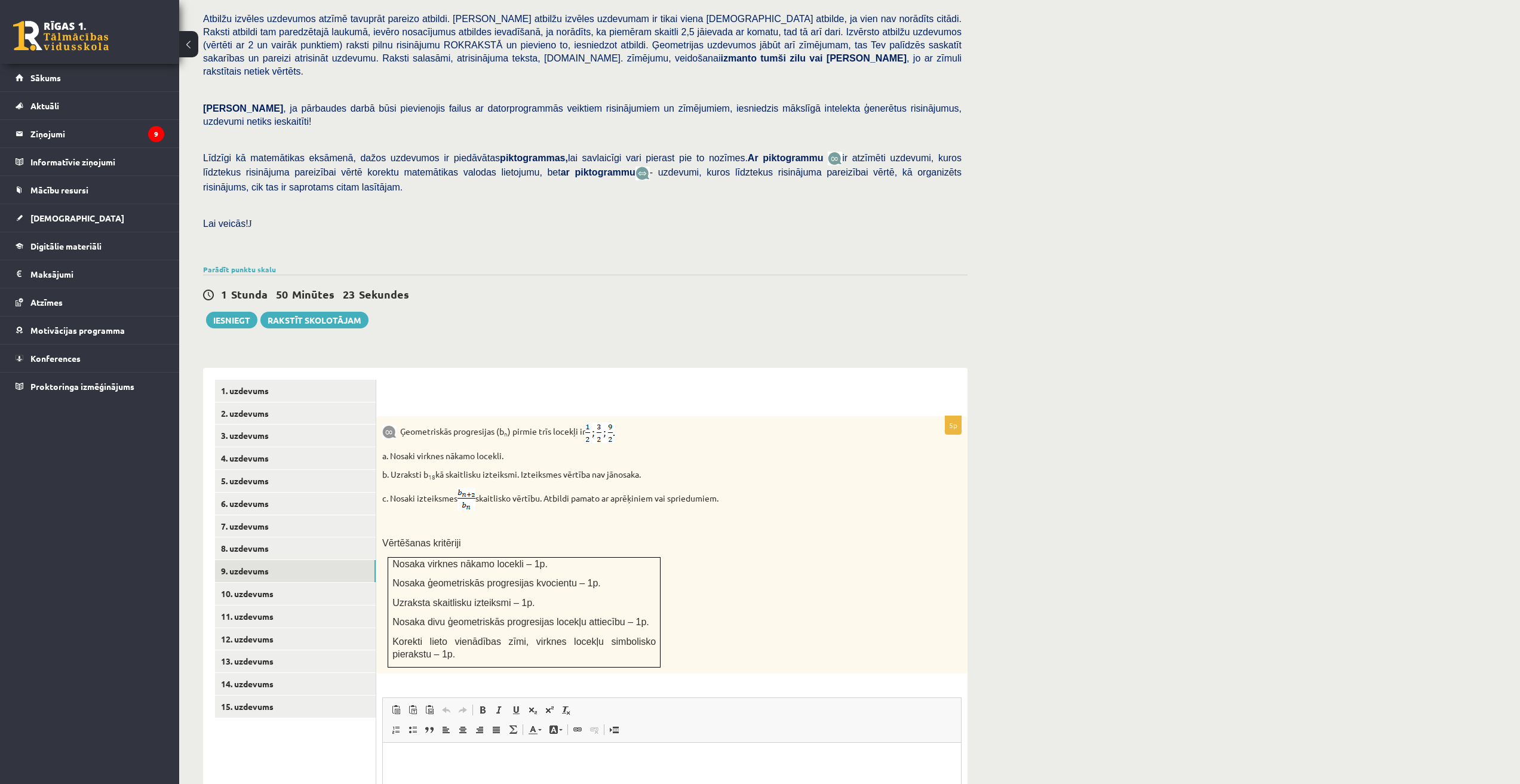
scroll to position [322, 0]
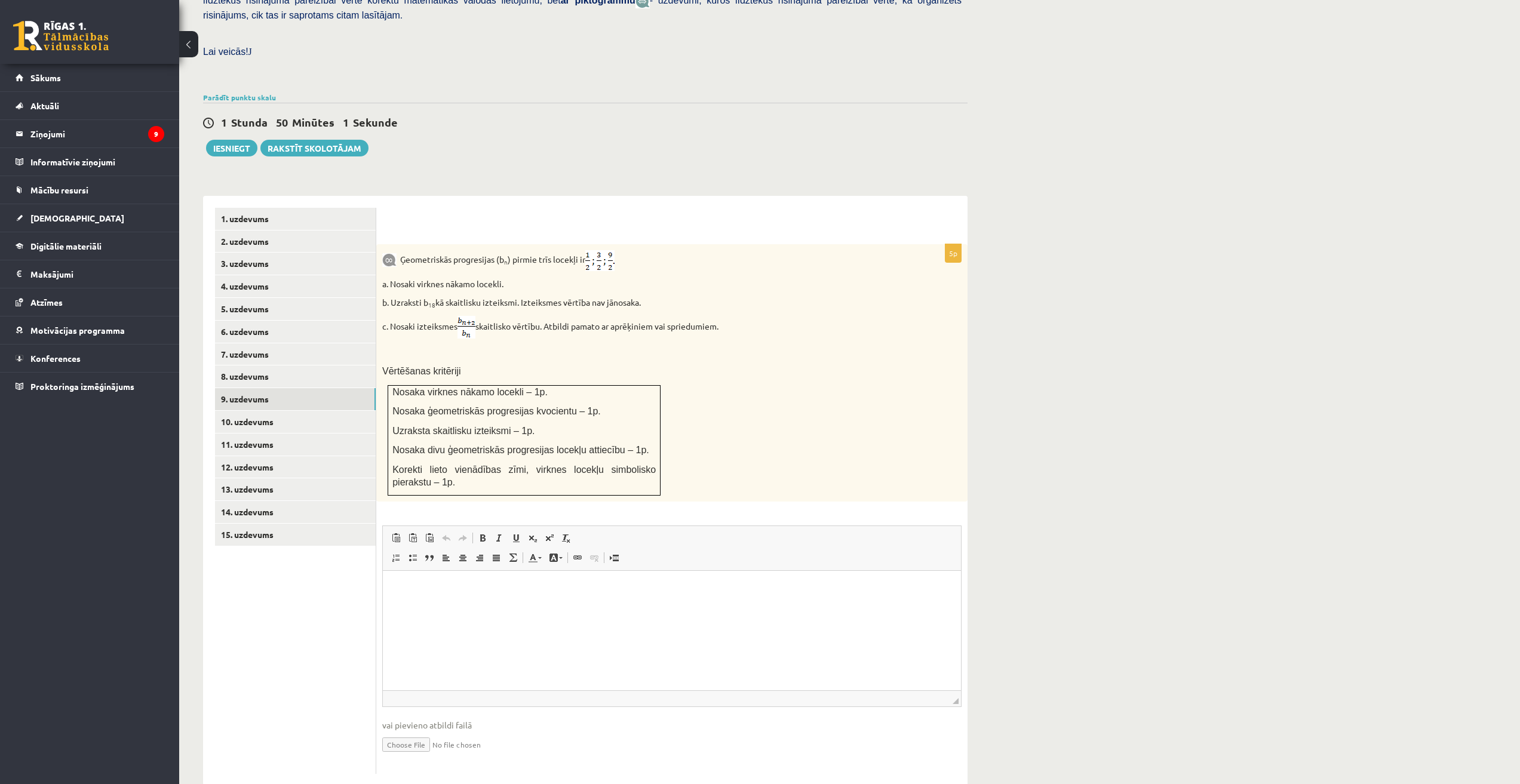
type input "**********"
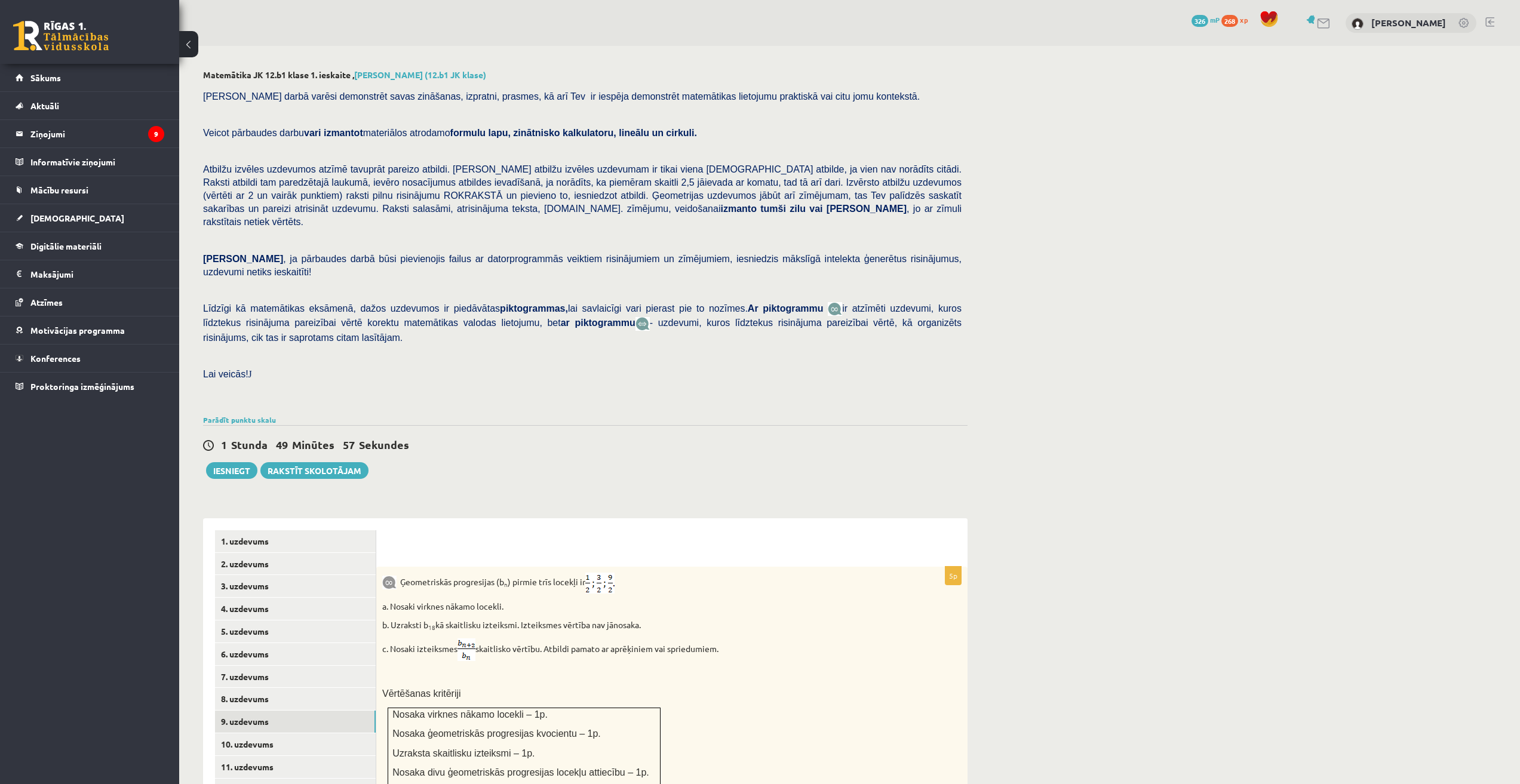
scroll to position [335, 0]
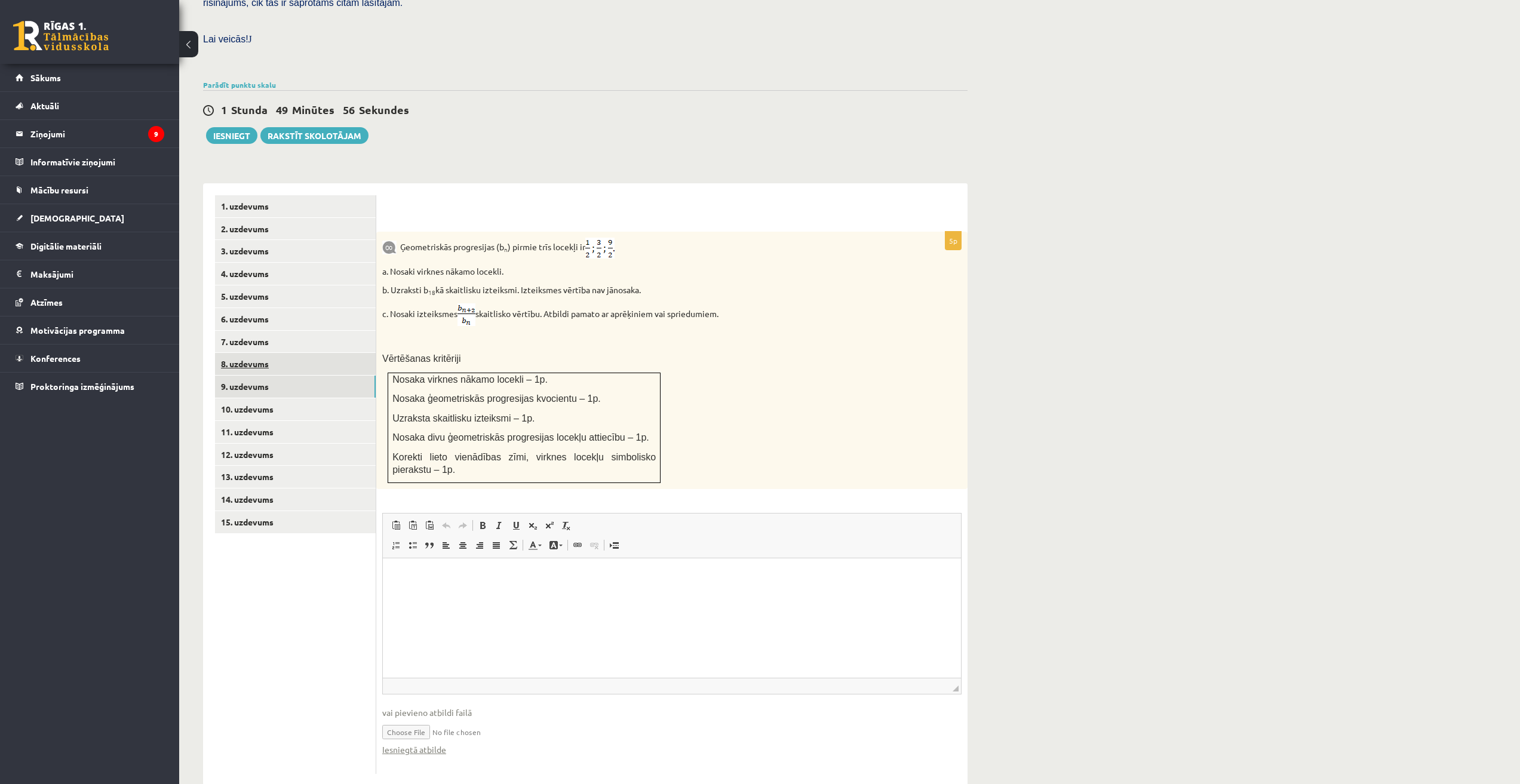
click at [256, 353] on link "8. uzdevums" at bounding box center [296, 364] width 161 height 22
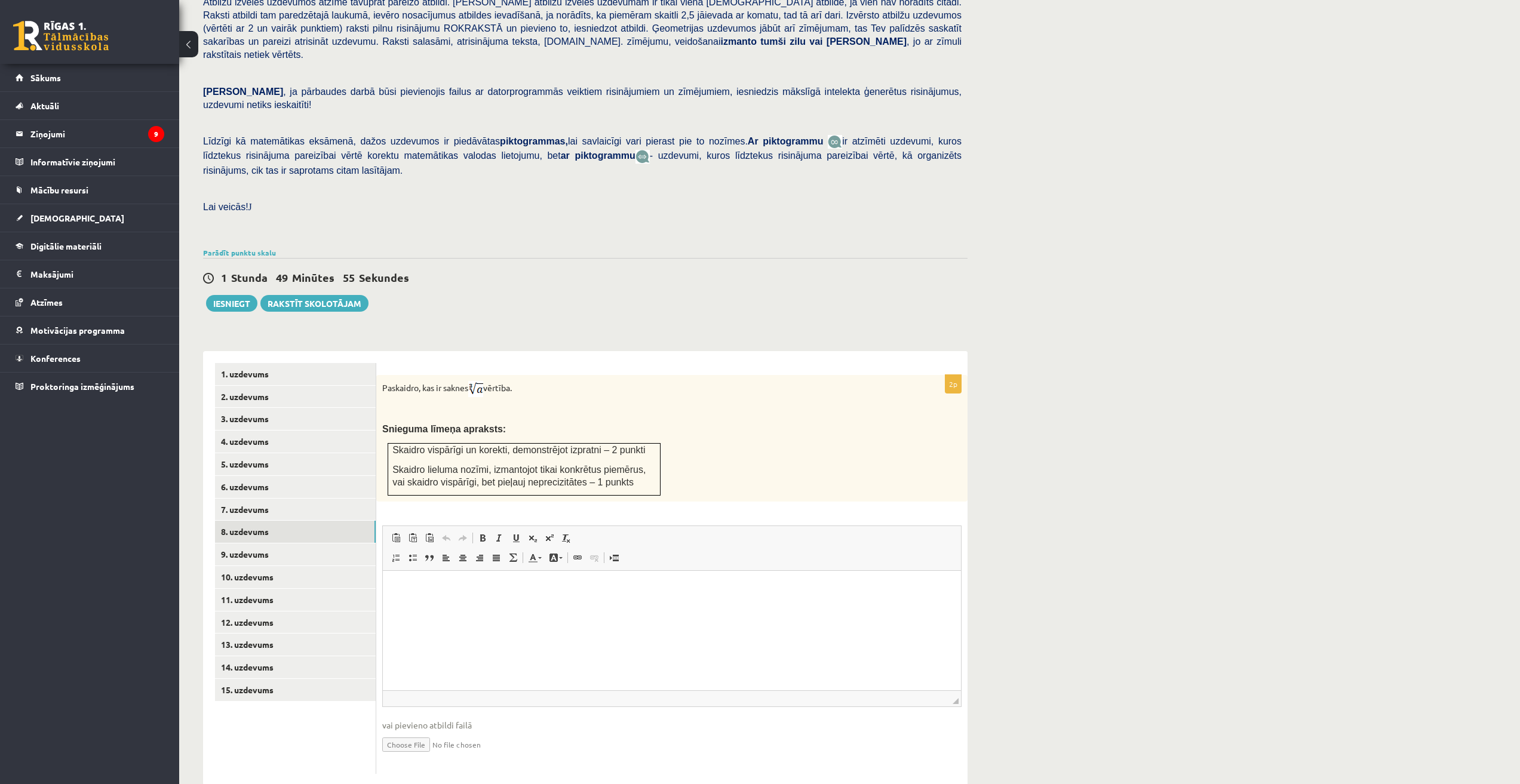
scroll to position [0, 0]
click at [236, 566] on link "10. uzdevums" at bounding box center [296, 577] width 161 height 22
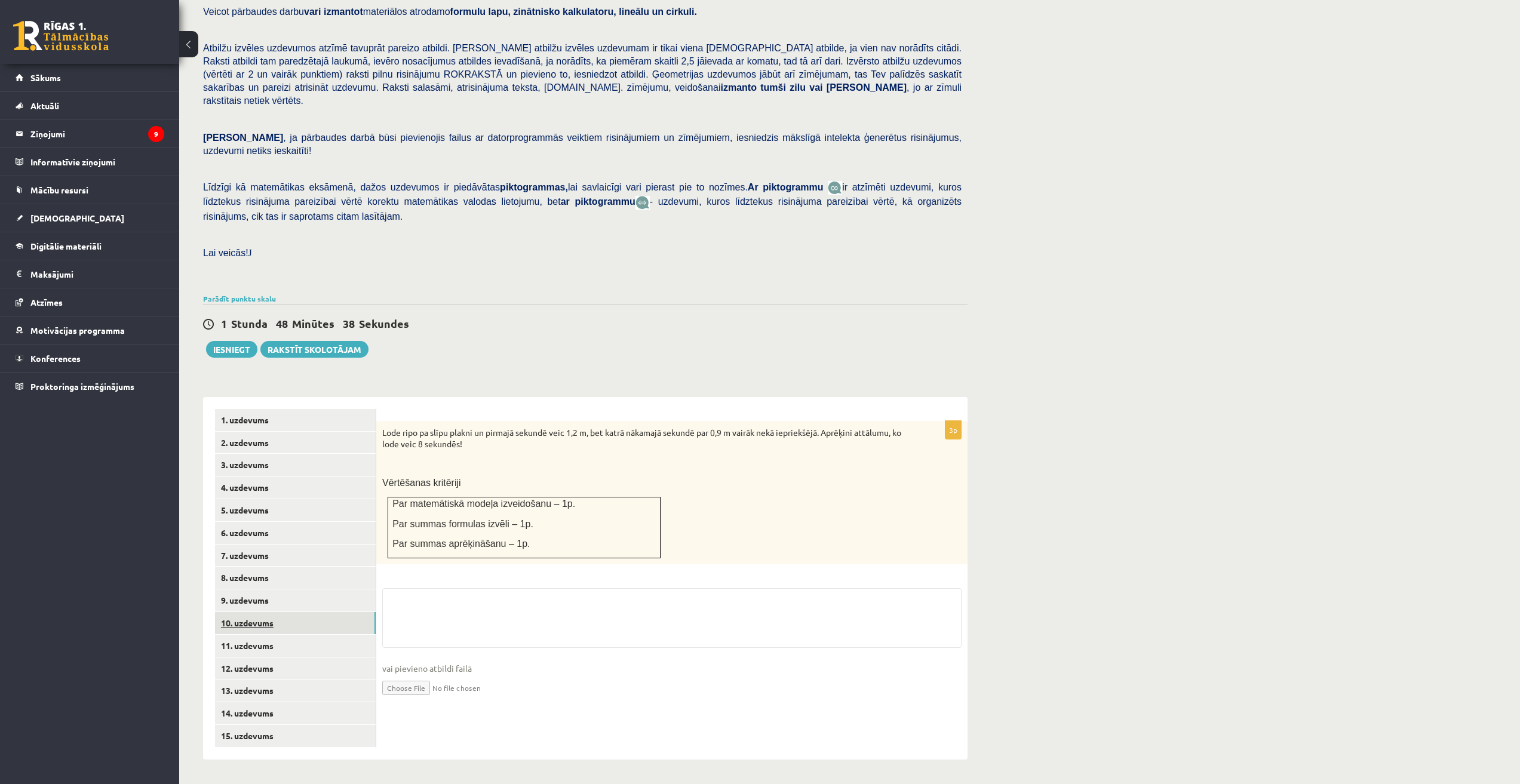
scroll to position [95, 0]
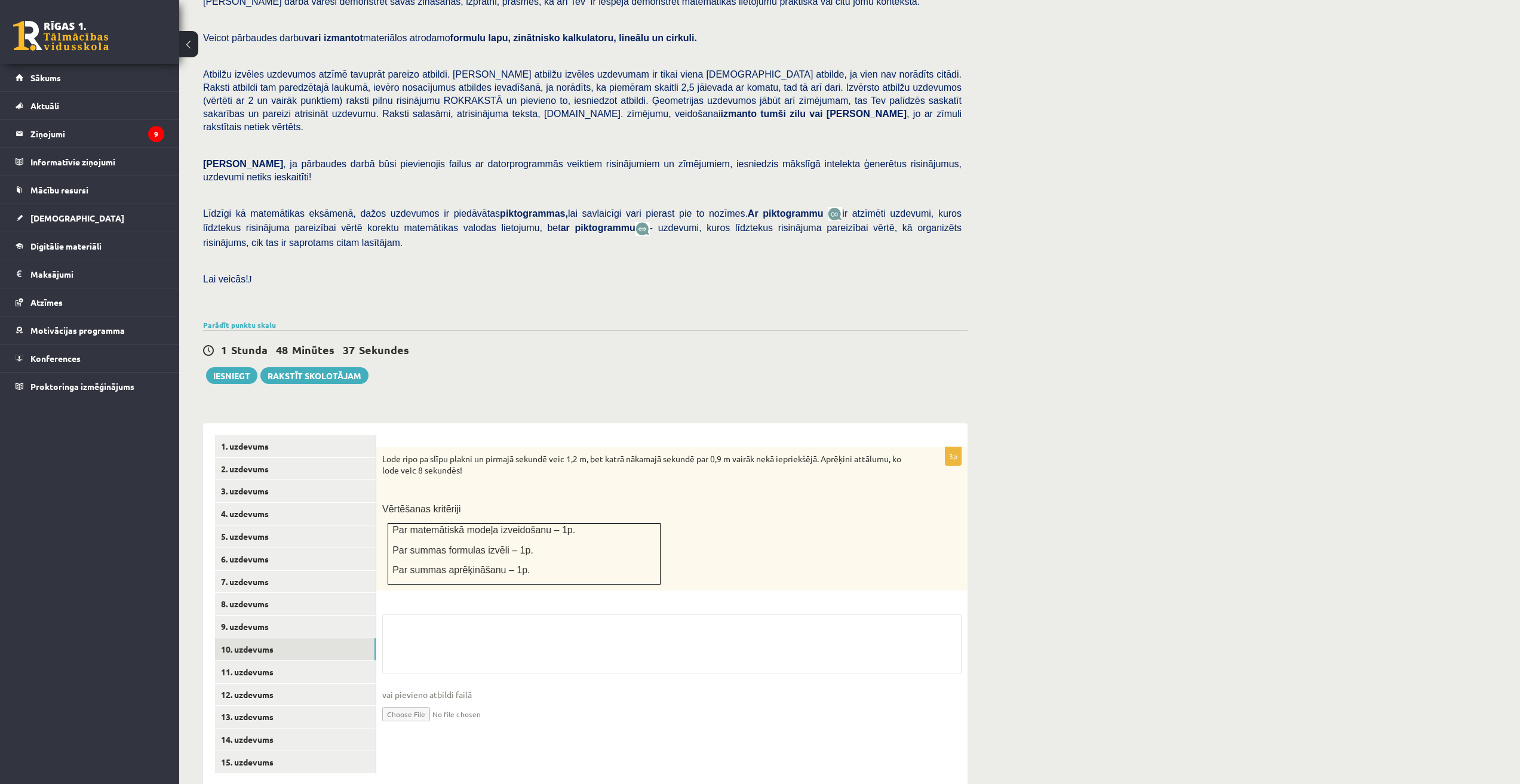
click at [772, 513] on div "Lode ripo pa slīpu plakni un pirmajā sekundē veic 1,2 m, bet katrā nākamajā sek…" at bounding box center [672, 519] width 591 height 143
click at [310, 616] on link "9. uzdevums" at bounding box center [296, 626] width 161 height 22
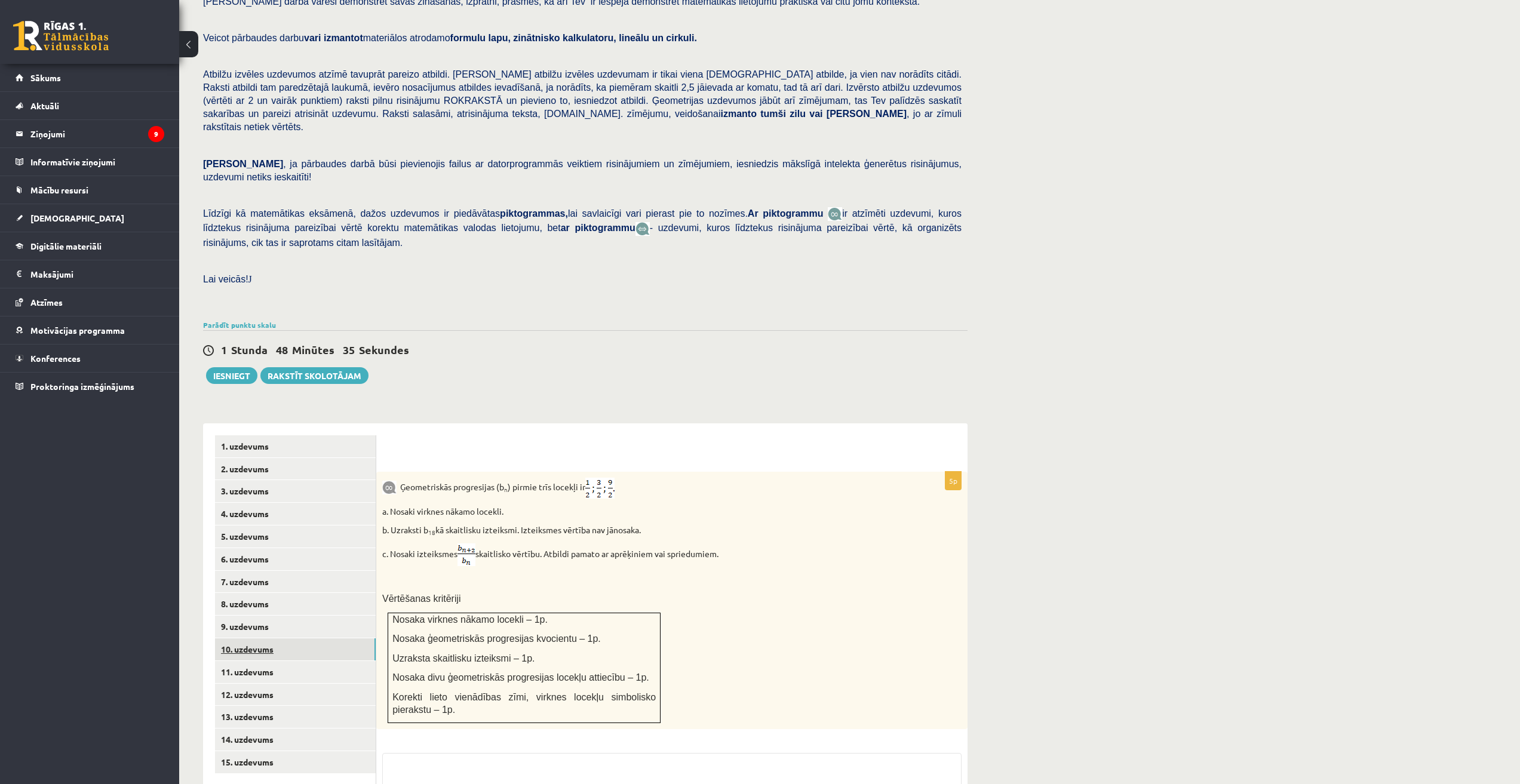
click at [285, 638] on link "10. uzdevums" at bounding box center [296, 649] width 161 height 22
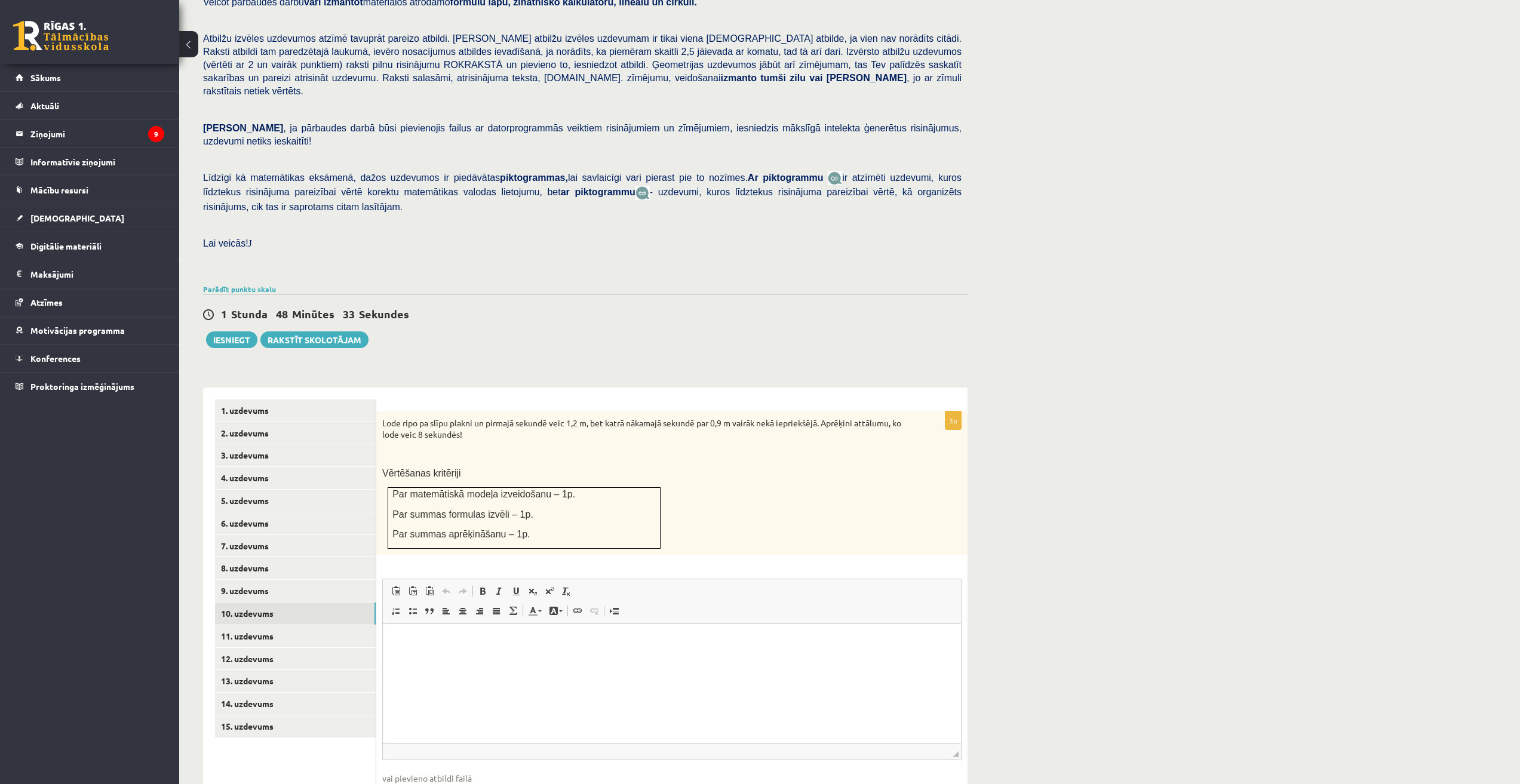
scroll to position [184, 0]
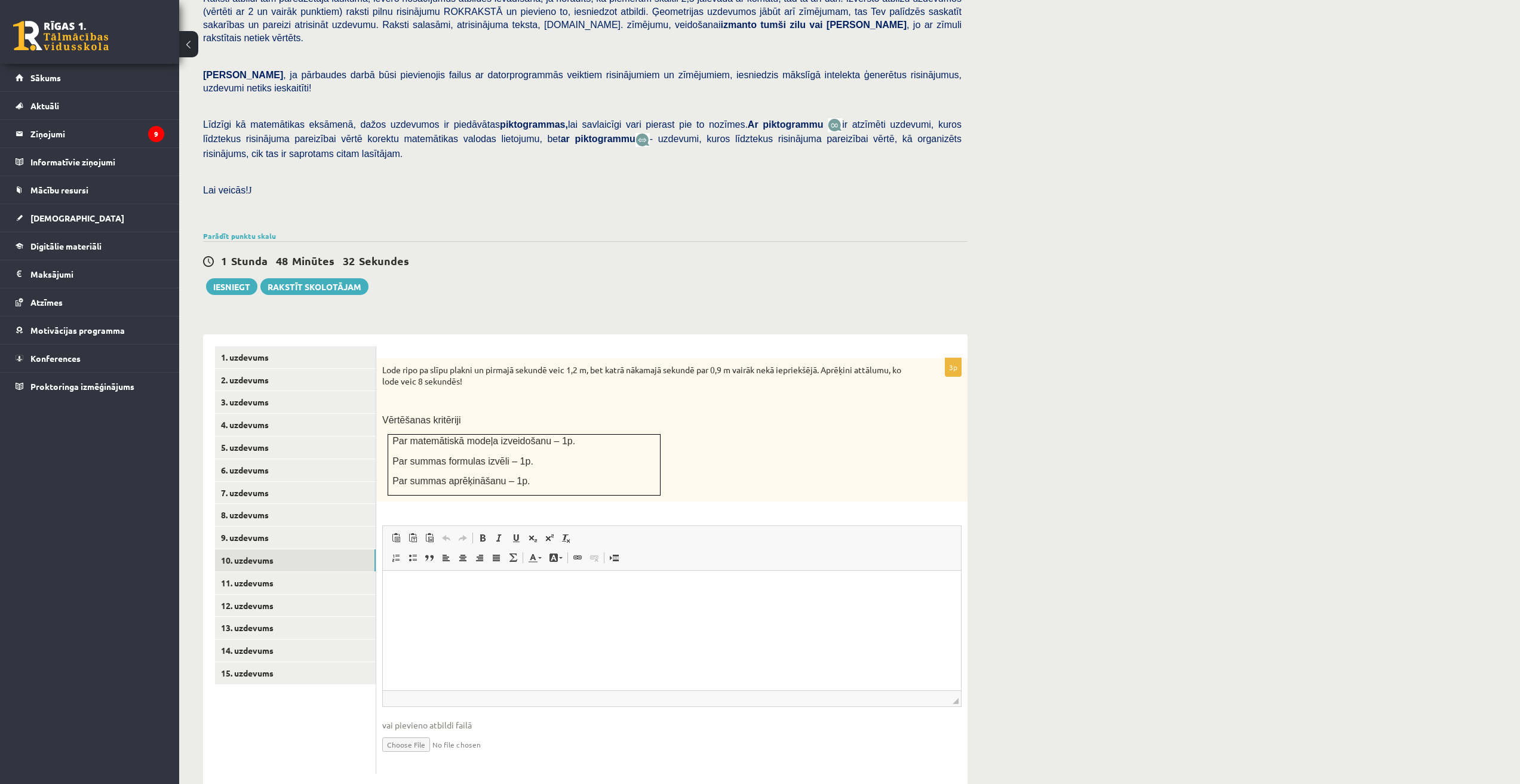
click at [564, 597] on html at bounding box center [672, 589] width 578 height 36
click at [995, 505] on div "Matemātika JK 12.b1 klase 1. ieskaite , [PERSON_NAME] (12.b1 JK klase) [PERSON_…" at bounding box center [849, 335] width 1340 height 947
type input "**********"
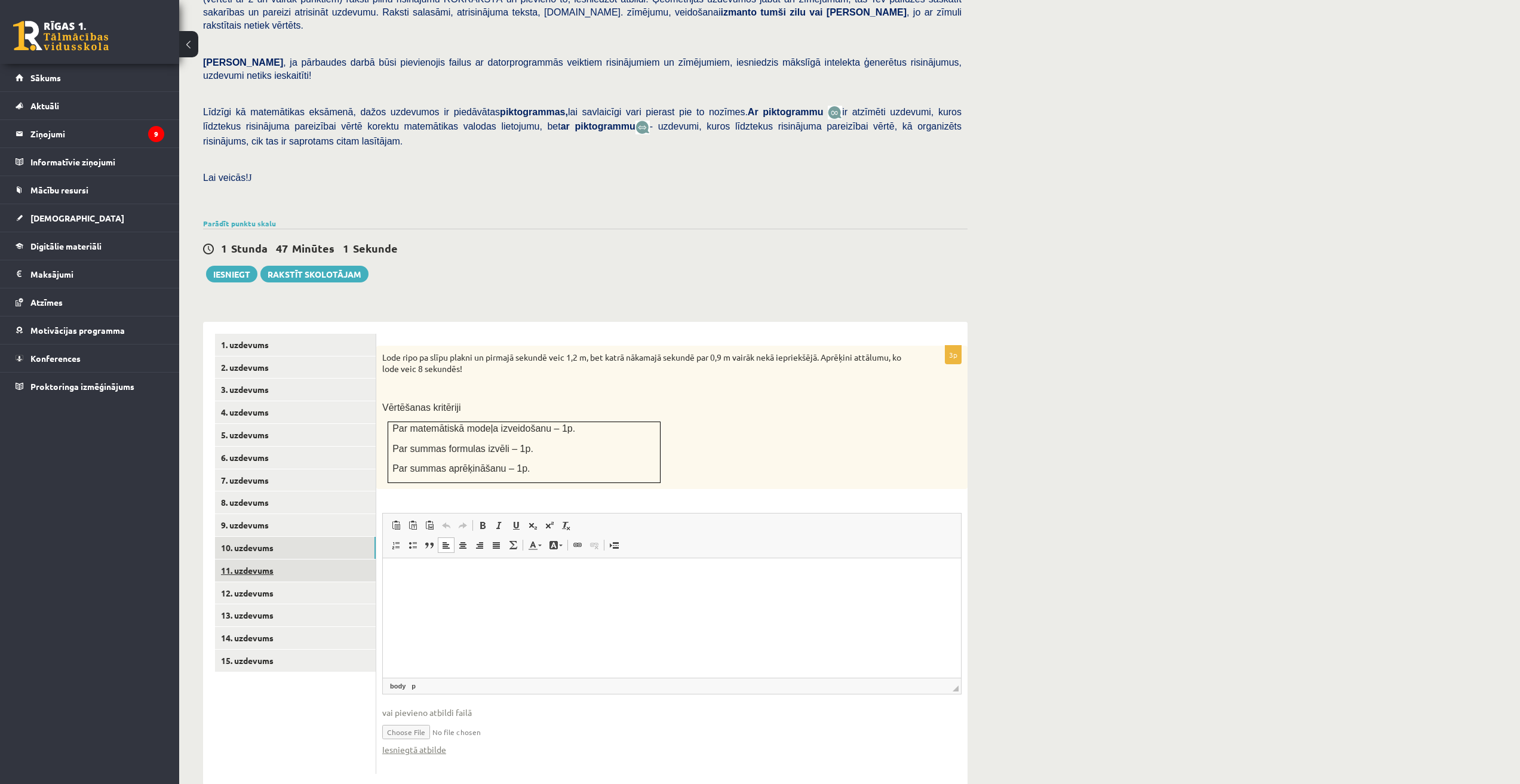
click at [261, 559] on link "11. uzdevums" at bounding box center [296, 570] width 161 height 22
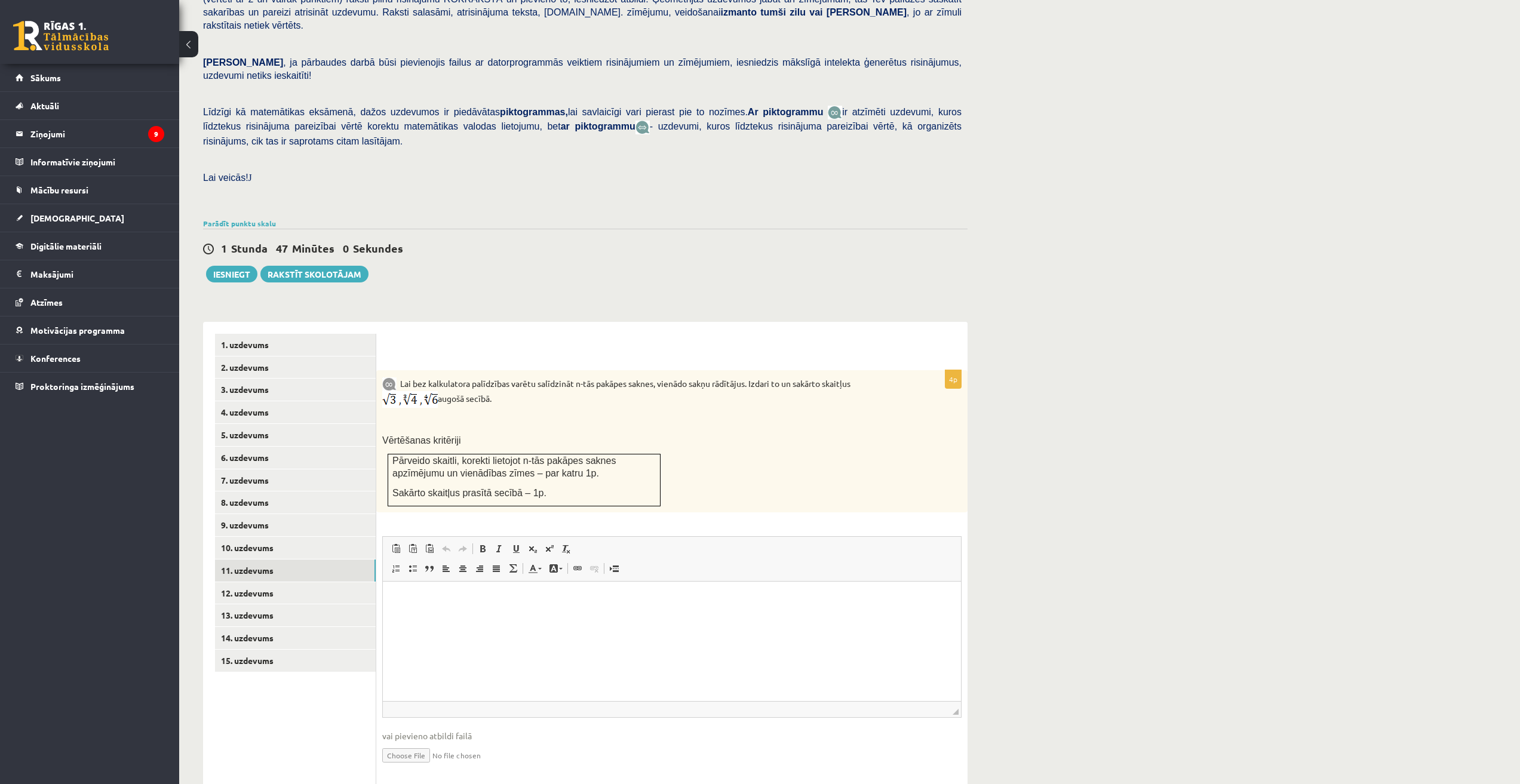
scroll to position [0, 0]
type input "**********"
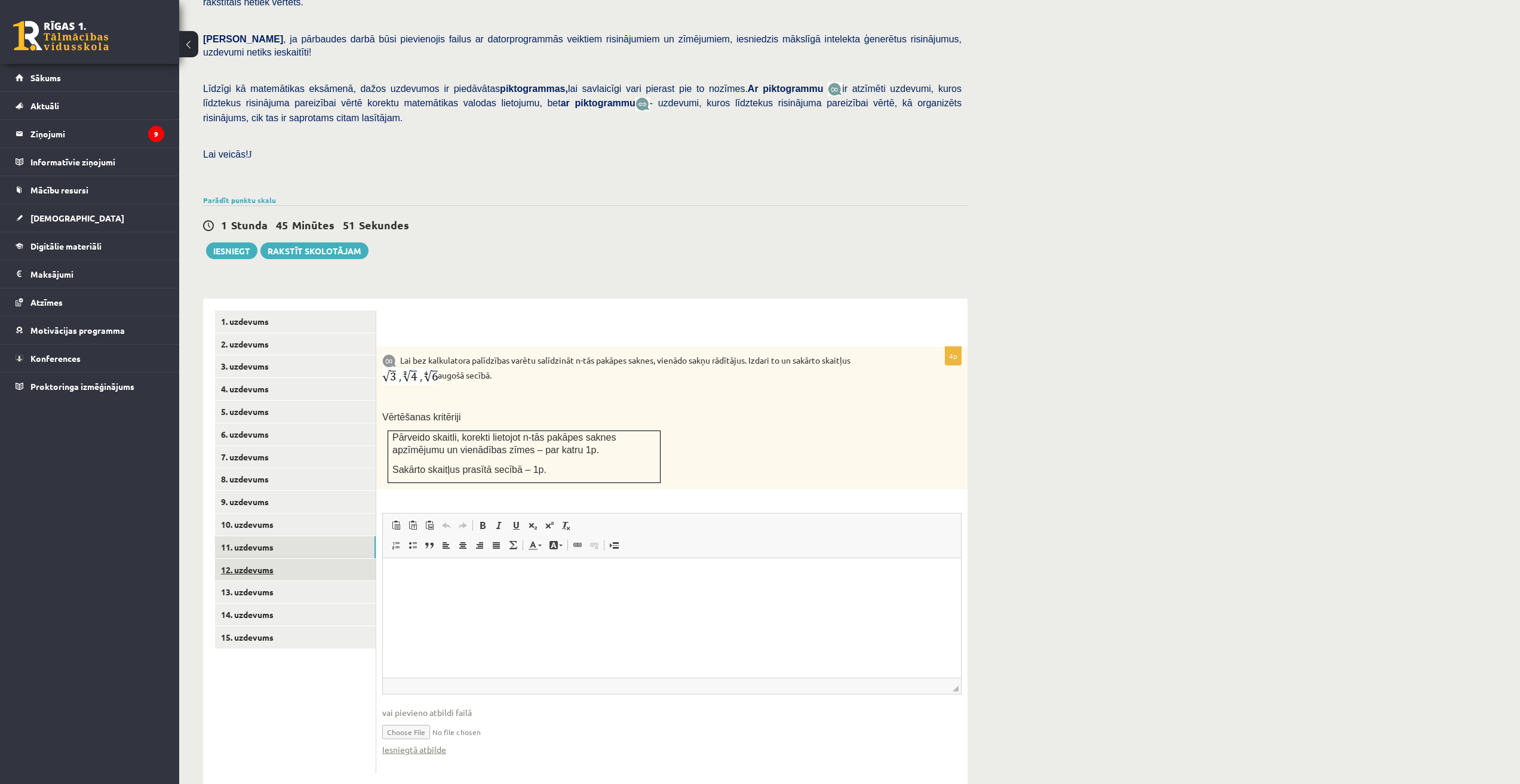
click at [281, 559] on link "12. uzdevums" at bounding box center [296, 570] width 161 height 22
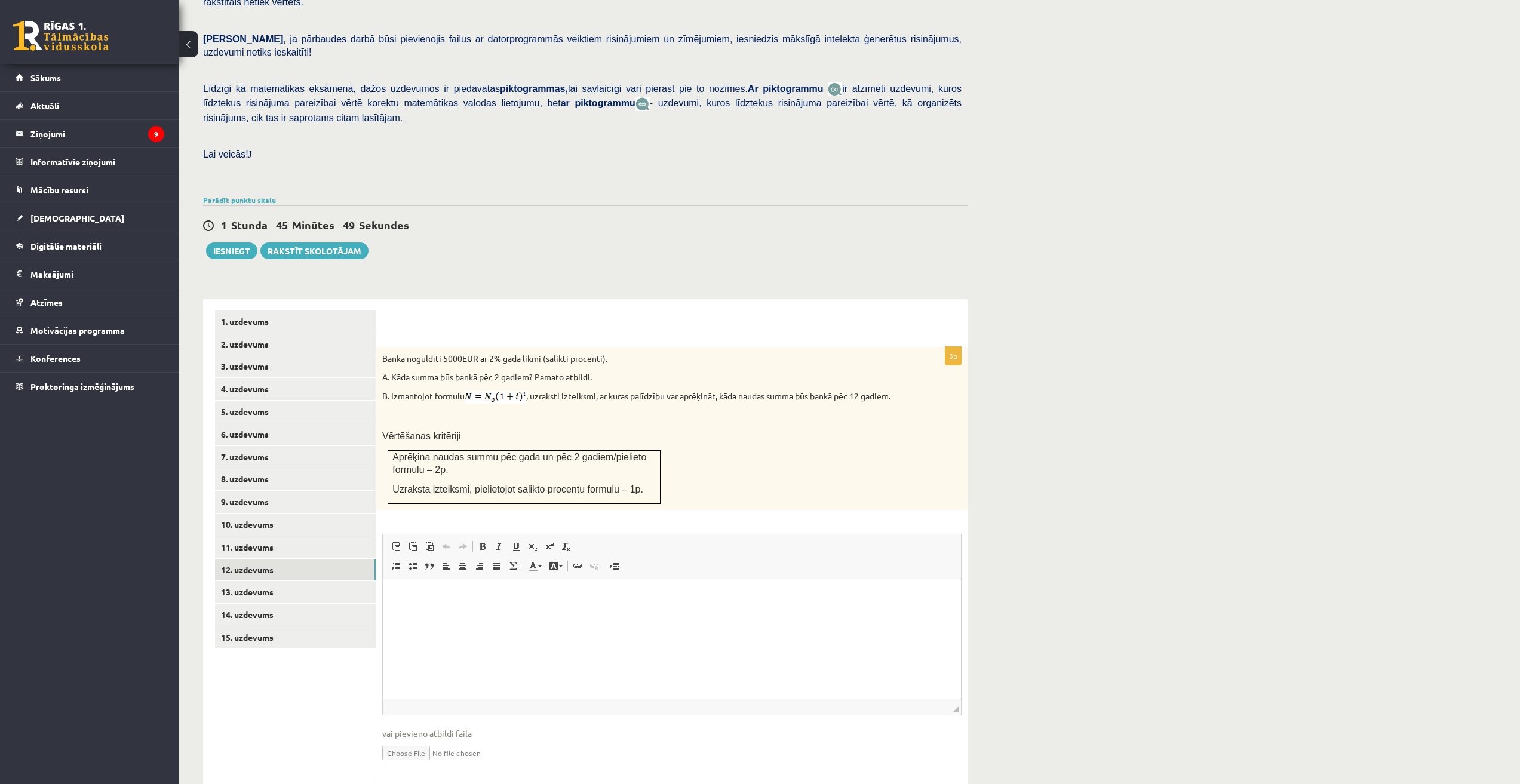
scroll to position [0, 0]
type input "**********"
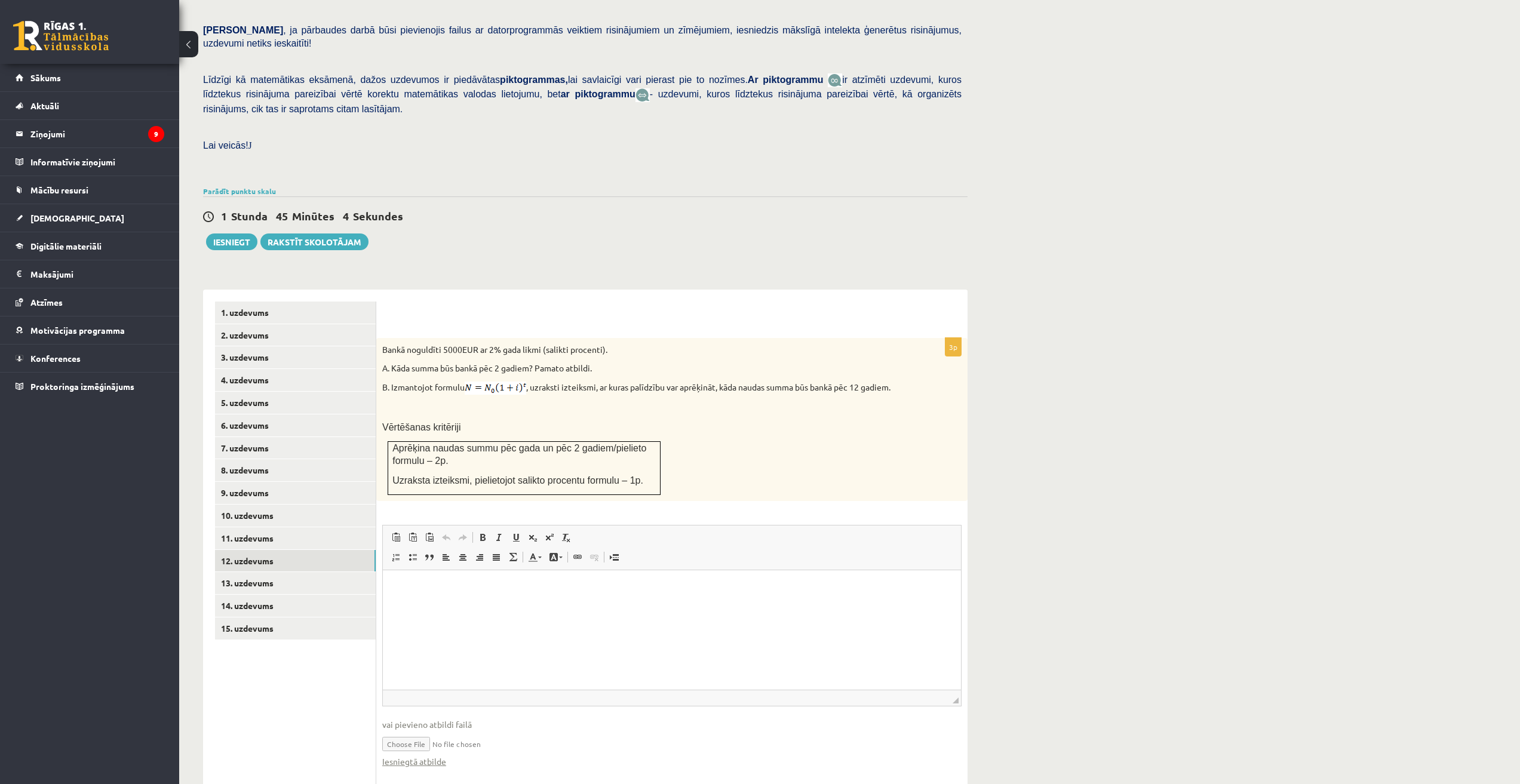
scroll to position [241, 0]
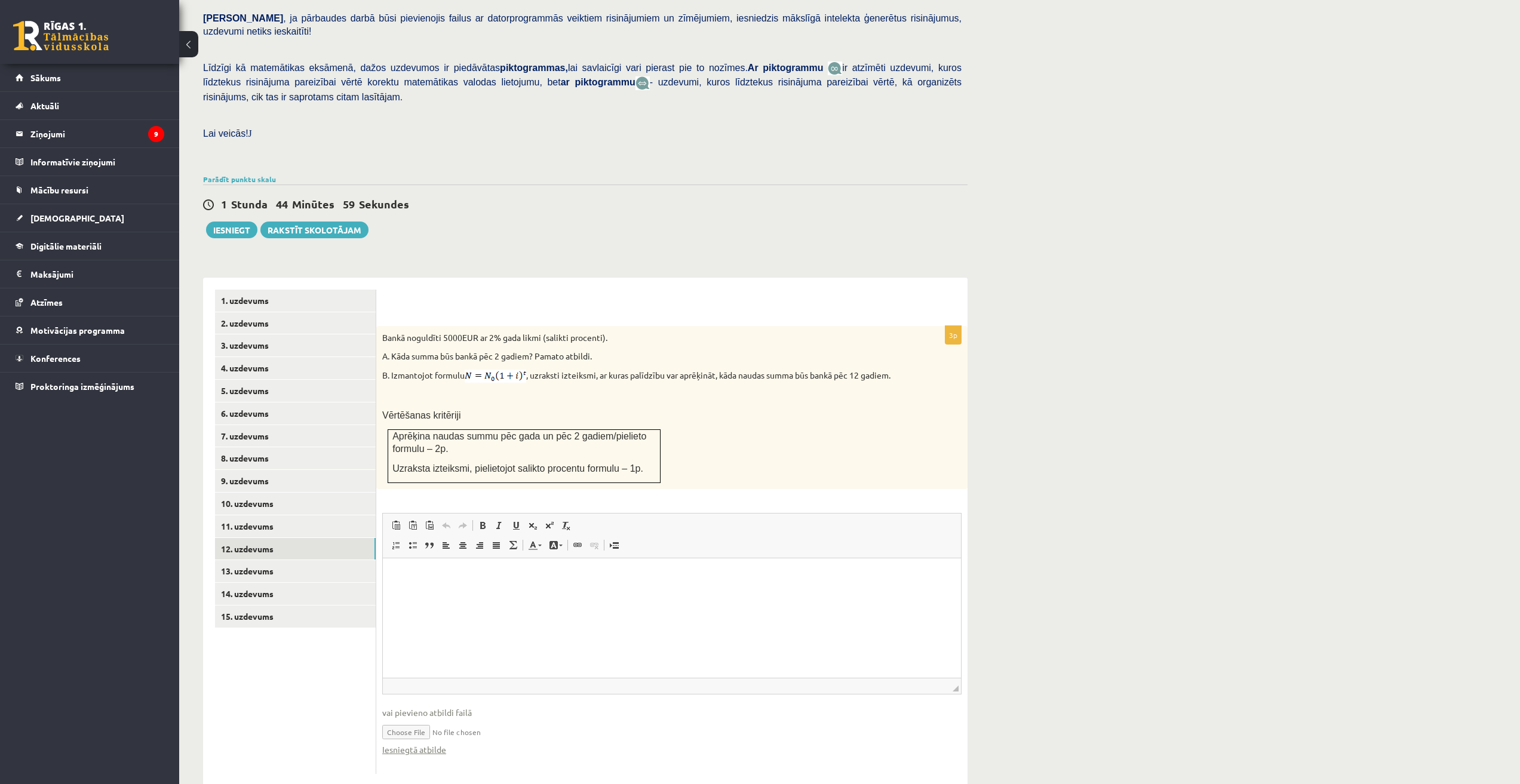
drag, startPoint x: 495, startPoint y: 709, endPoint x: 453, endPoint y: 712, distance: 42.1
click at [453, 718] on input "file" at bounding box center [672, 731] width 579 height 25
type input "**********"
click at [255, 560] on link "13. uzdevums" at bounding box center [296, 571] width 161 height 22
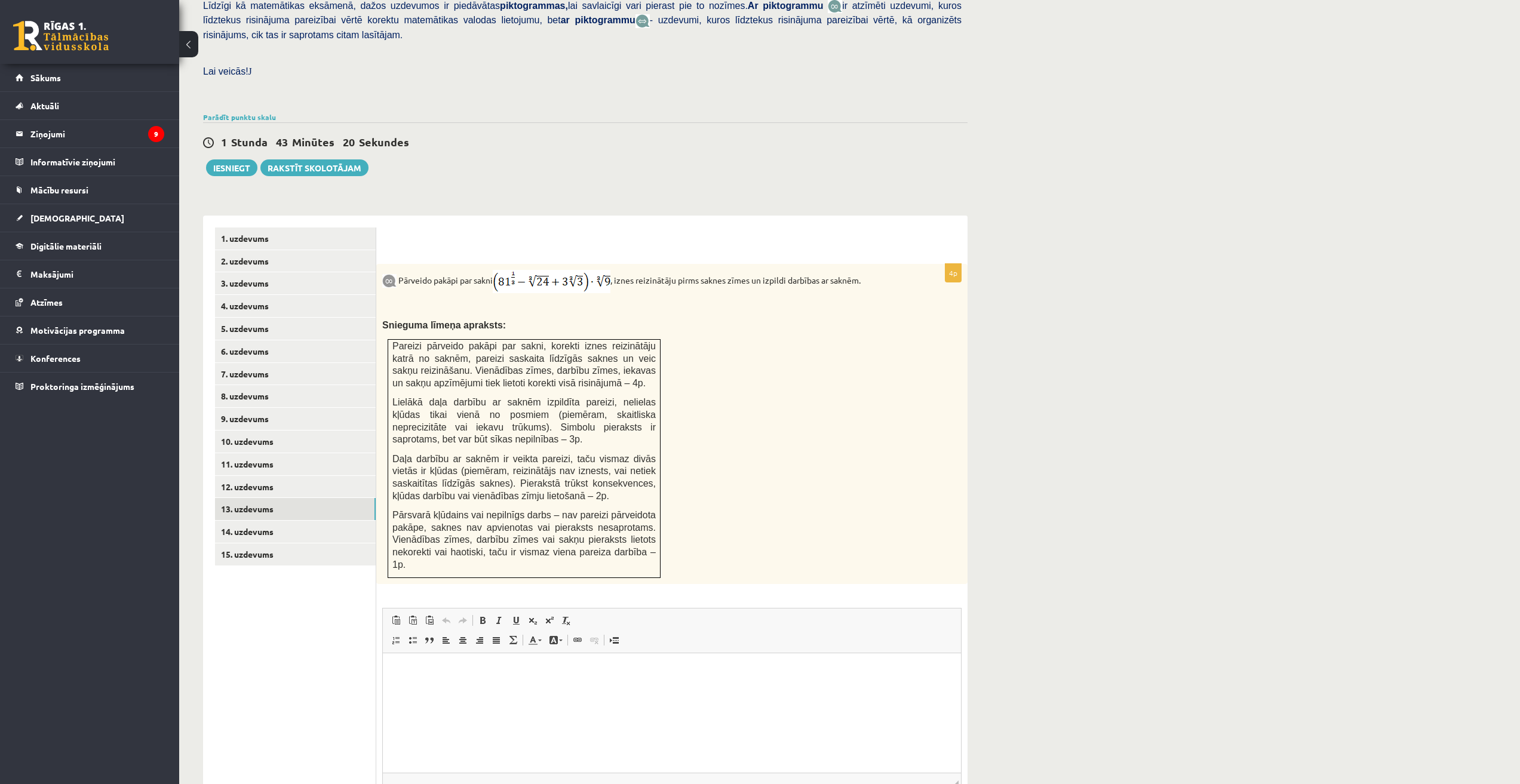
scroll to position [373, 0]
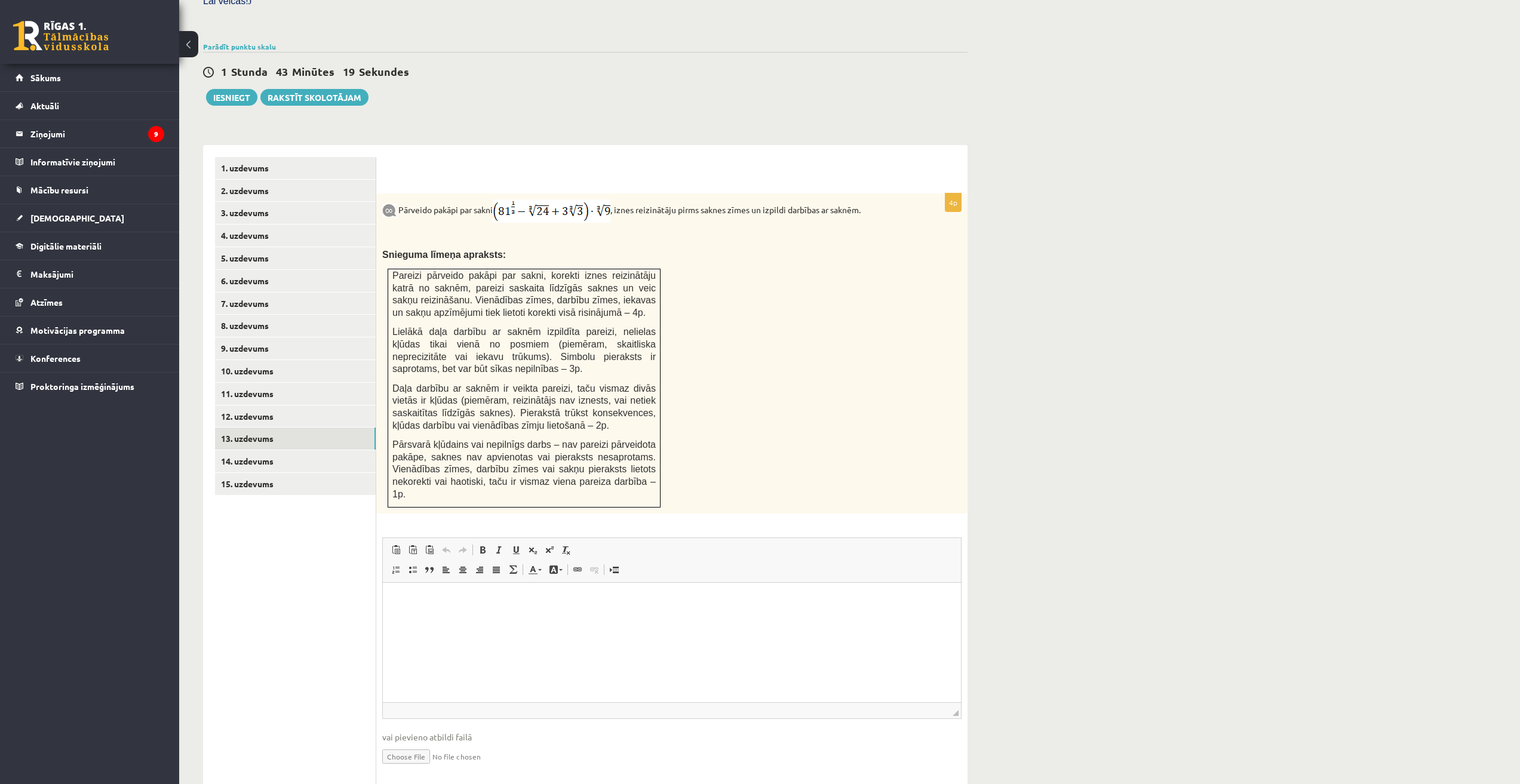
type input "**********"
click at [247, 450] on link "14. uzdevums" at bounding box center [296, 461] width 161 height 22
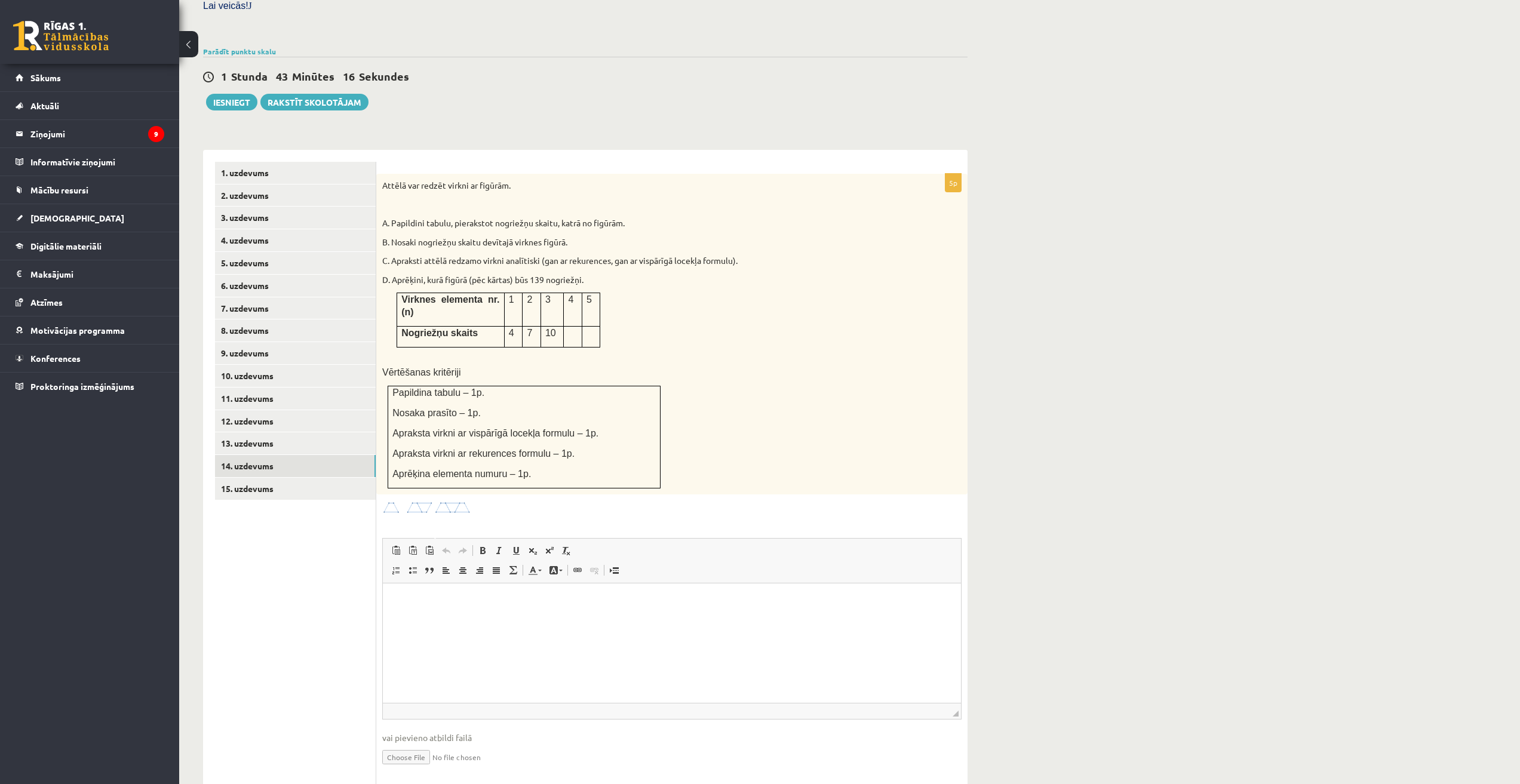
scroll to position [0, 0]
click at [873, 393] on div "Attēlā var redzēt virkni ar figūrām. A. Papildini tabulu, pierakstot nogriežņu …" at bounding box center [672, 334] width 591 height 321
type input "**********"
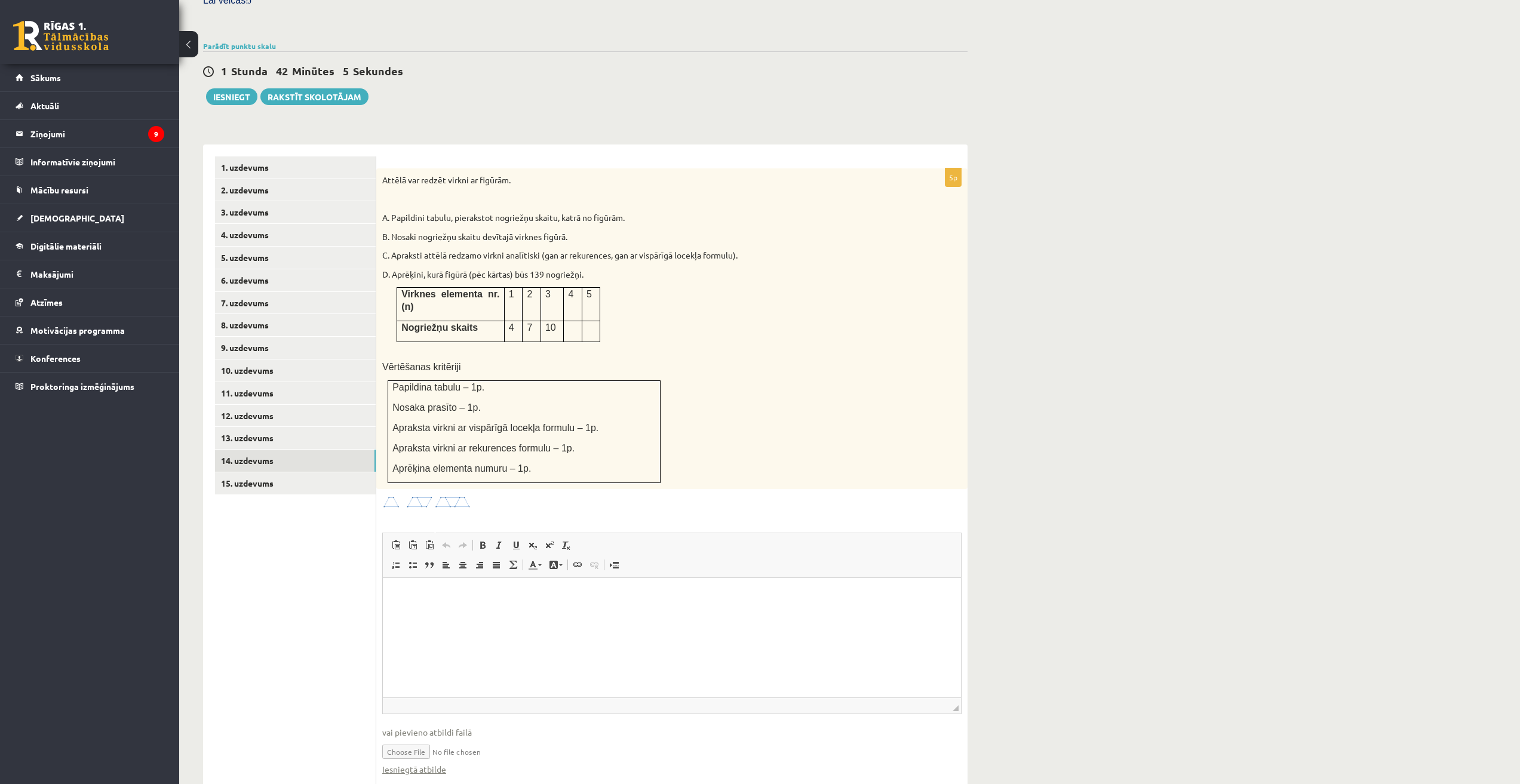
scroll to position [381, 0]
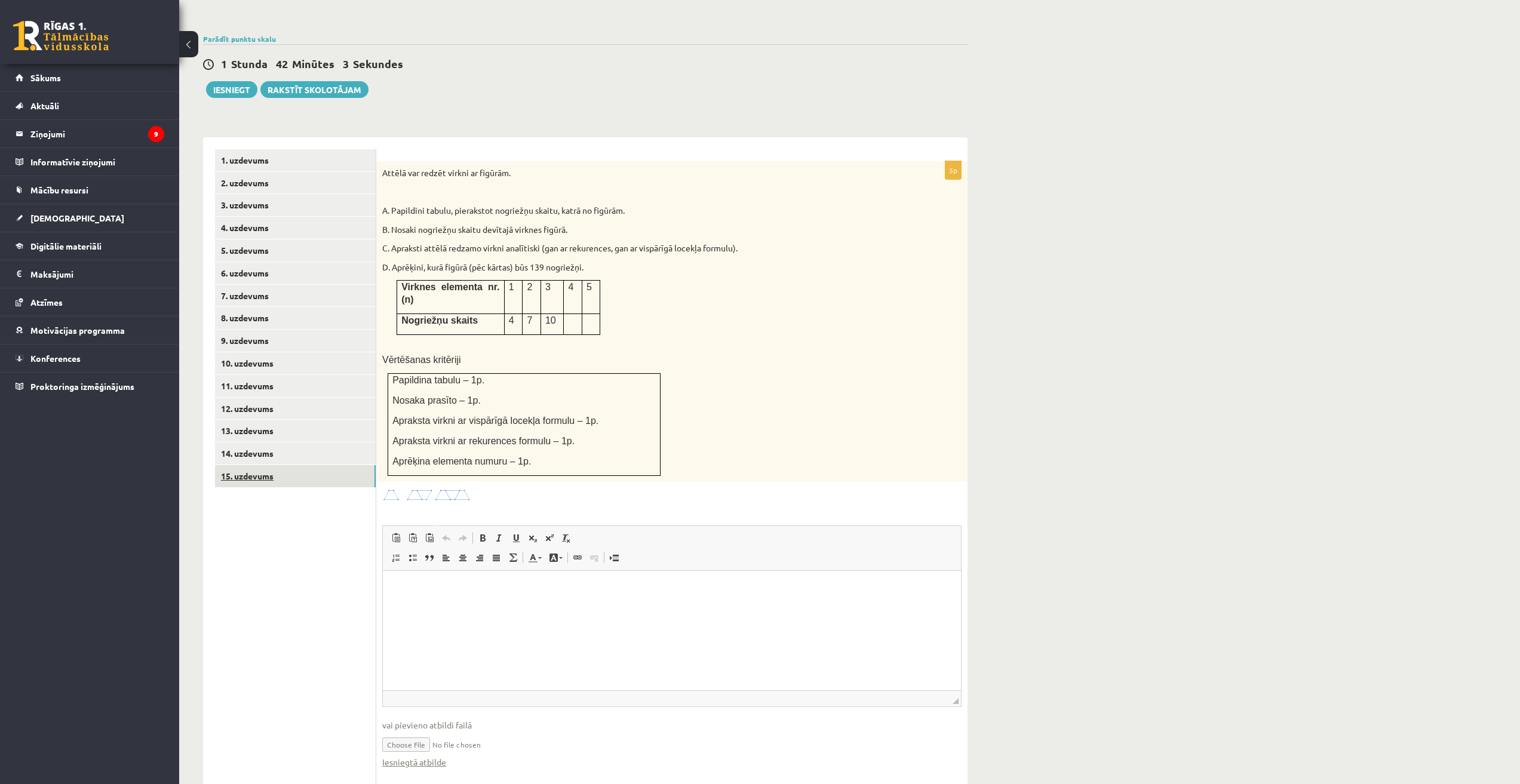
click at [261, 465] on link "15. uzdevums" at bounding box center [296, 476] width 161 height 22
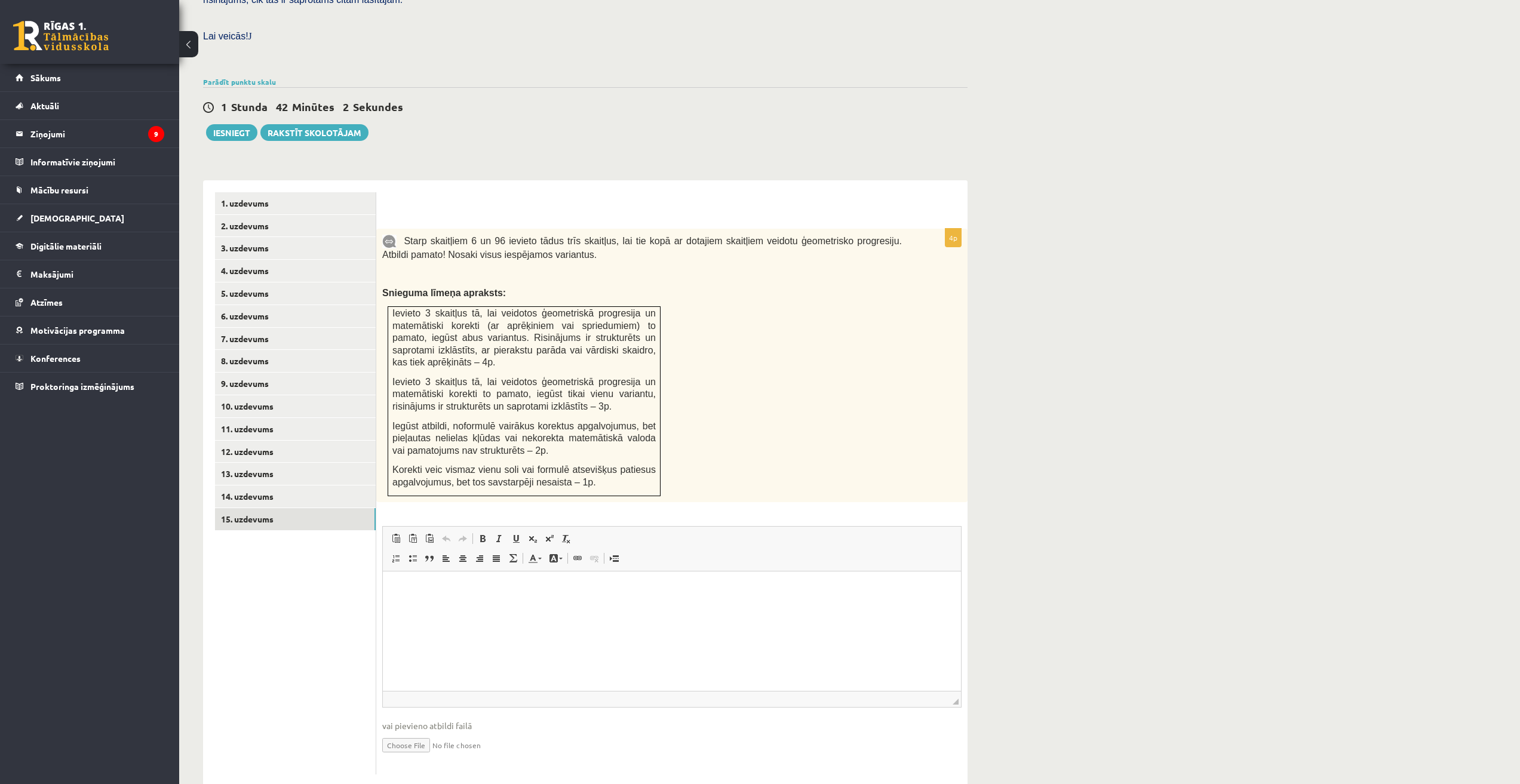
scroll to position [0, 0]
click at [283, 485] on link "14. uzdevums" at bounding box center [296, 496] width 161 height 22
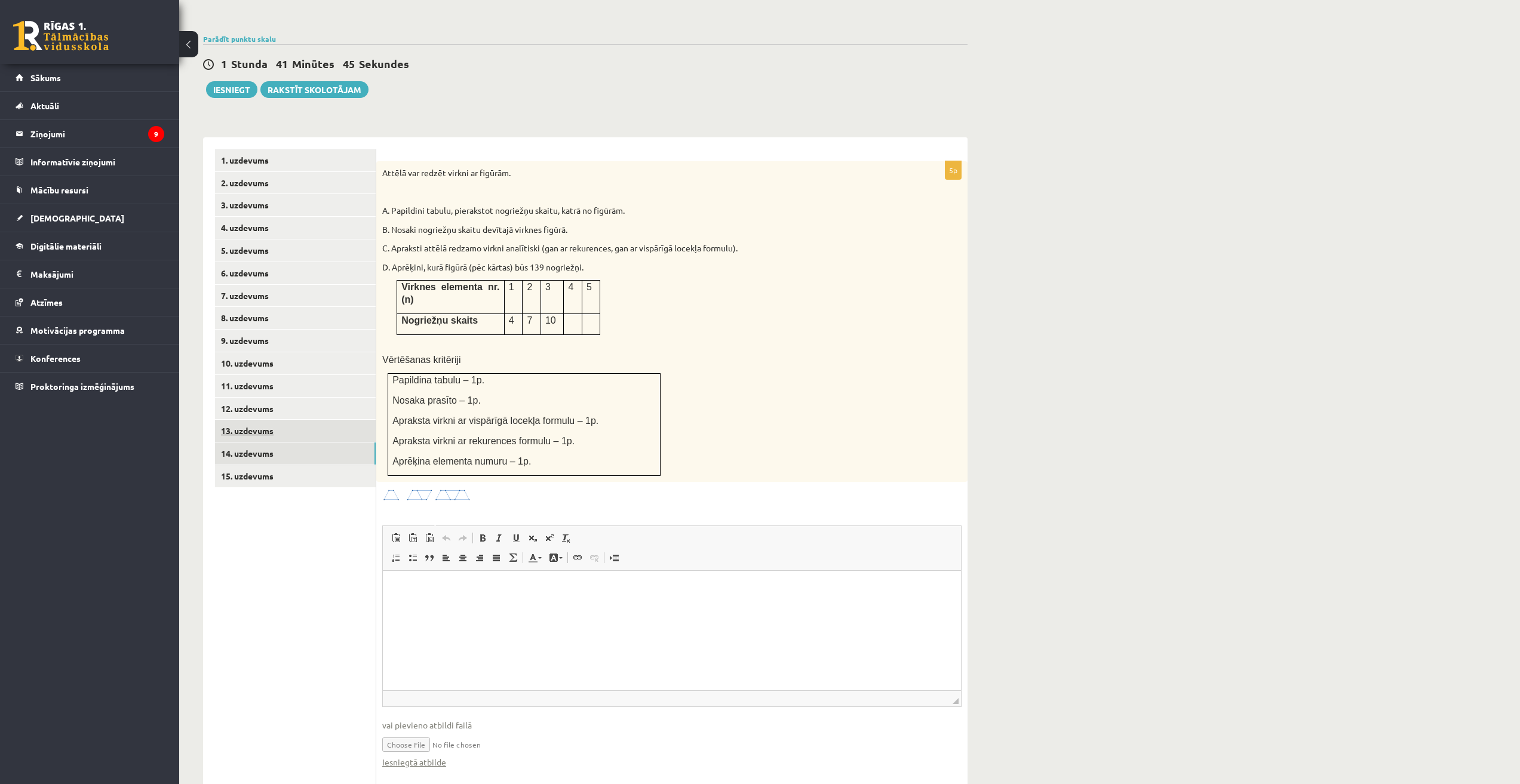
click at [279, 419] on link "13. uzdevums" at bounding box center [296, 430] width 161 height 22
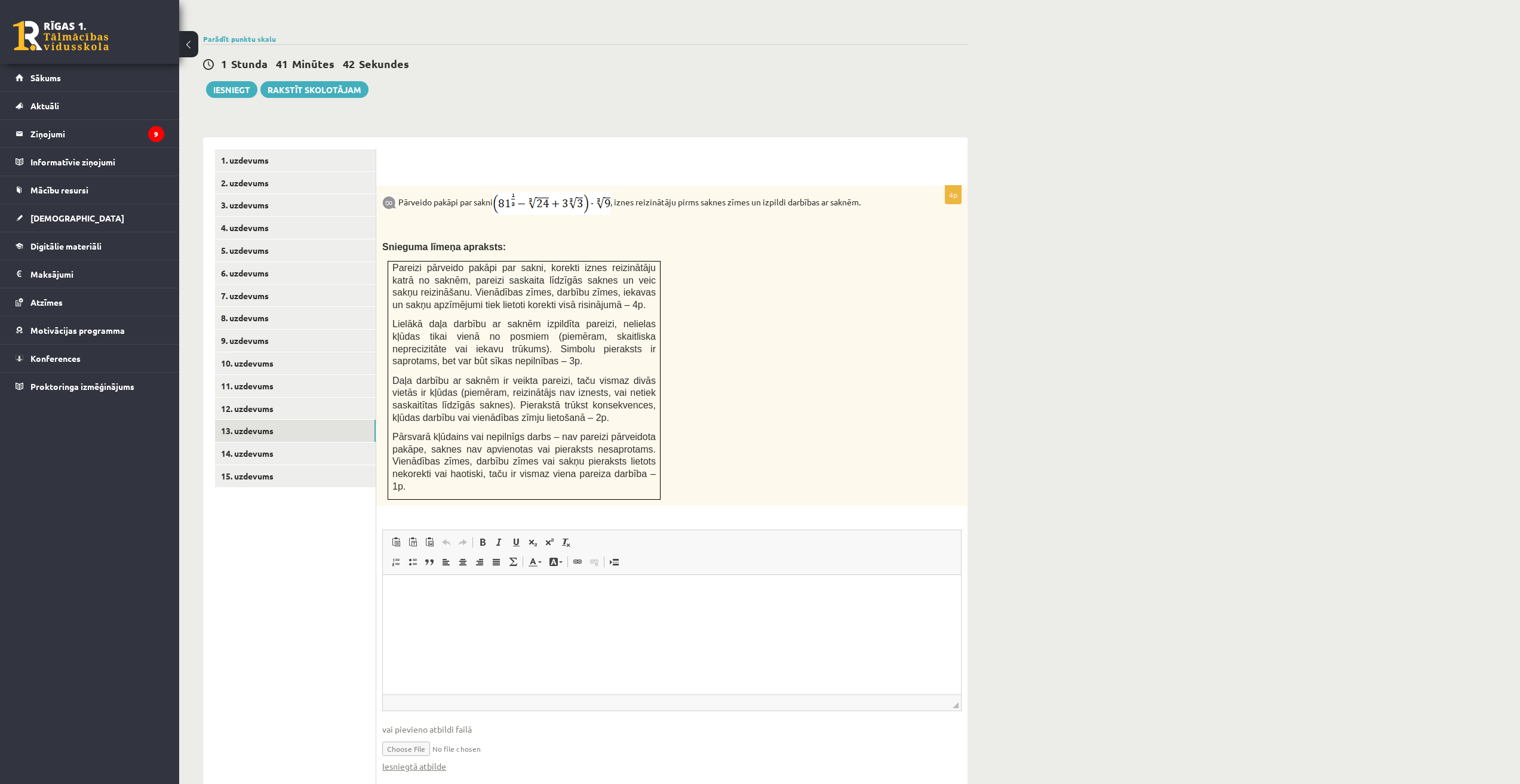
scroll to position [386, 0]
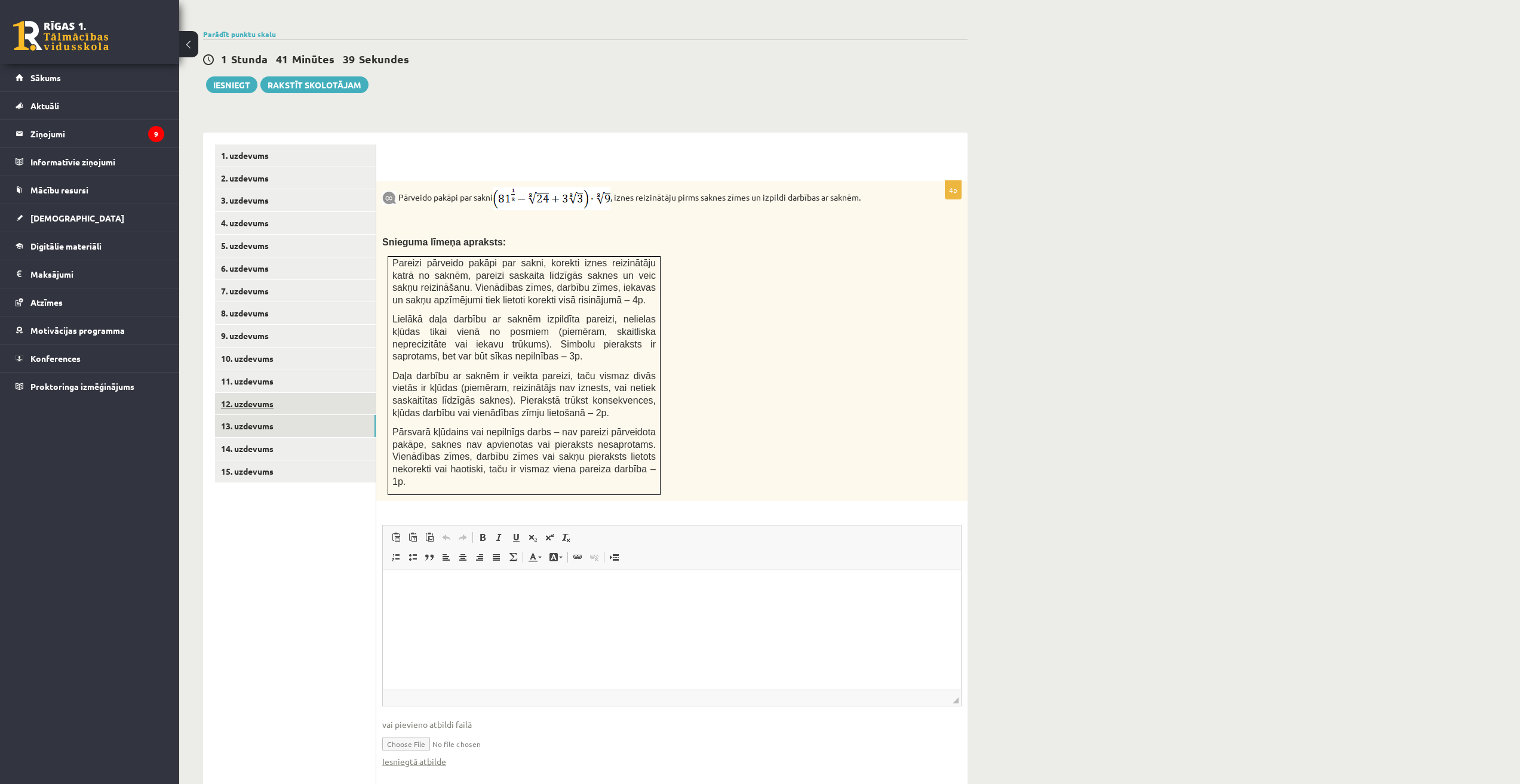
click at [260, 393] on link "12. uzdevums" at bounding box center [296, 404] width 161 height 22
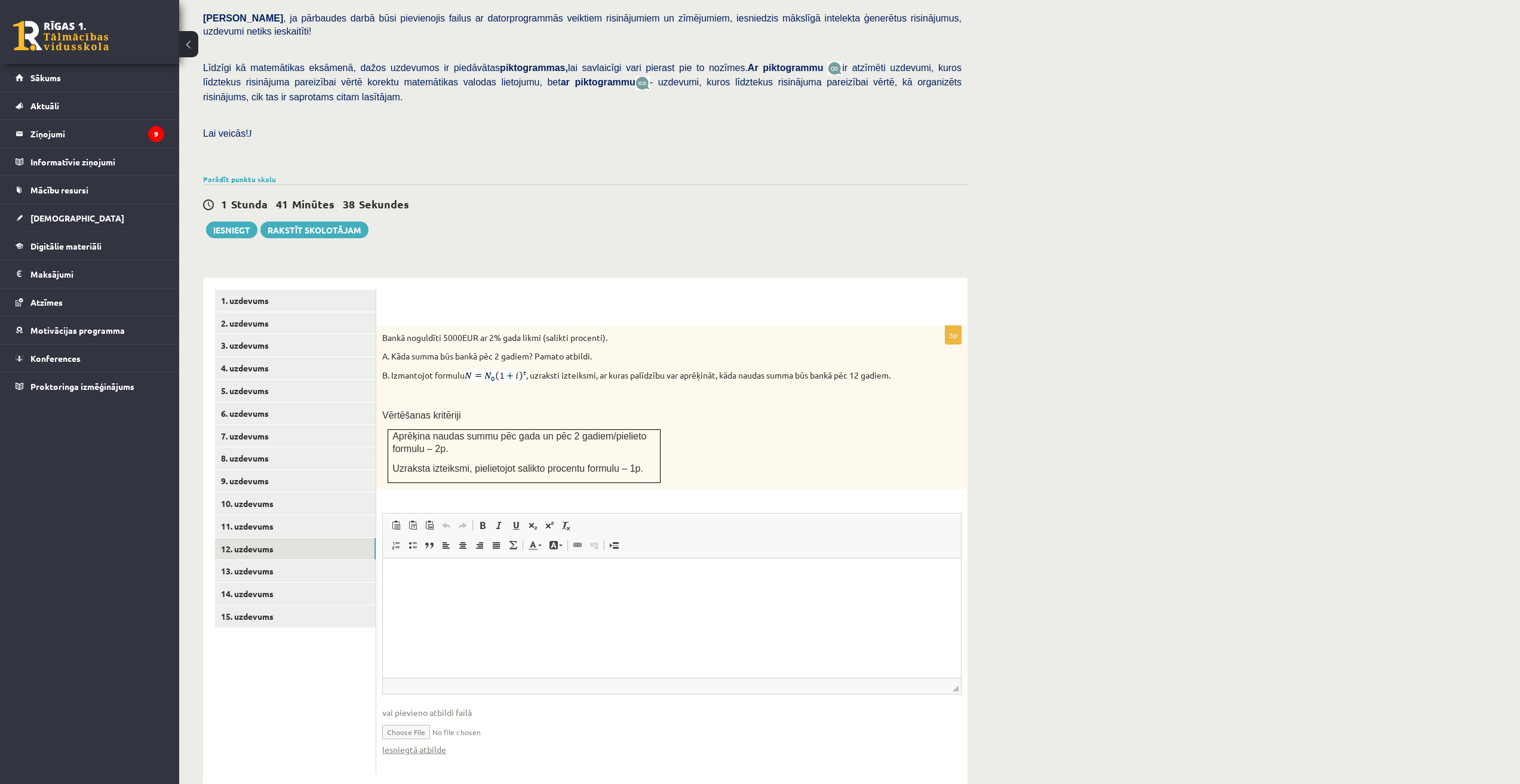
scroll to position [0, 0]
click at [301, 583] on link "14. uzdevums" at bounding box center [296, 594] width 161 height 22
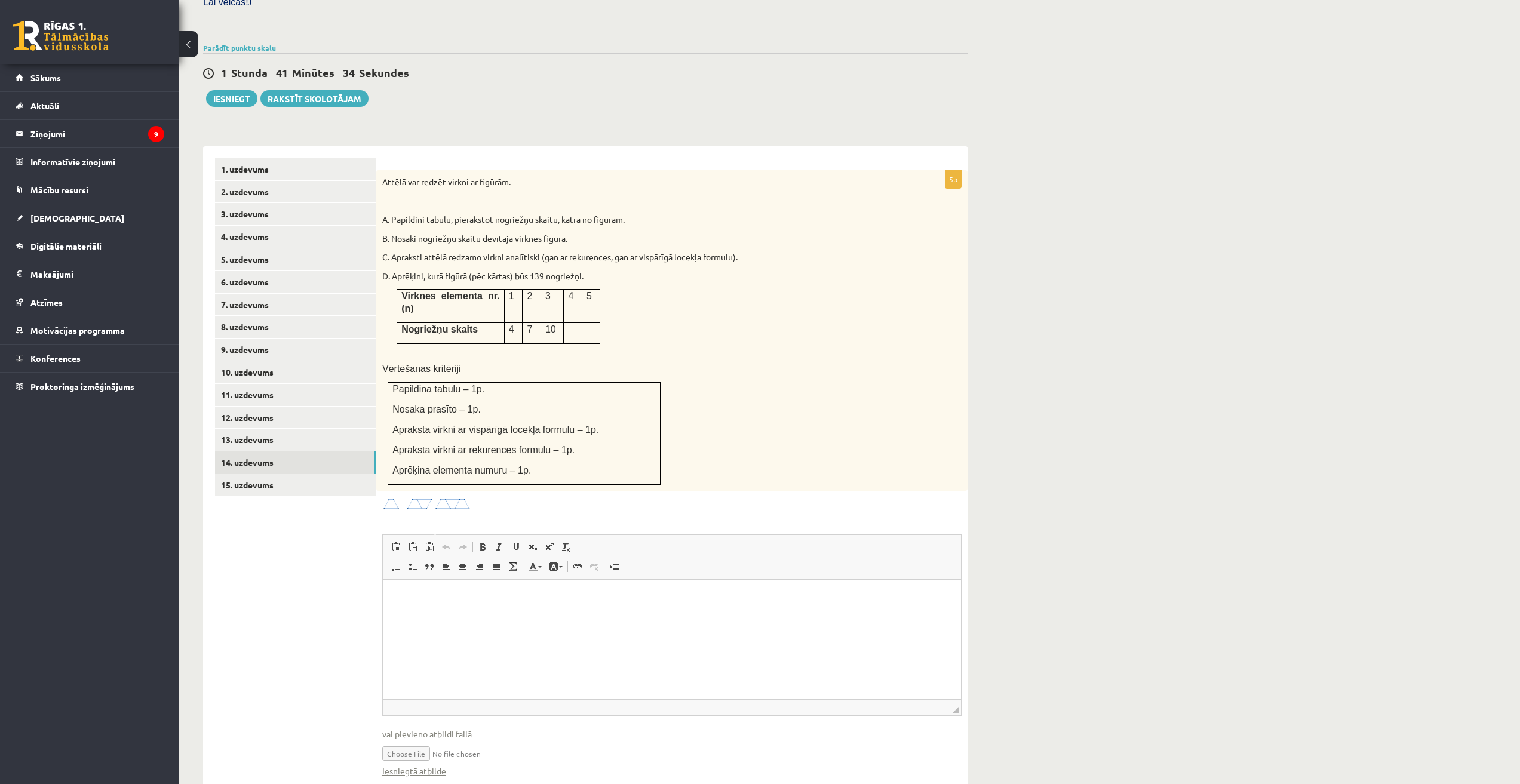
scroll to position [381, 0]
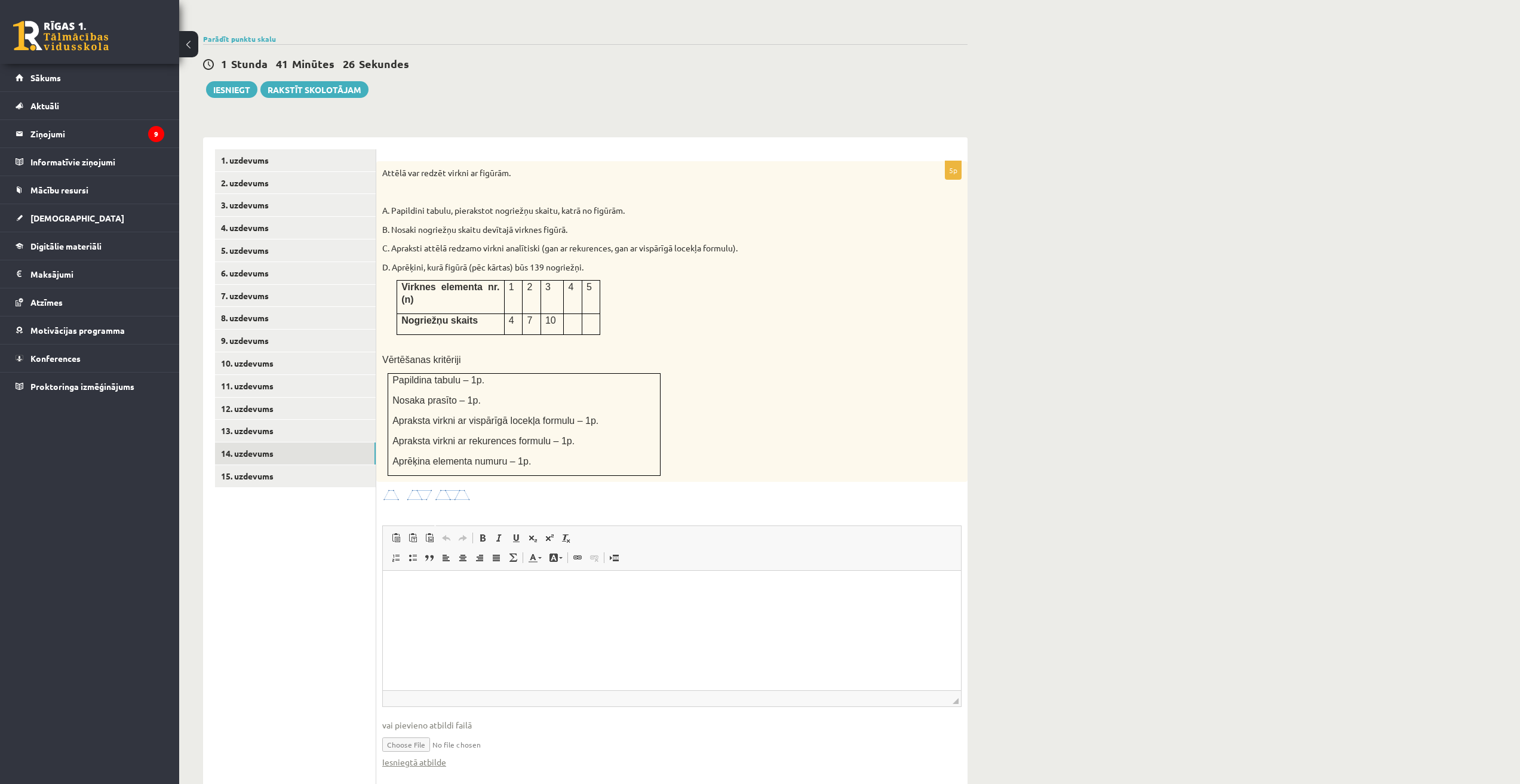
type input "**********"
click at [417, 756] on link "Iesniegtā atbilde" at bounding box center [414, 761] width 64 height 12
click at [448, 718] on span "vai pievieno atbildi failā" at bounding box center [672, 724] width 579 height 12
click at [460, 718] on span "vai pievieno atbildi failā" at bounding box center [672, 724] width 579 height 12
drag, startPoint x: 409, startPoint y: 686, endPoint x: 468, endPoint y: 688, distance: 59.0
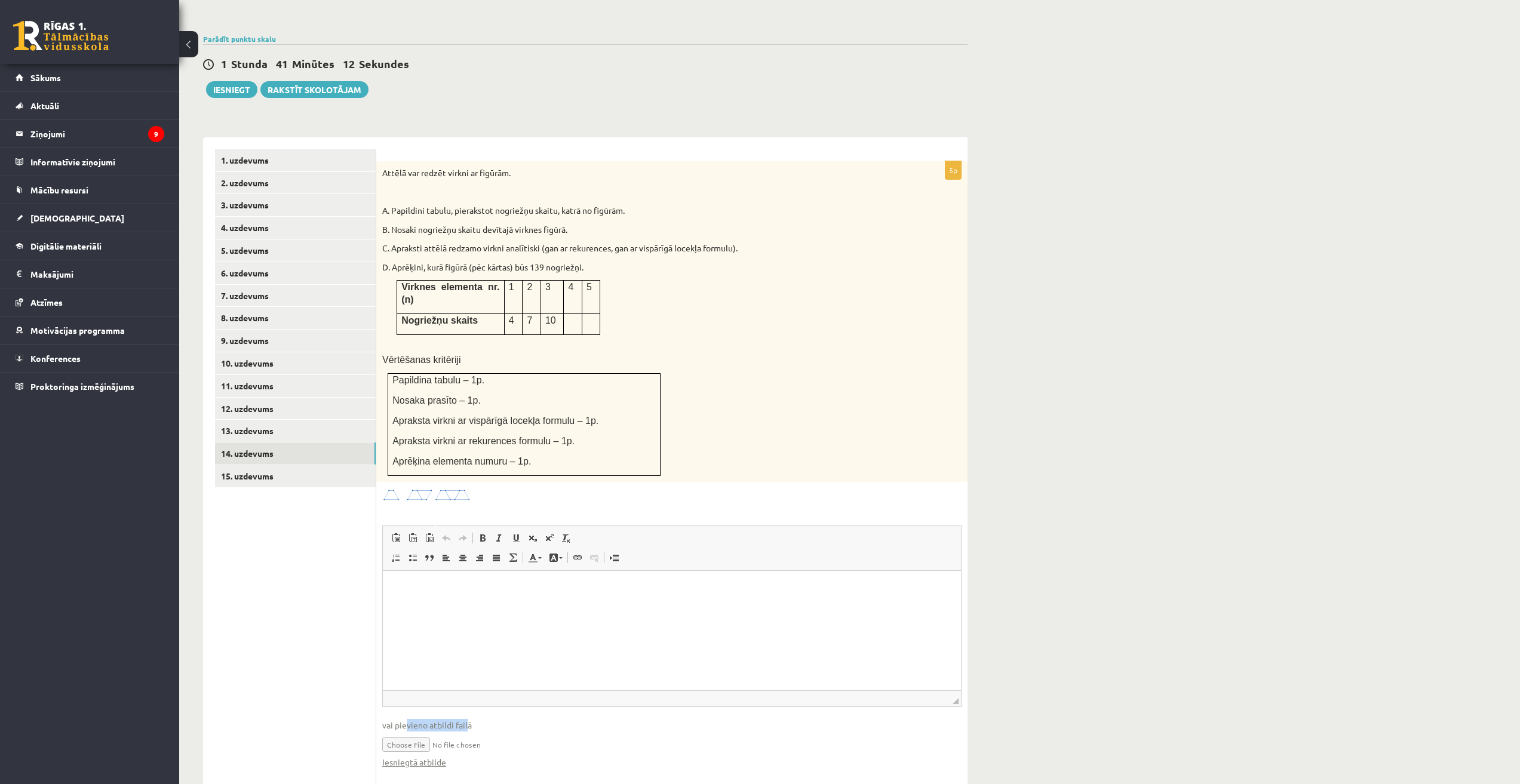
click at [468, 718] on span "vai pievieno atbildi failā" at bounding box center [672, 724] width 579 height 12
click at [490, 718] on span "vai pievieno atbildi failā" at bounding box center [672, 724] width 579 height 12
click at [253, 419] on link "13. uzdevums" at bounding box center [296, 430] width 161 height 22
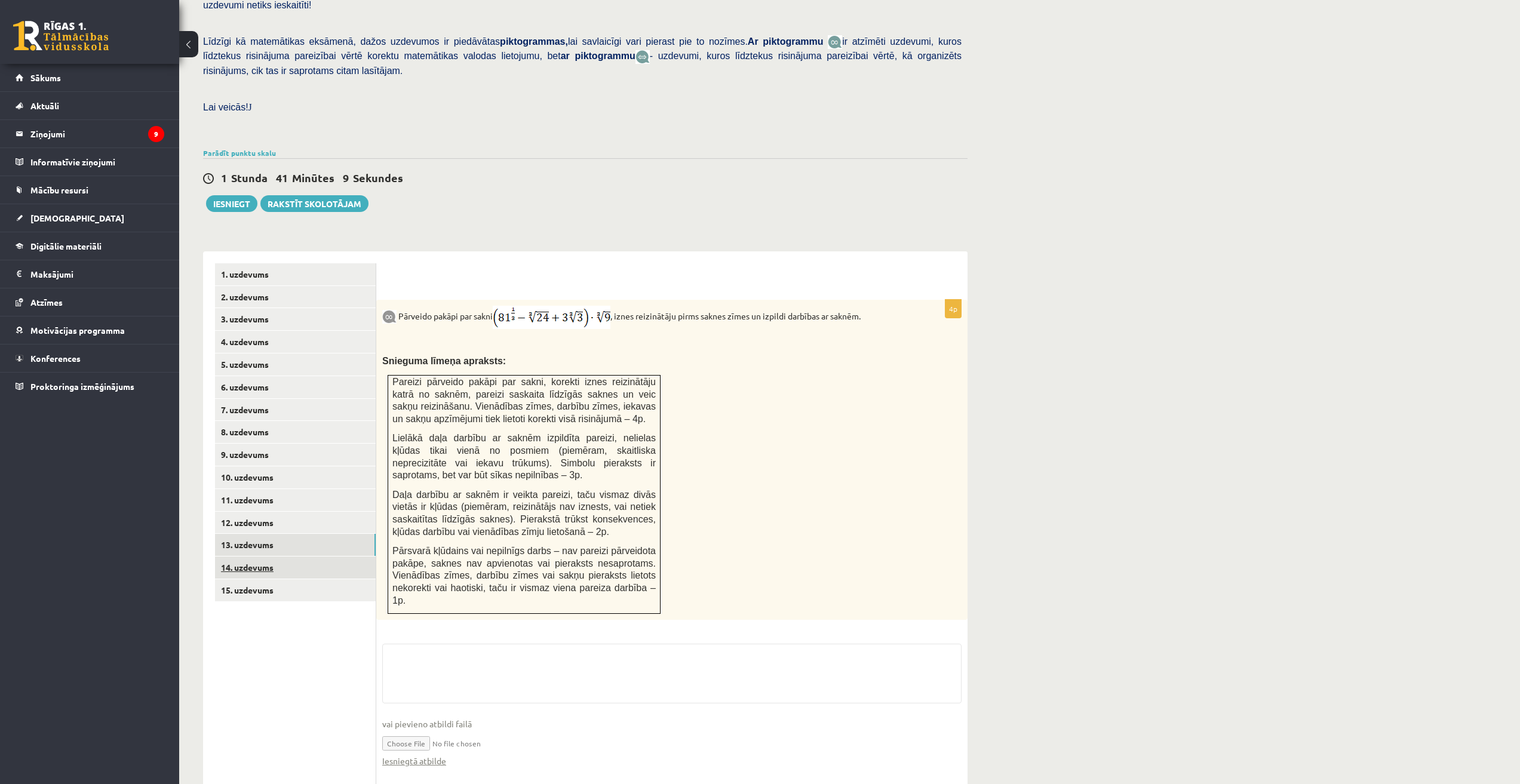
click at [260, 556] on link "14. uzdevums" at bounding box center [296, 567] width 161 height 22
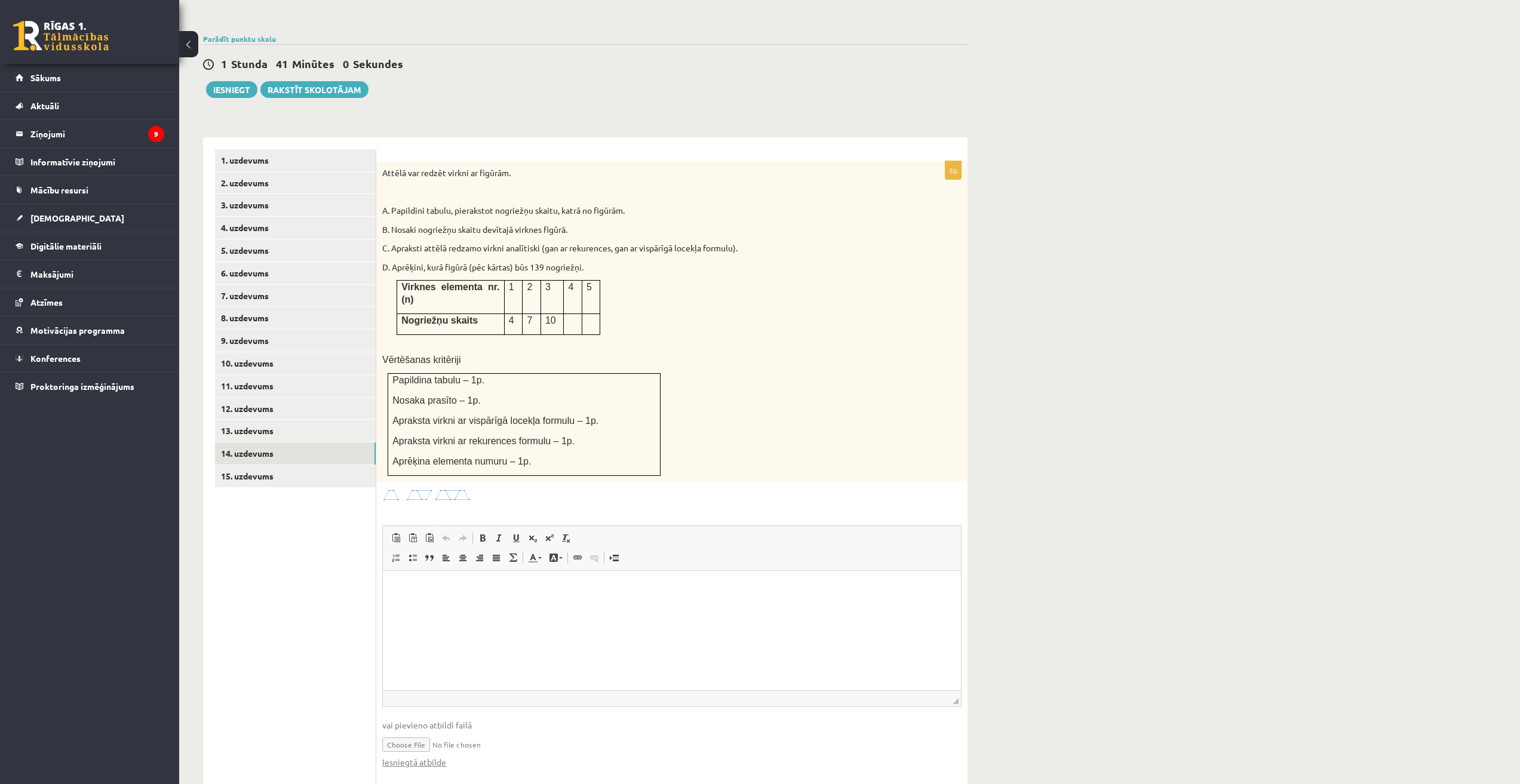
type input "**********"
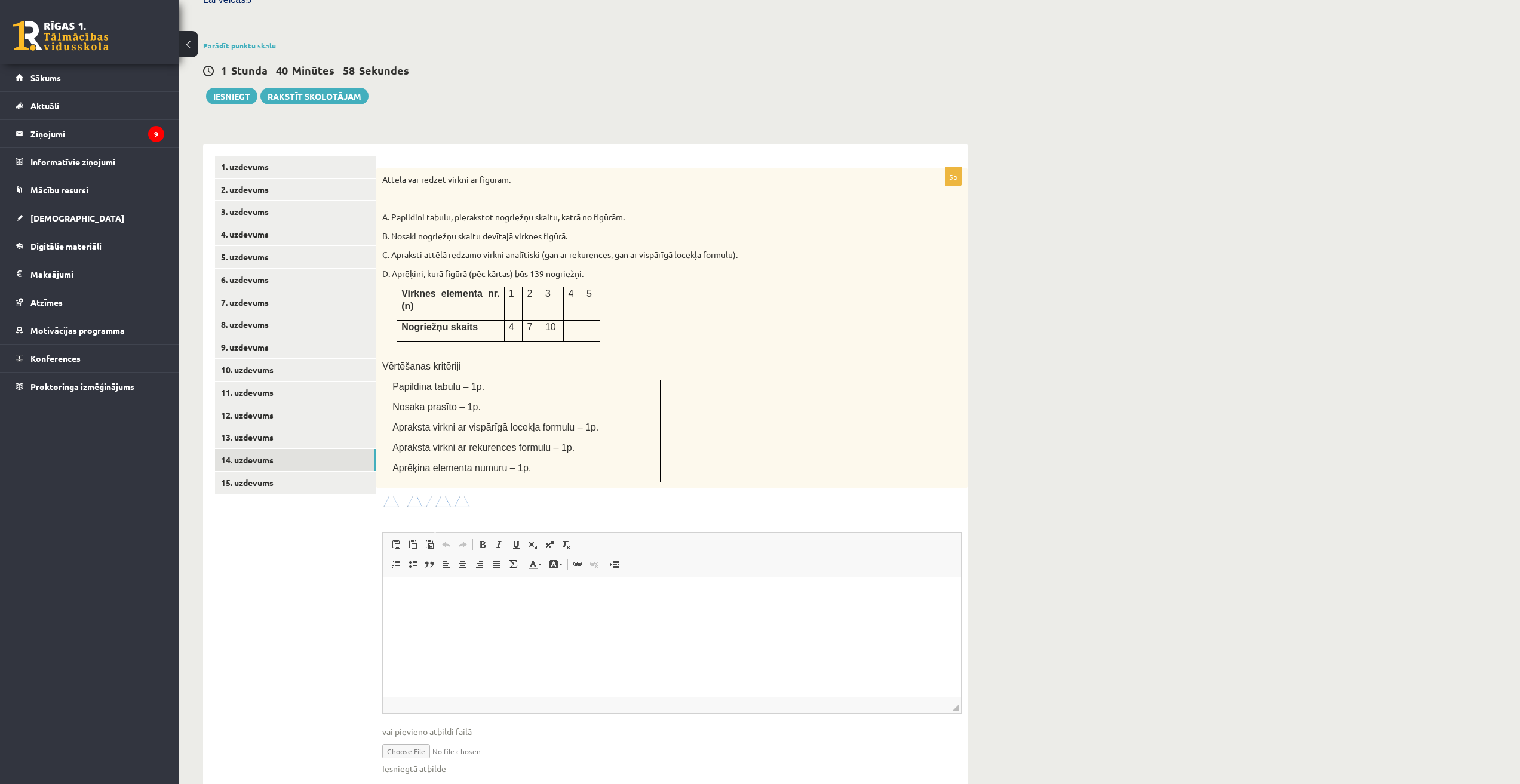
scroll to position [349, 0]
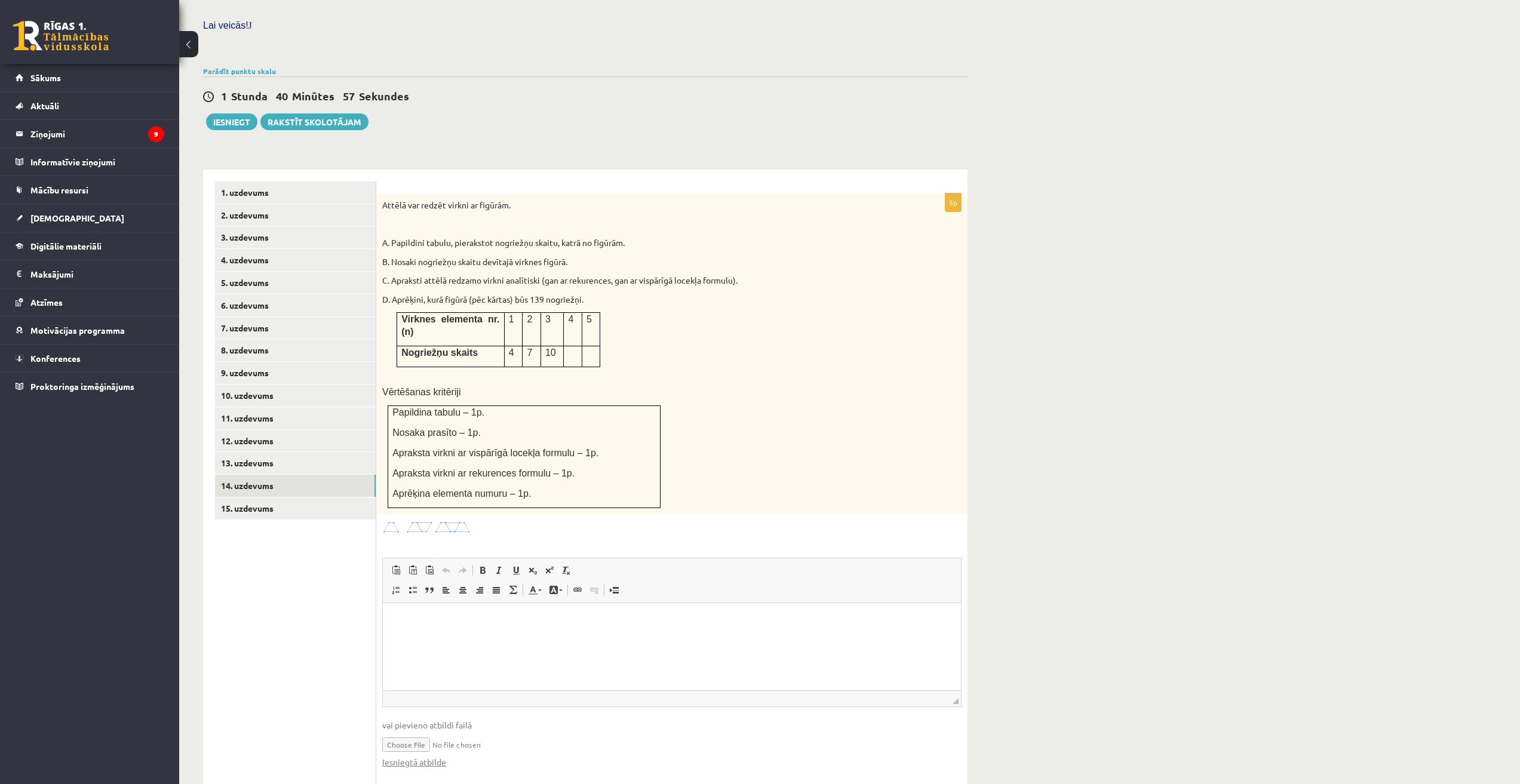
drag, startPoint x: 1338, startPoint y: 1266, endPoint x: 952, endPoint y: 607, distance: 763.7
click at [459, 718] on span "vai pievieno atbildi failā" at bounding box center [672, 724] width 579 height 12
click at [410, 756] on link "Iesniegtā atbilde" at bounding box center [414, 761] width 64 height 12
click at [256, 452] on link "13. uzdevums" at bounding box center [296, 463] width 161 height 22
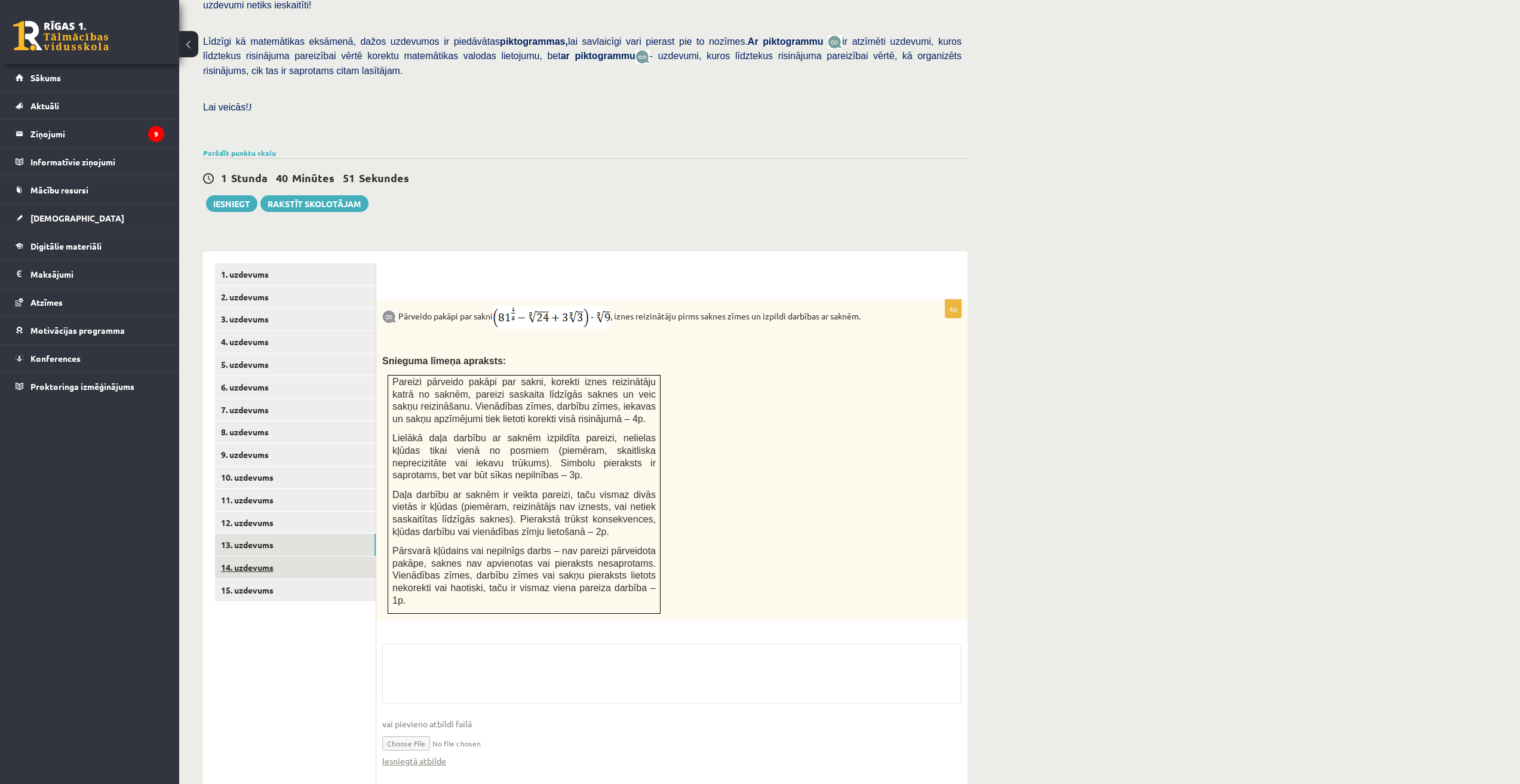
click at [265, 556] on link "14. uzdevums" at bounding box center [296, 567] width 161 height 22
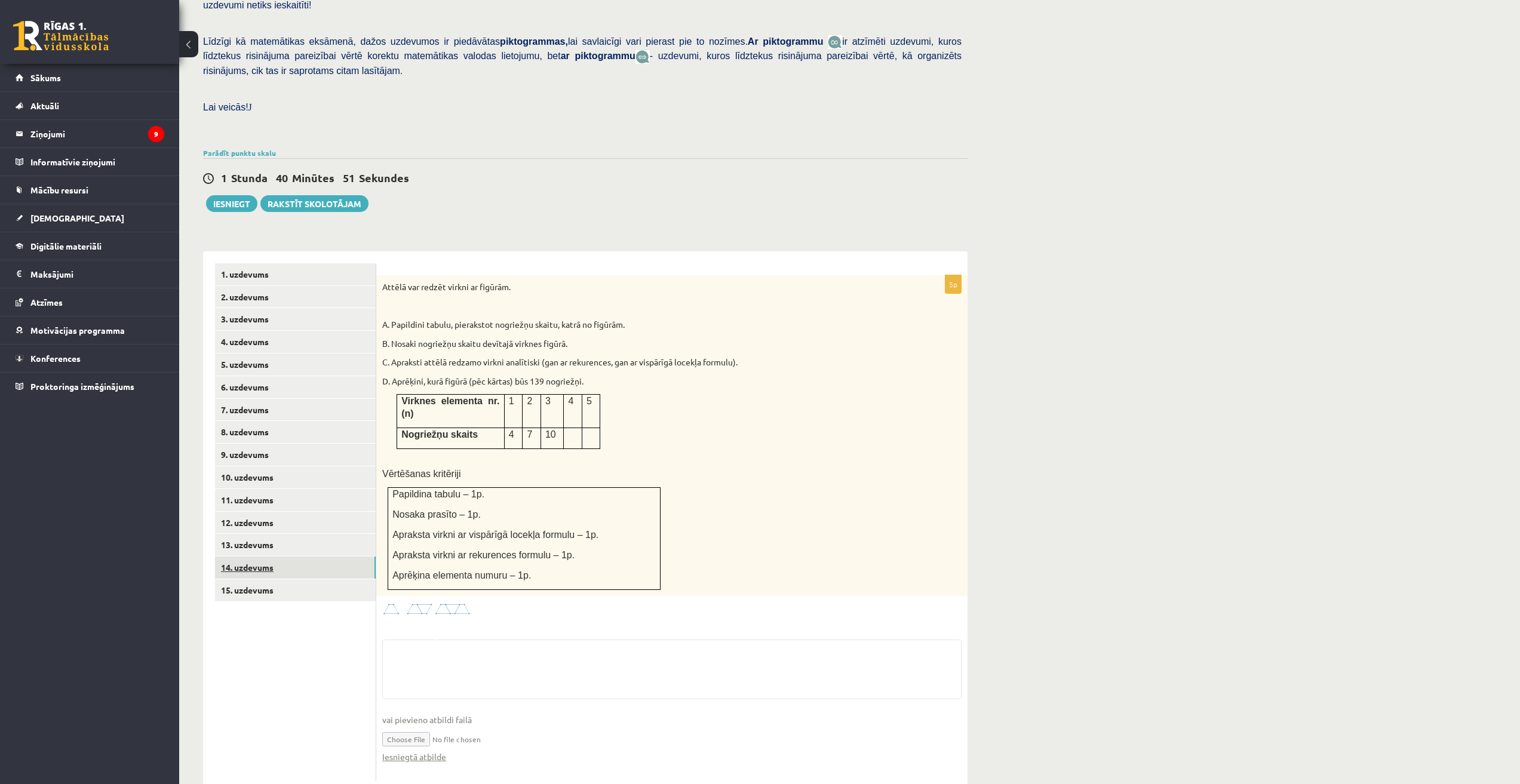
scroll to position [262, 0]
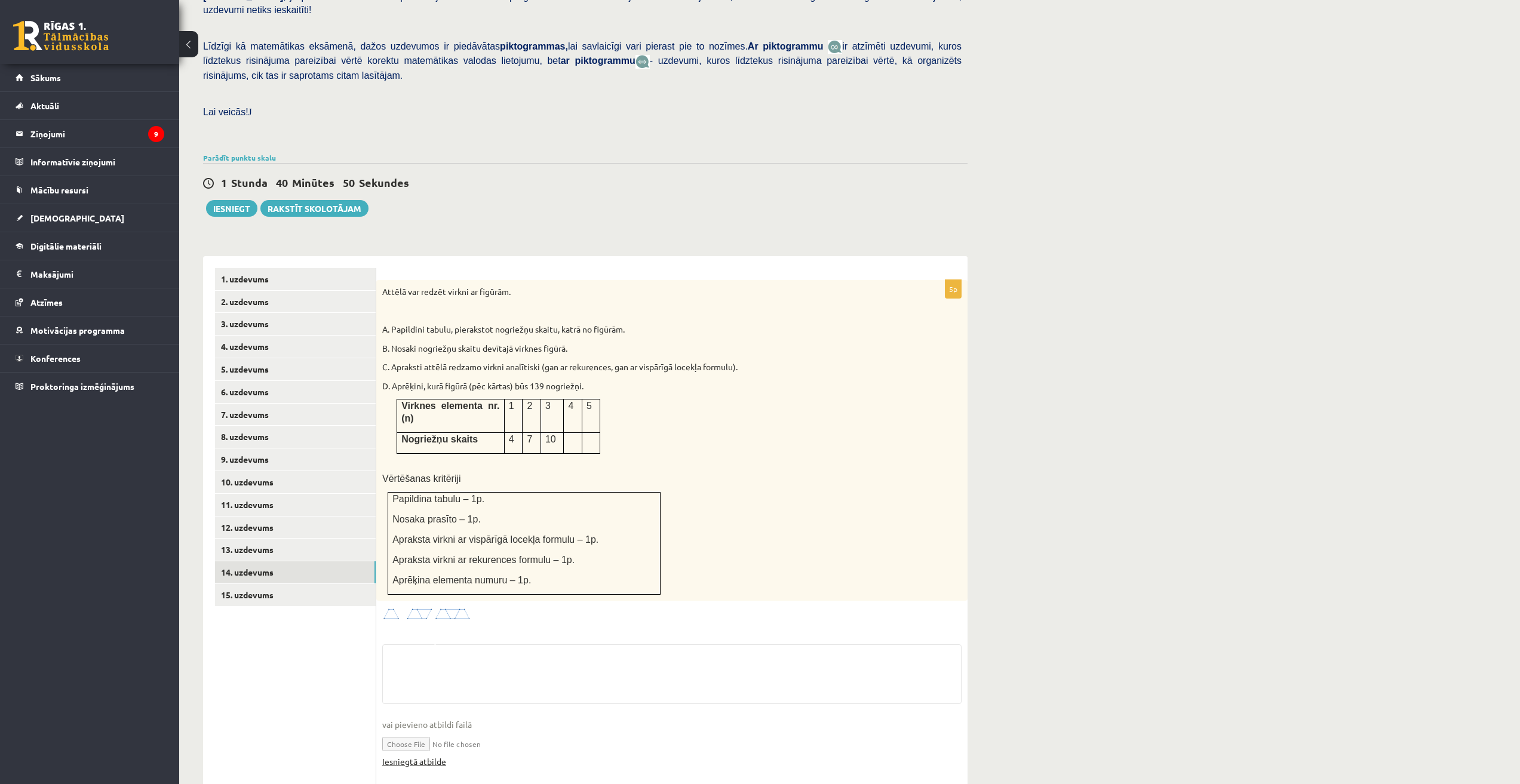
click at [412, 755] on link "Iesniegtā atbilde" at bounding box center [414, 761] width 64 height 12
click at [258, 538] on link "13. uzdevums" at bounding box center [296, 549] width 161 height 22
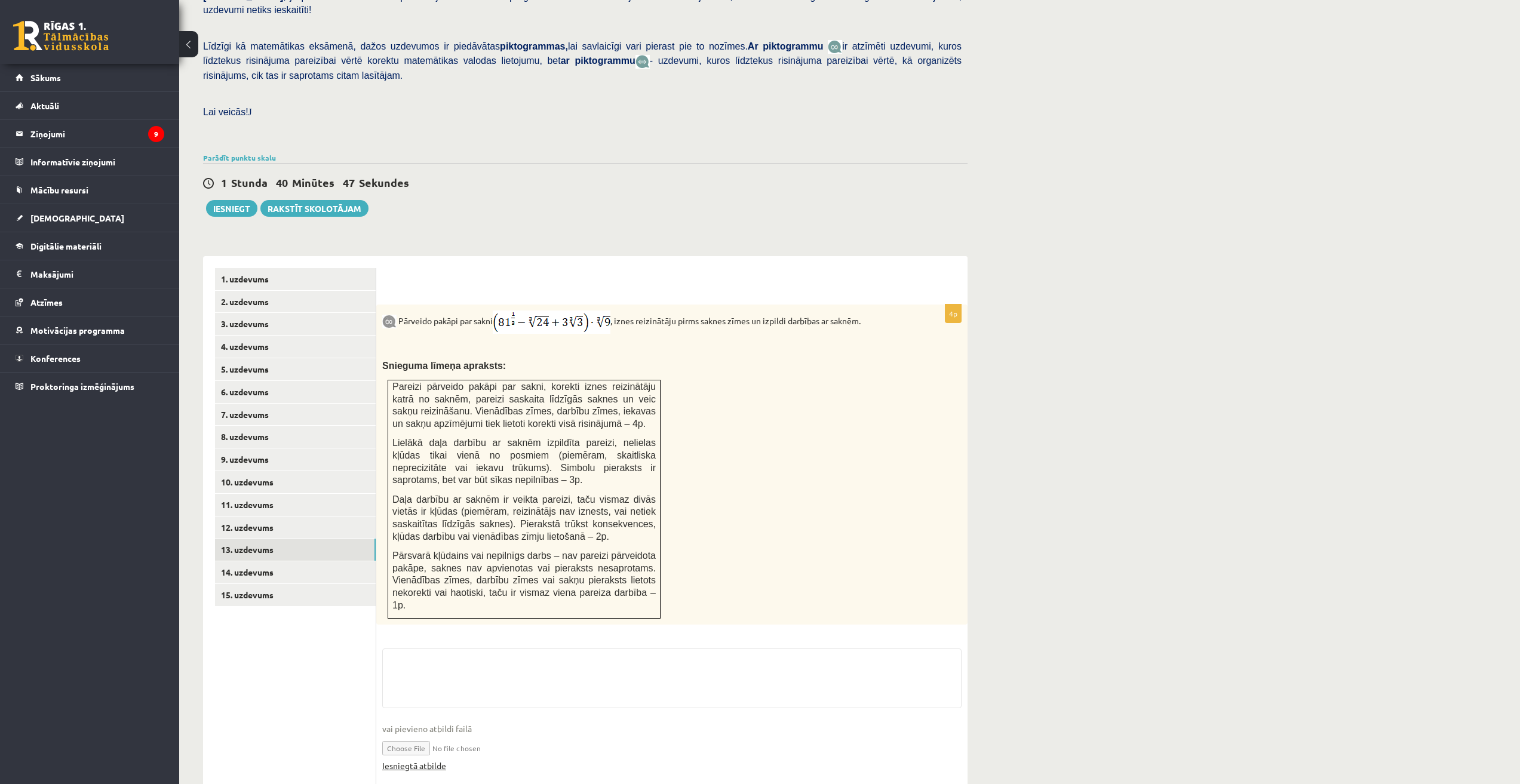
click at [423, 759] on link "Iesniegtā atbilde" at bounding box center [414, 765] width 64 height 12
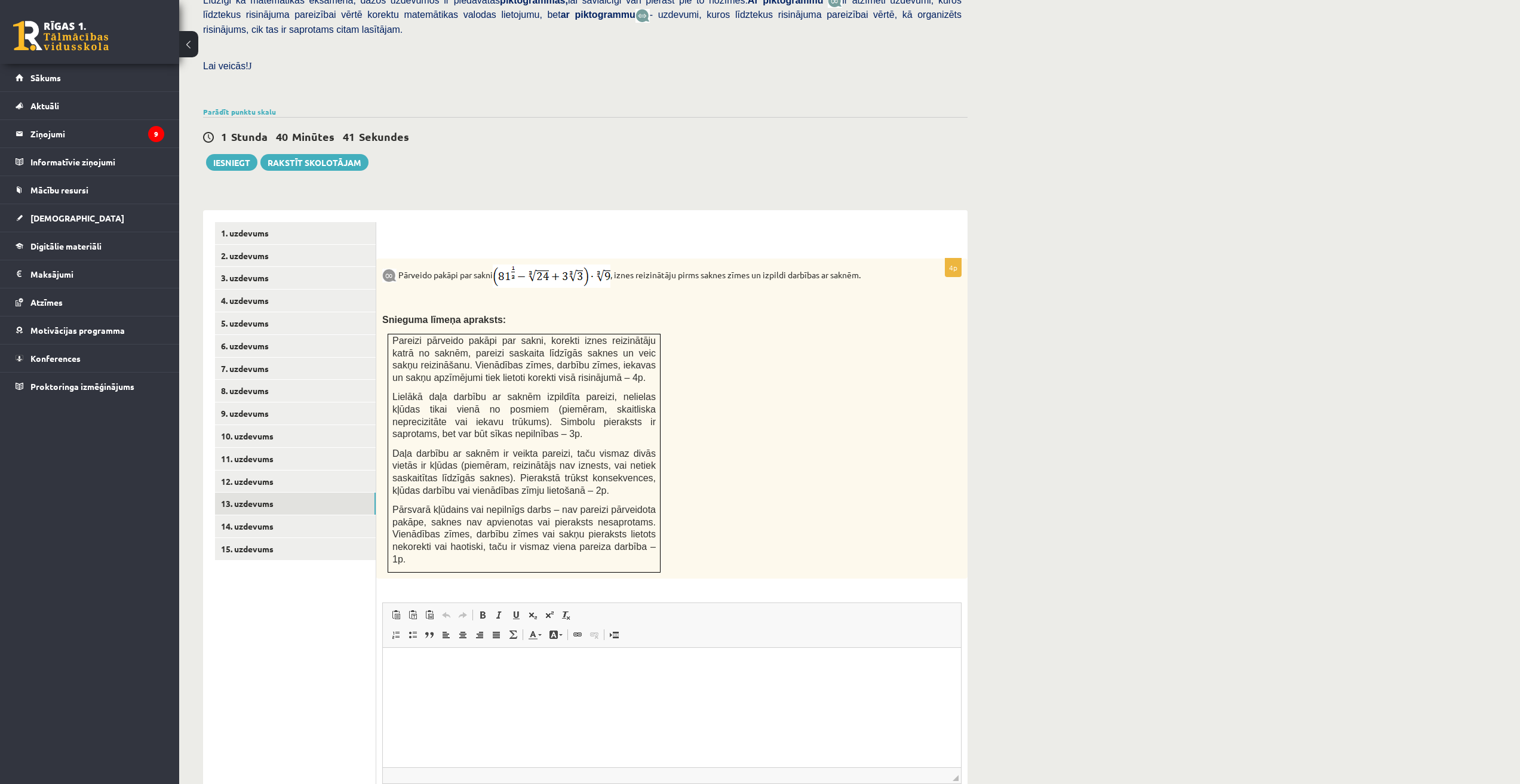
scroll to position [386, 0]
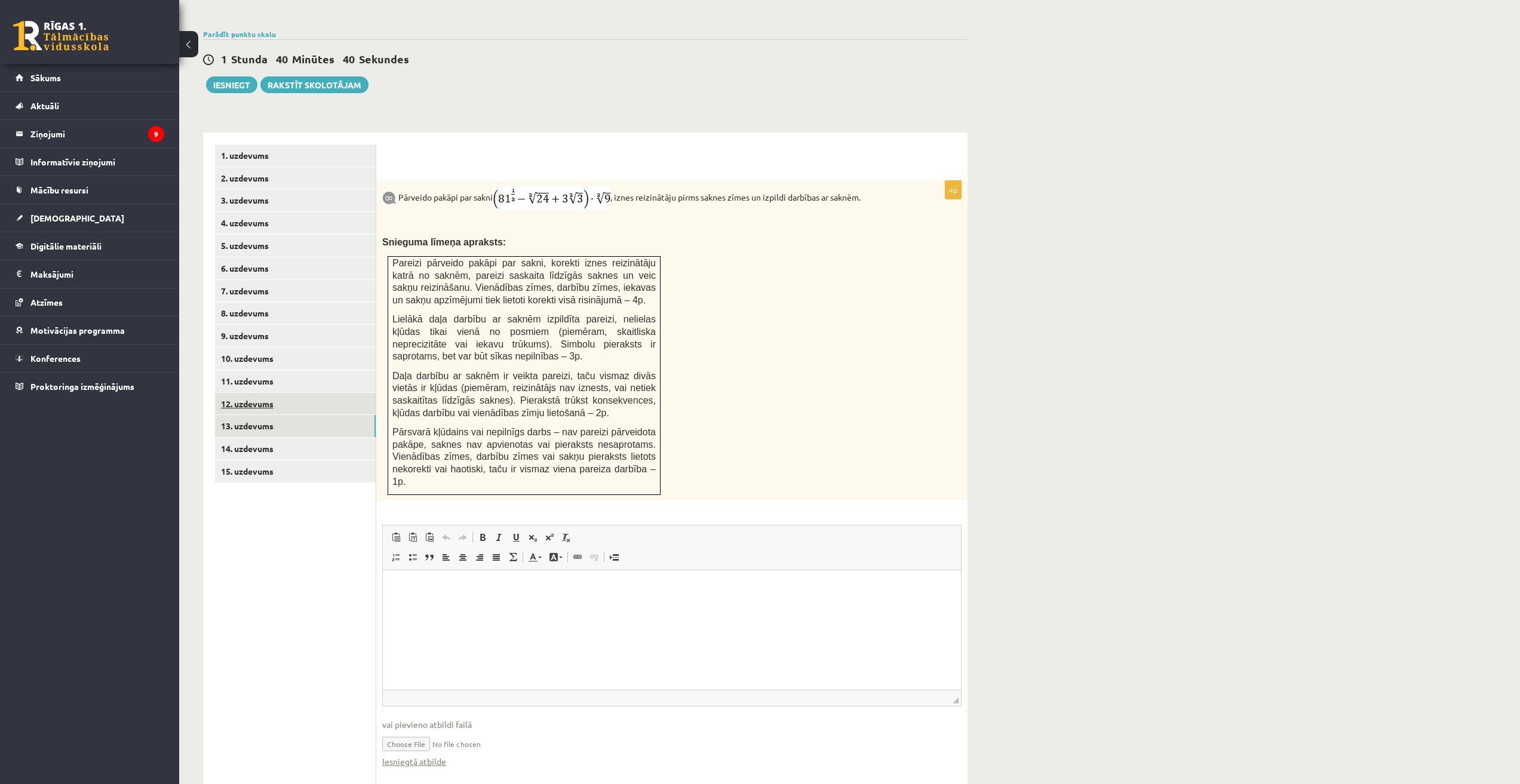
click at [261, 393] on link "12. uzdevums" at bounding box center [296, 404] width 161 height 22
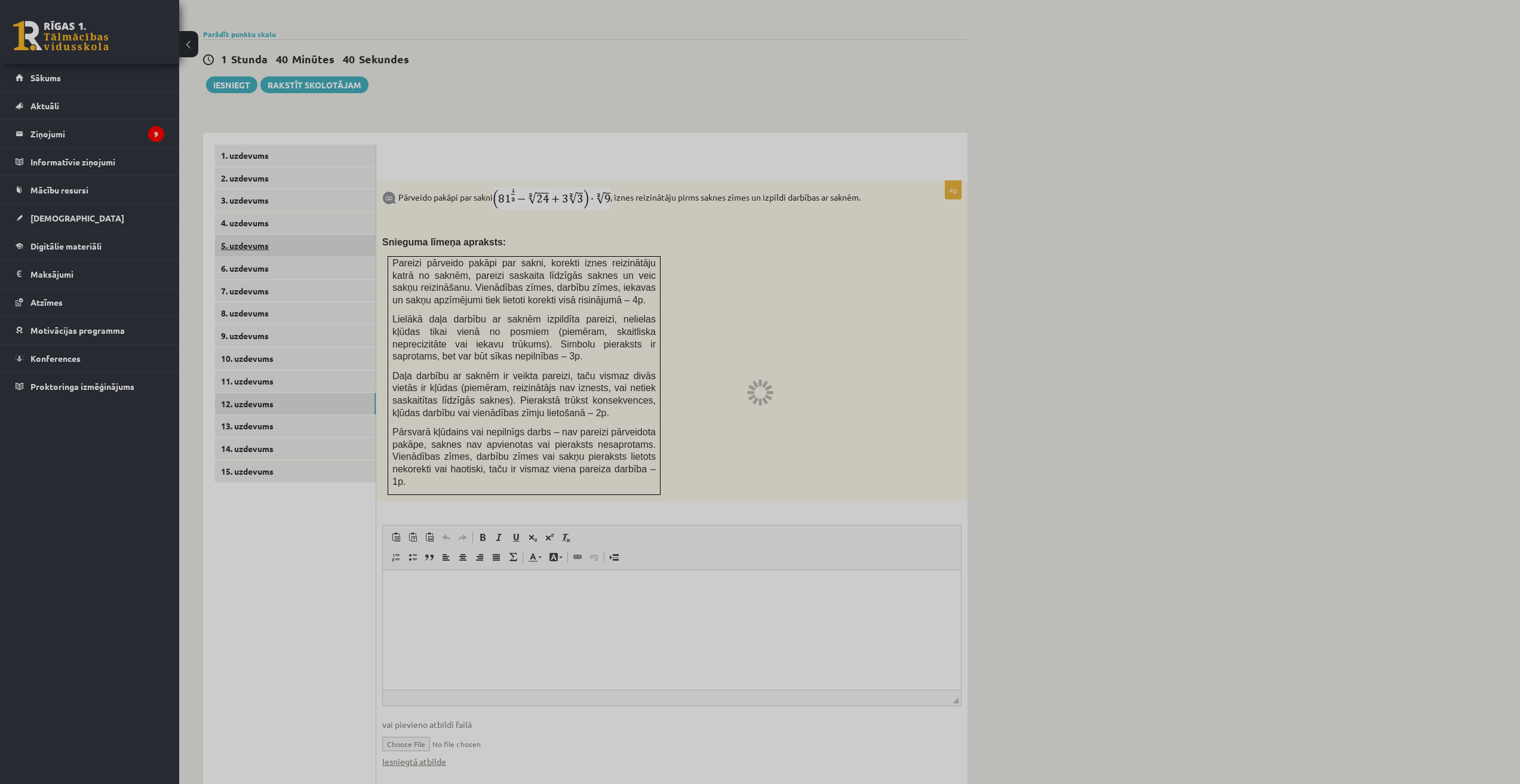
scroll to position [122, 0]
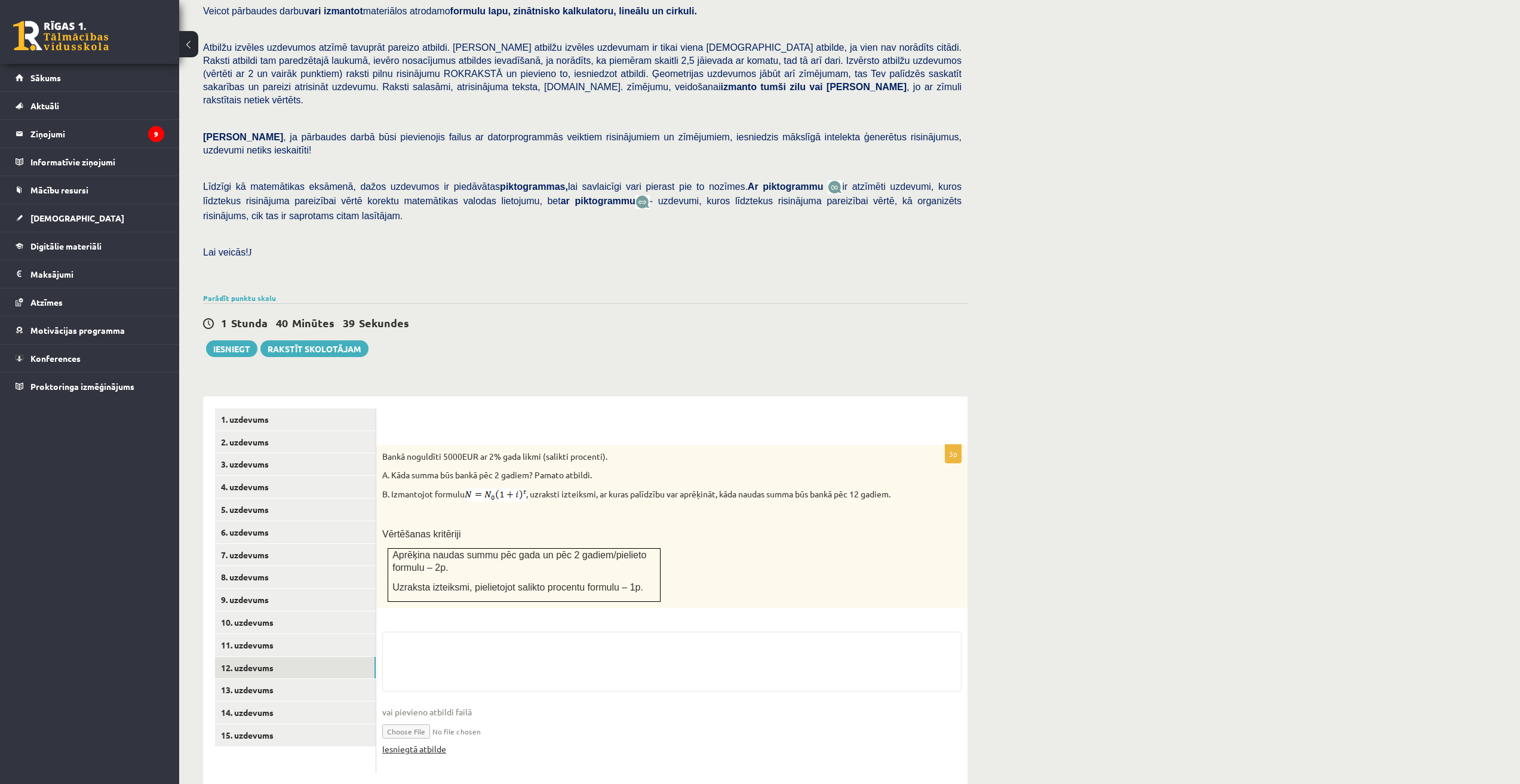
click at [429, 742] on link "Iesniegtā atbilde" at bounding box center [414, 748] width 64 height 12
drag, startPoint x: 298, startPoint y: 618, endPoint x: 321, endPoint y: 620, distance: 23.1
click at [298, 634] on link "11. uzdevums" at bounding box center [296, 645] width 161 height 22
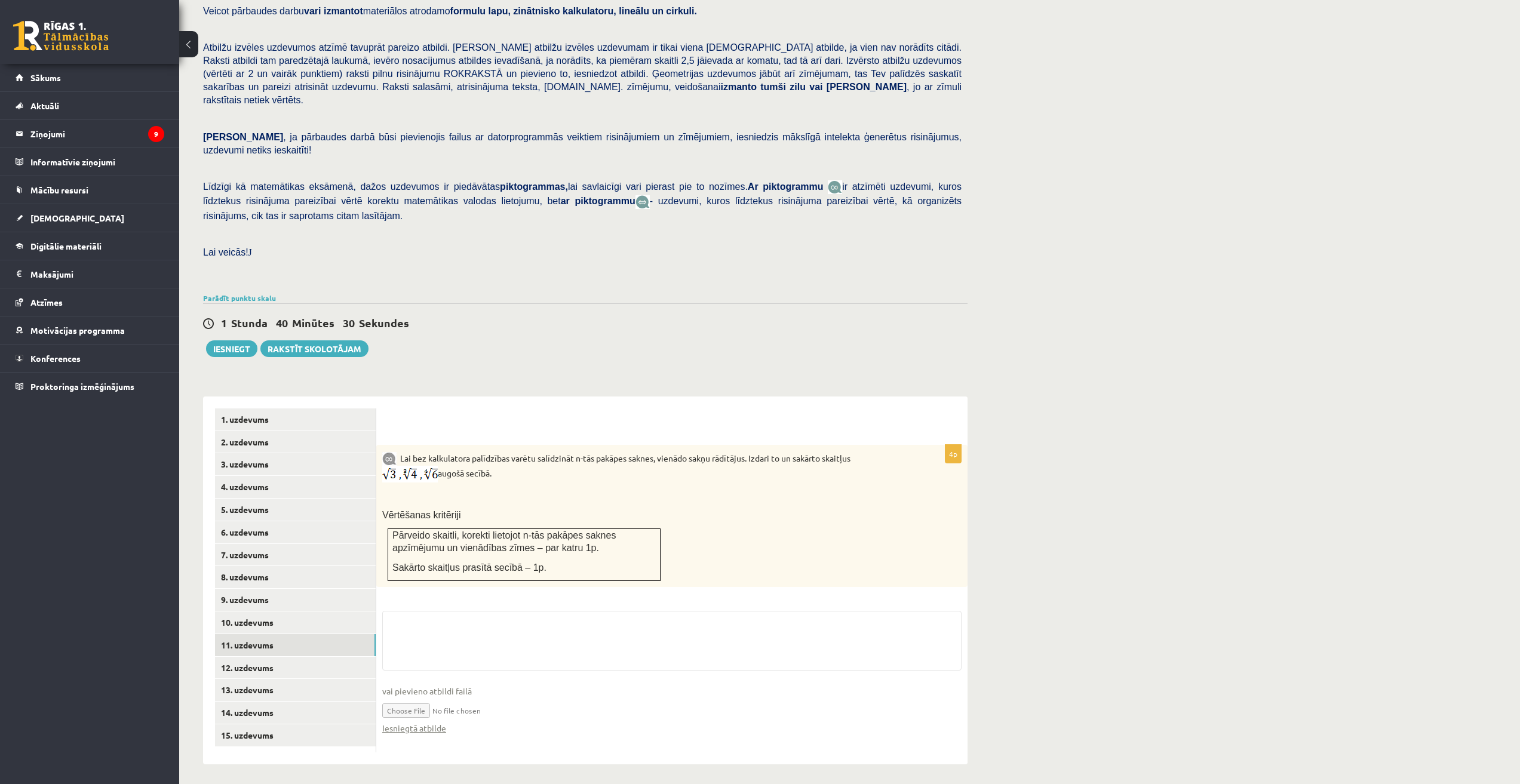
scroll to position [101, 0]
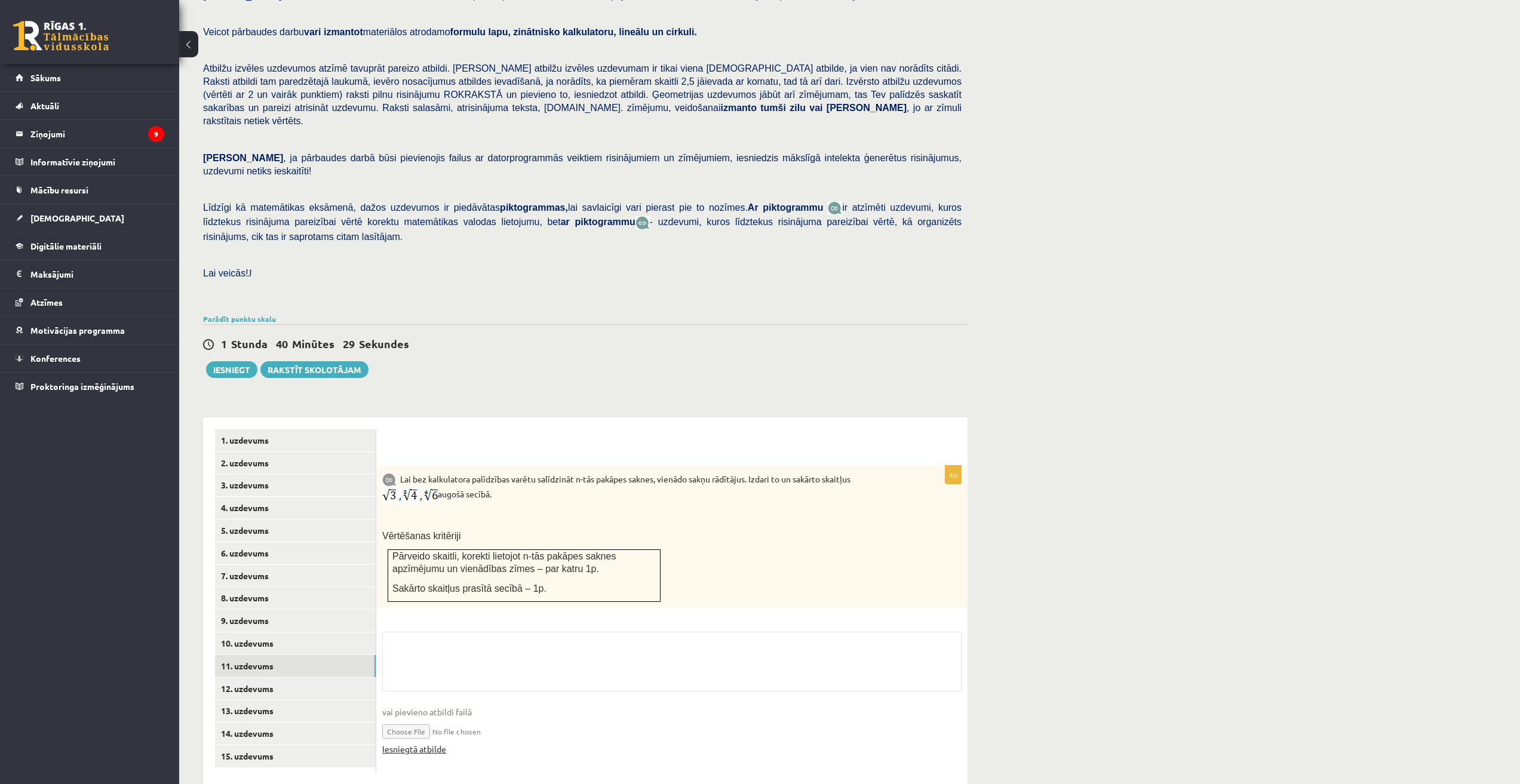
click at [427, 742] on link "Iesniegtā atbilde" at bounding box center [414, 748] width 64 height 12
click at [271, 632] on link "10. uzdevums" at bounding box center [296, 643] width 161 height 22
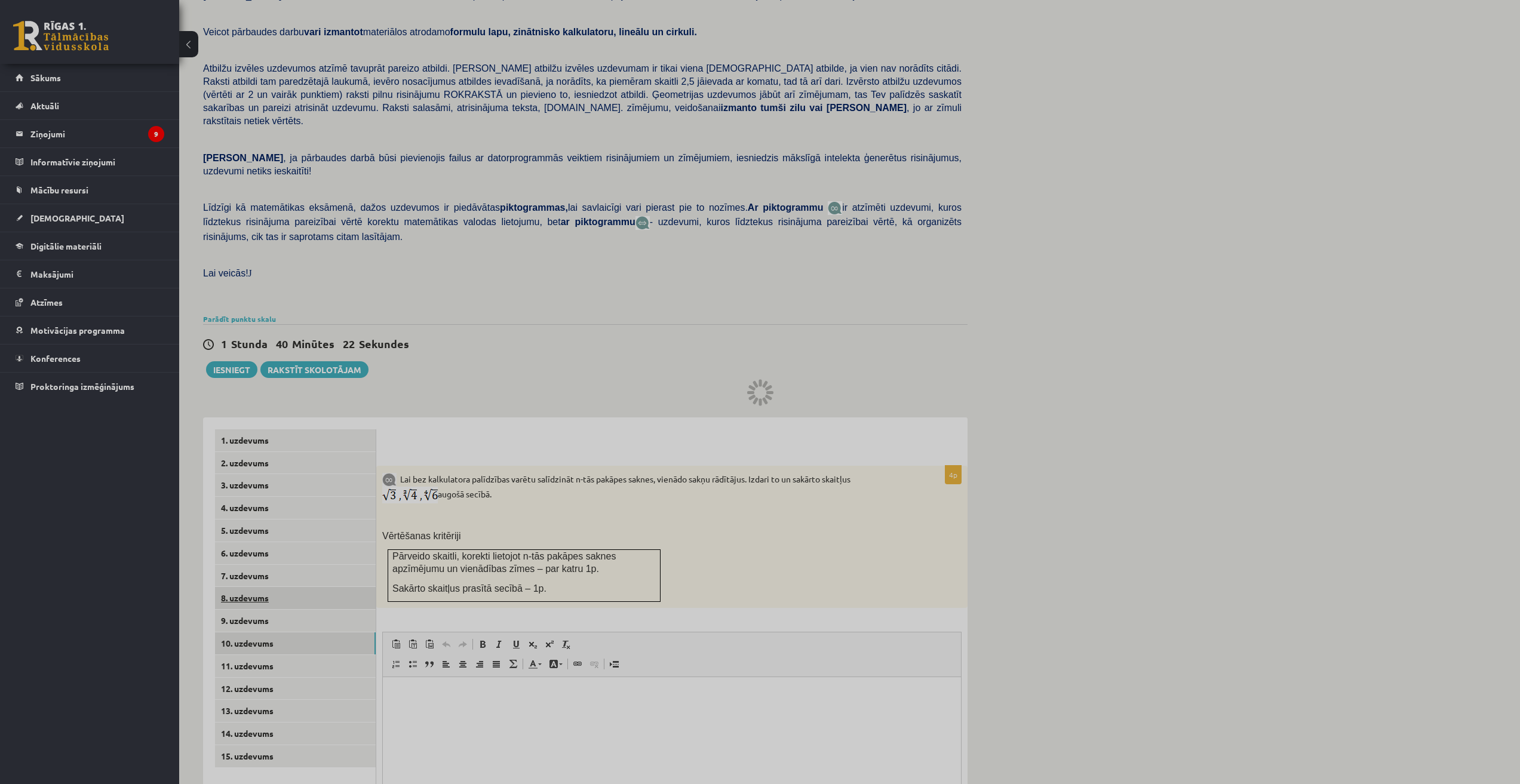
scroll to position [95, 0]
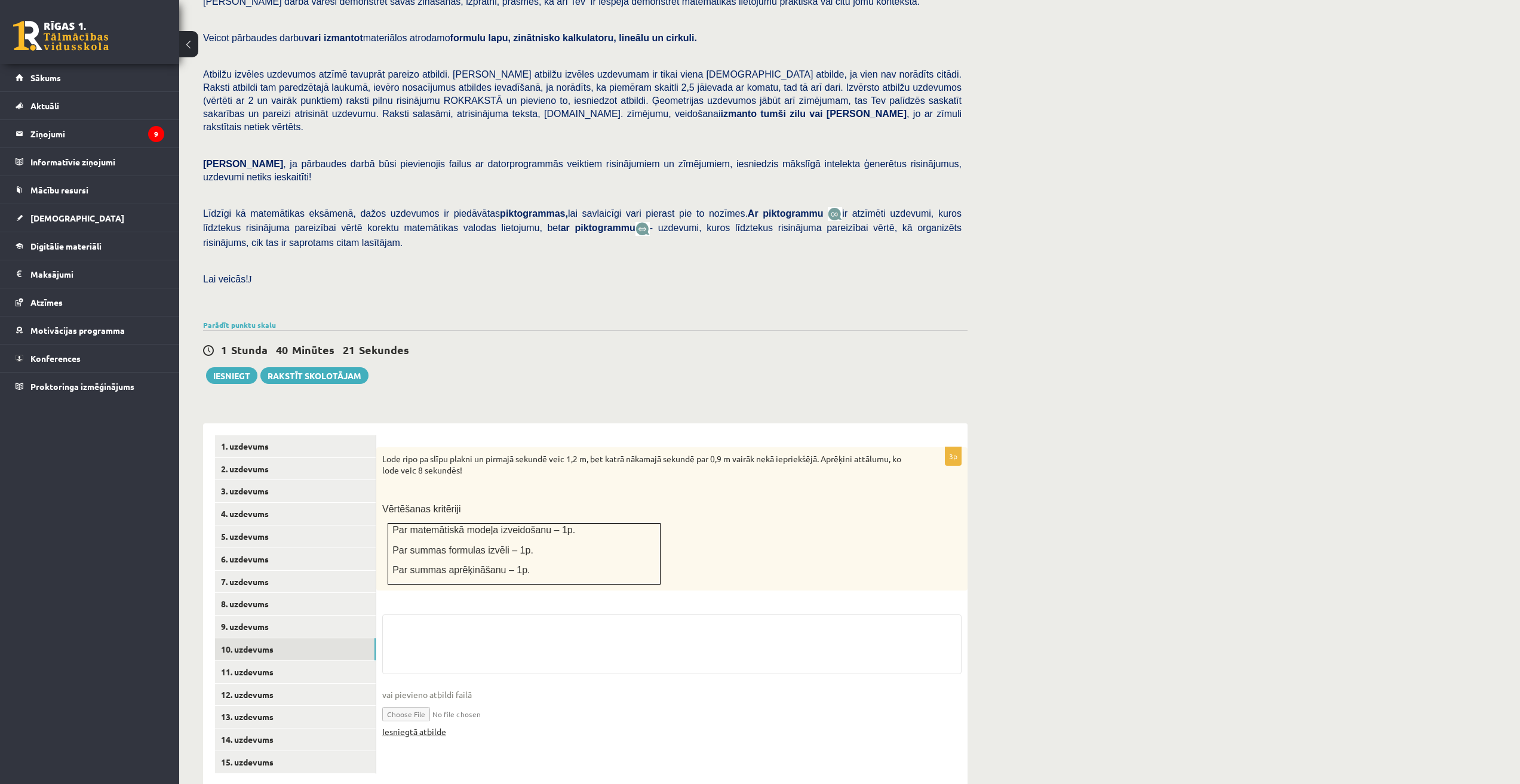
click at [441, 725] on link "Iesniegtā atbilde" at bounding box center [414, 731] width 64 height 12
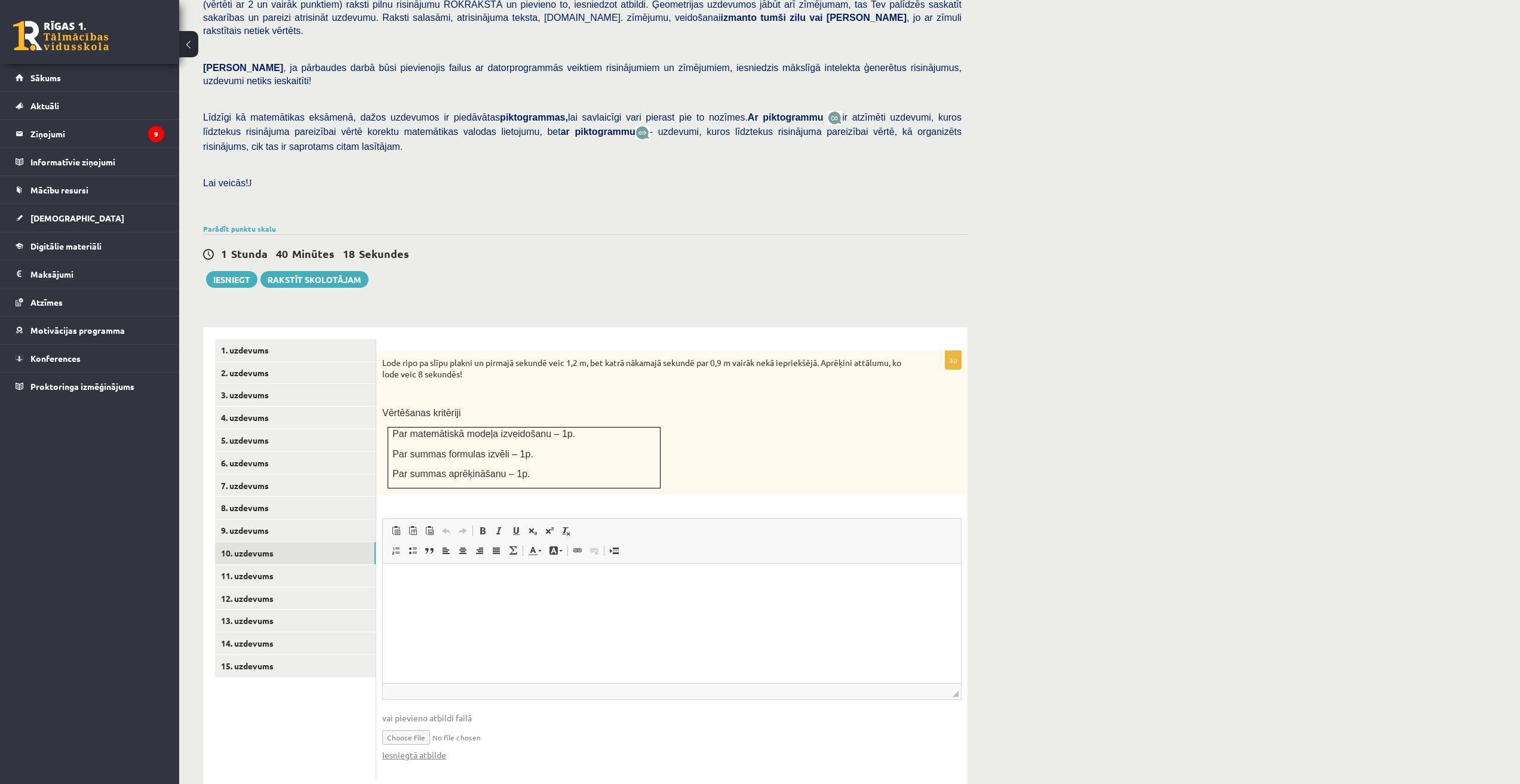
scroll to position [196, 0]
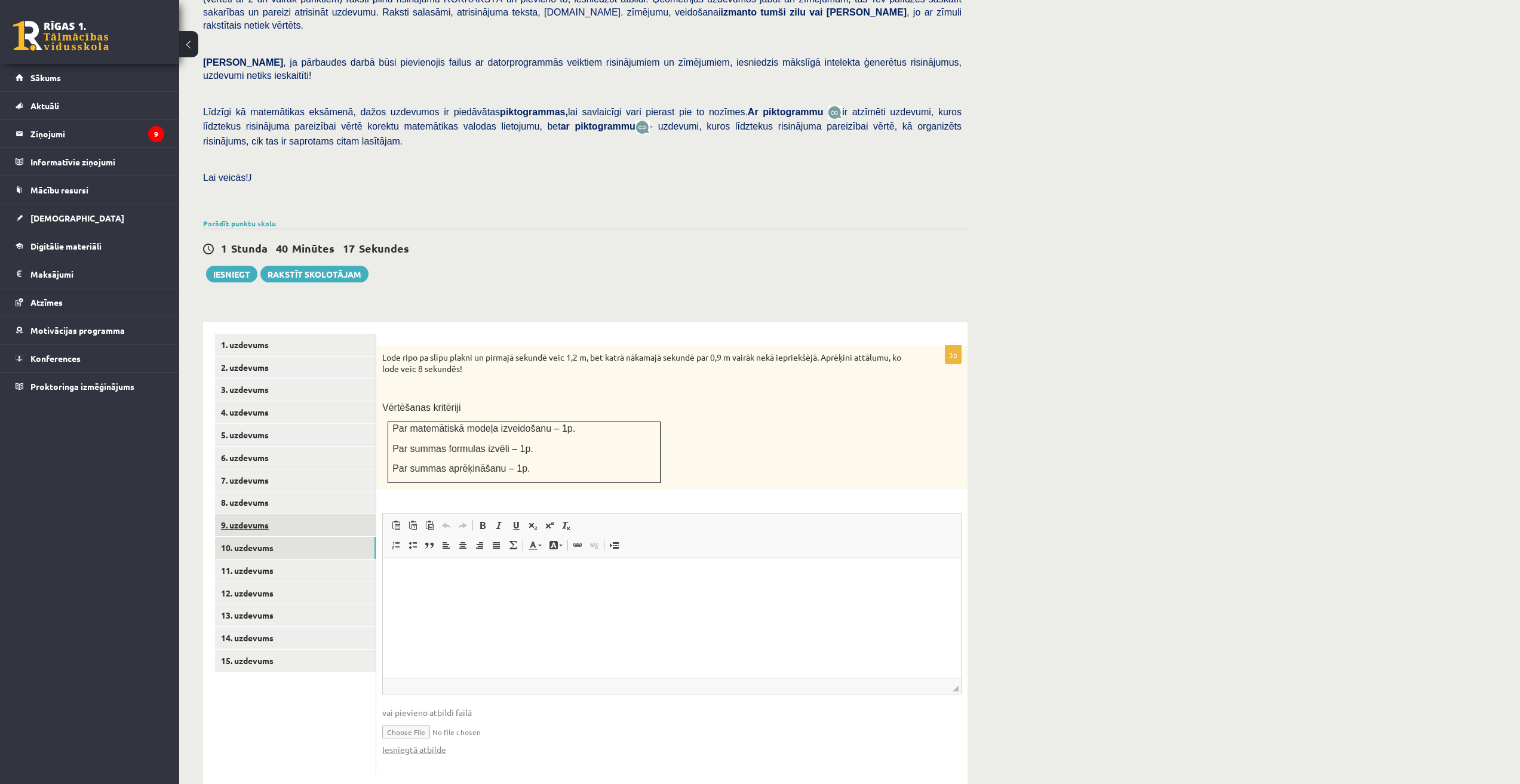
click at [265, 514] on link "9. uzdevums" at bounding box center [296, 525] width 161 height 22
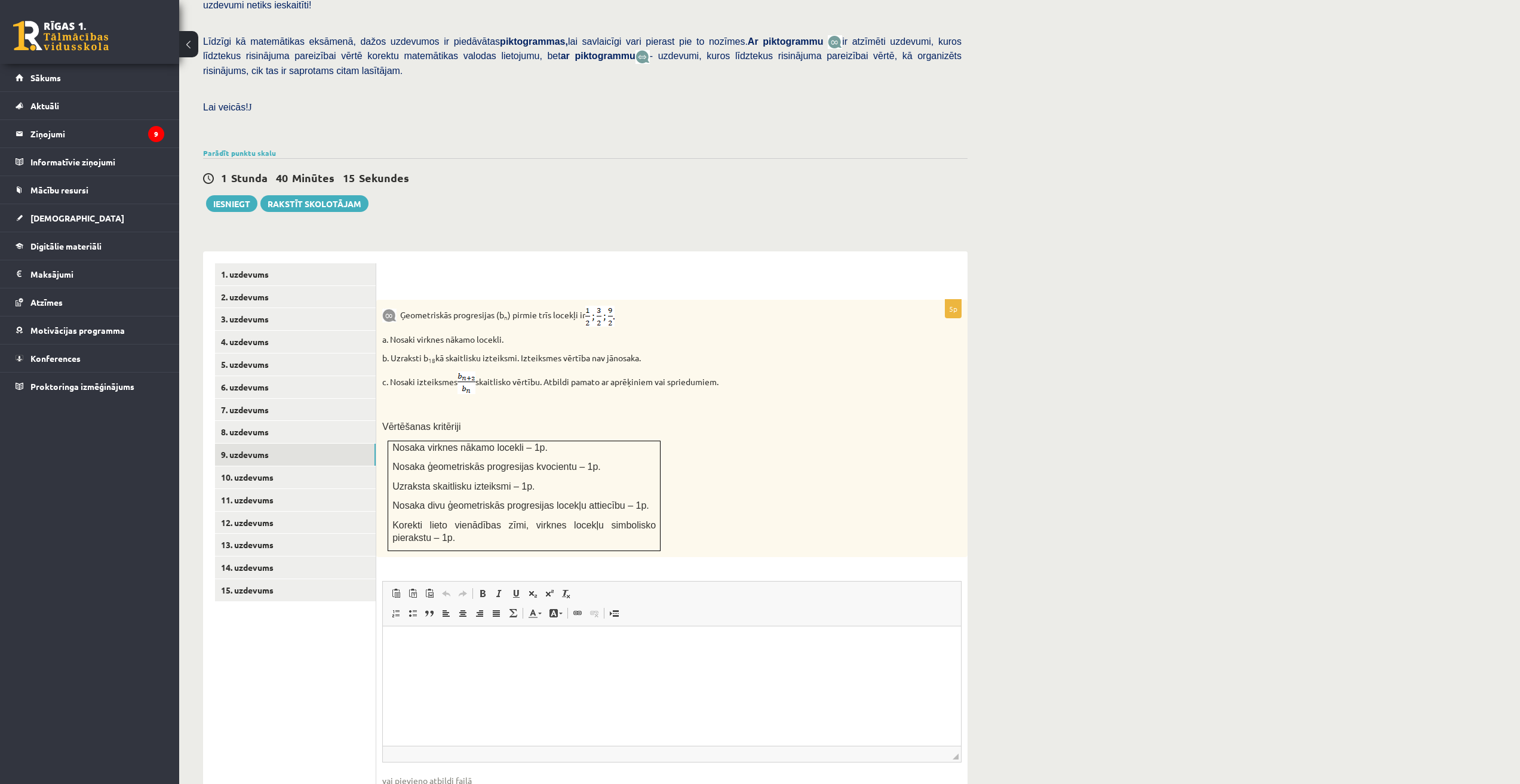
scroll to position [335, 0]
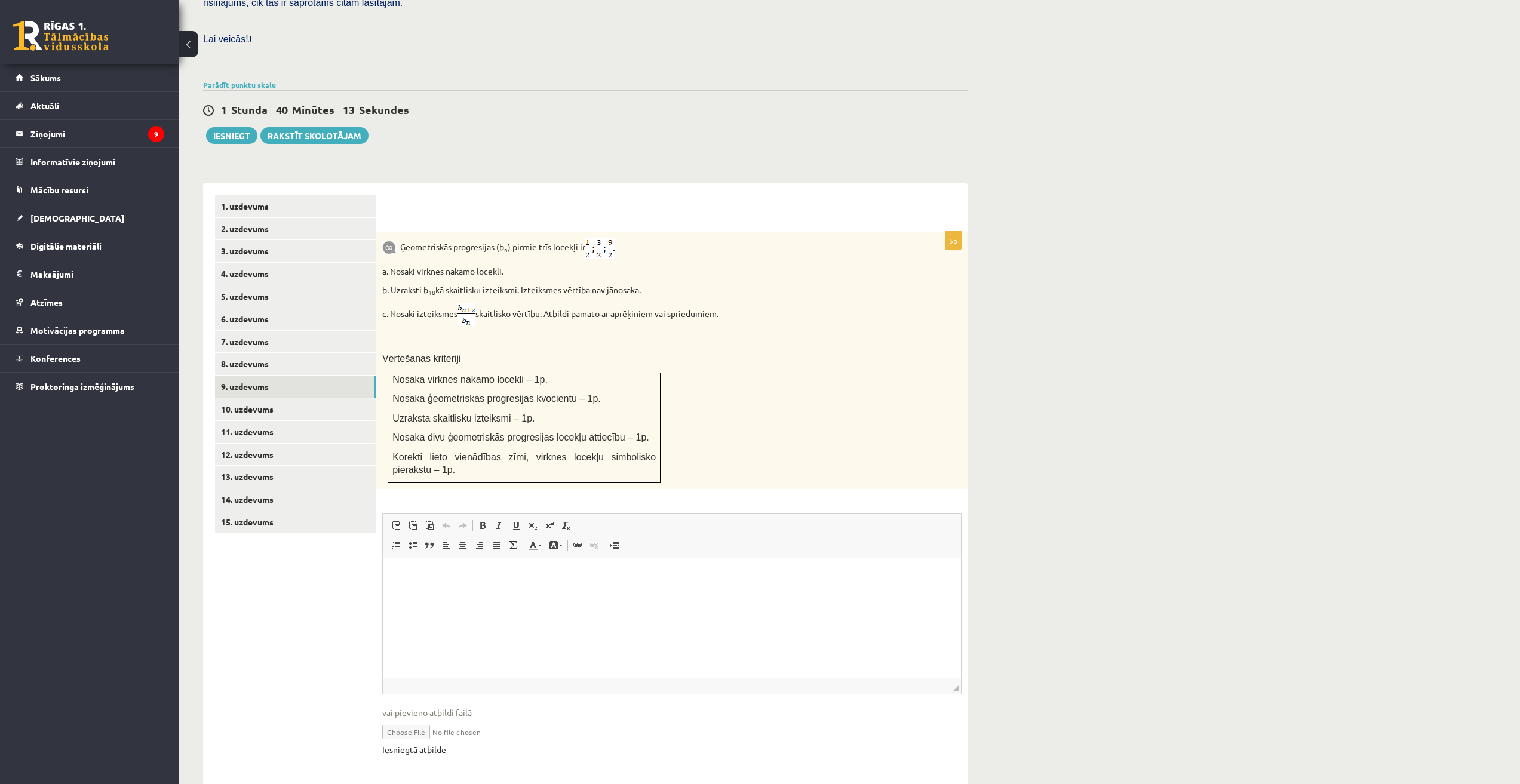
click at [426, 743] on link "Iesniegtā atbilde" at bounding box center [414, 749] width 64 height 12
drag, startPoint x: 408, startPoint y: 718, endPoint x: 549, endPoint y: 711, distance: 141.2
click at [591, 743] on div "Iesniegtā atbilde" at bounding box center [672, 749] width 579 height 12
click at [418, 706] on span "vai pievieno atbildi failā" at bounding box center [672, 712] width 579 height 12
click at [255, 353] on link "8. uzdevums" at bounding box center [296, 364] width 161 height 22
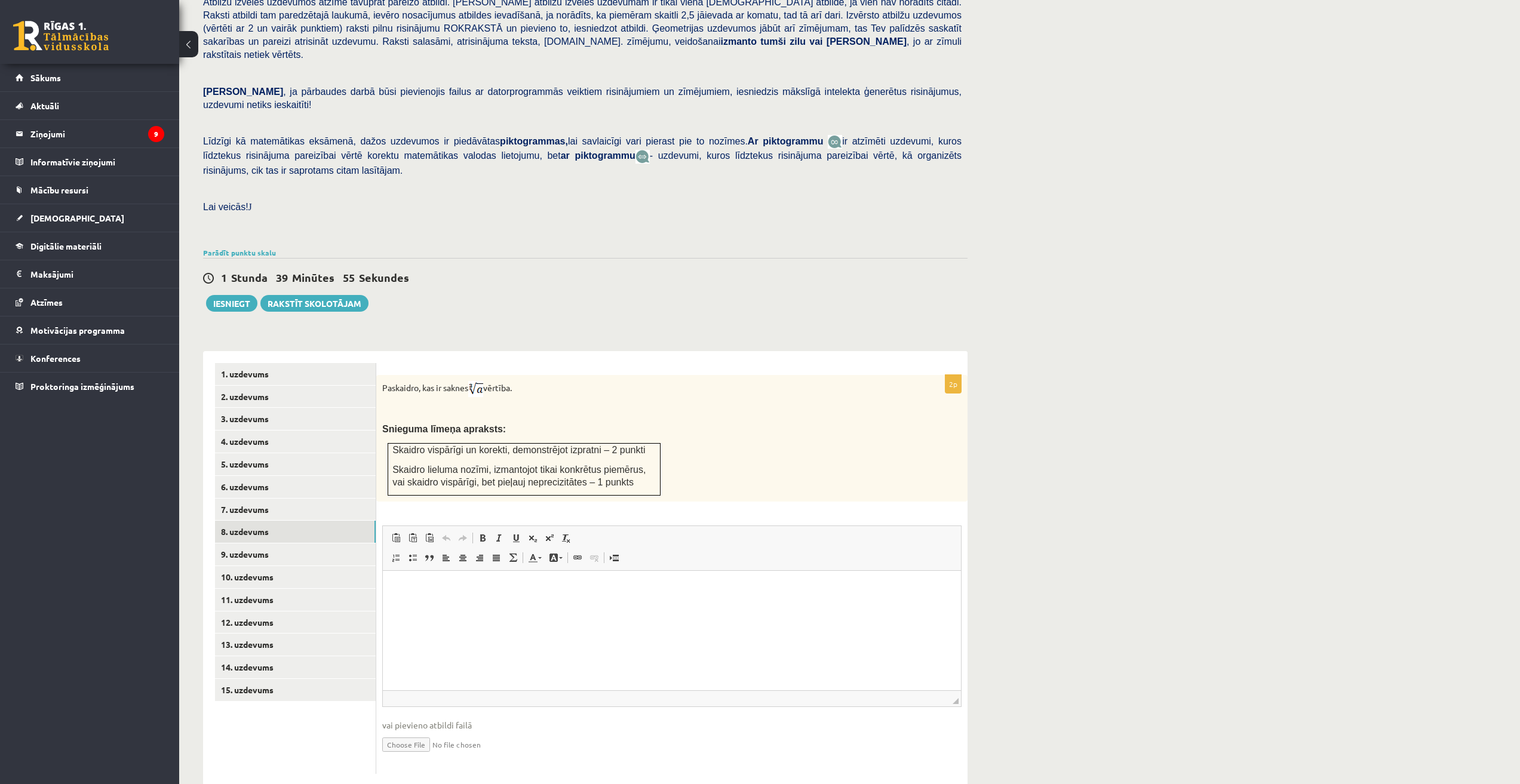
scroll to position [0, 0]
click at [265, 543] on link "9. uzdevums" at bounding box center [296, 554] width 161 height 22
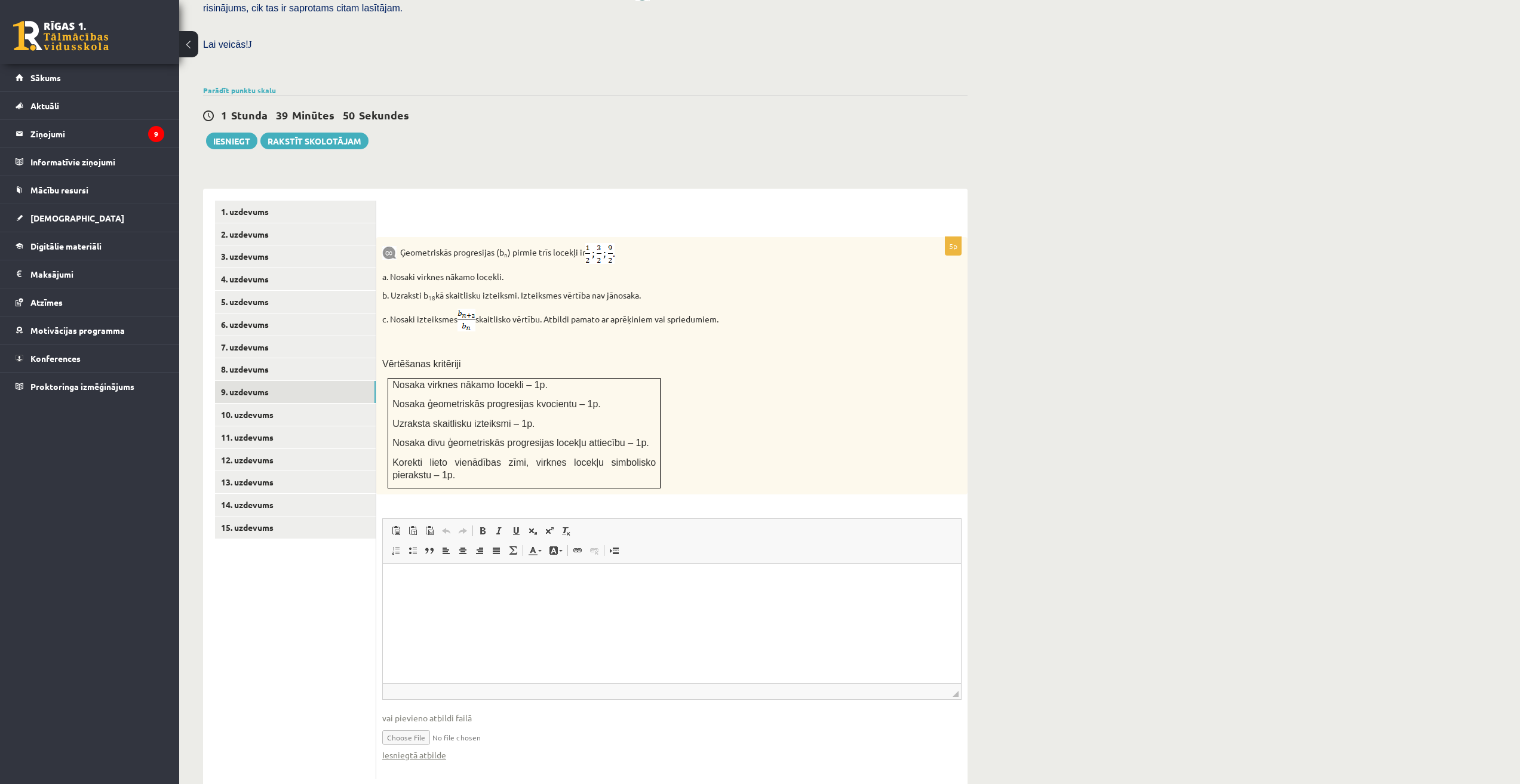
scroll to position [335, 0]
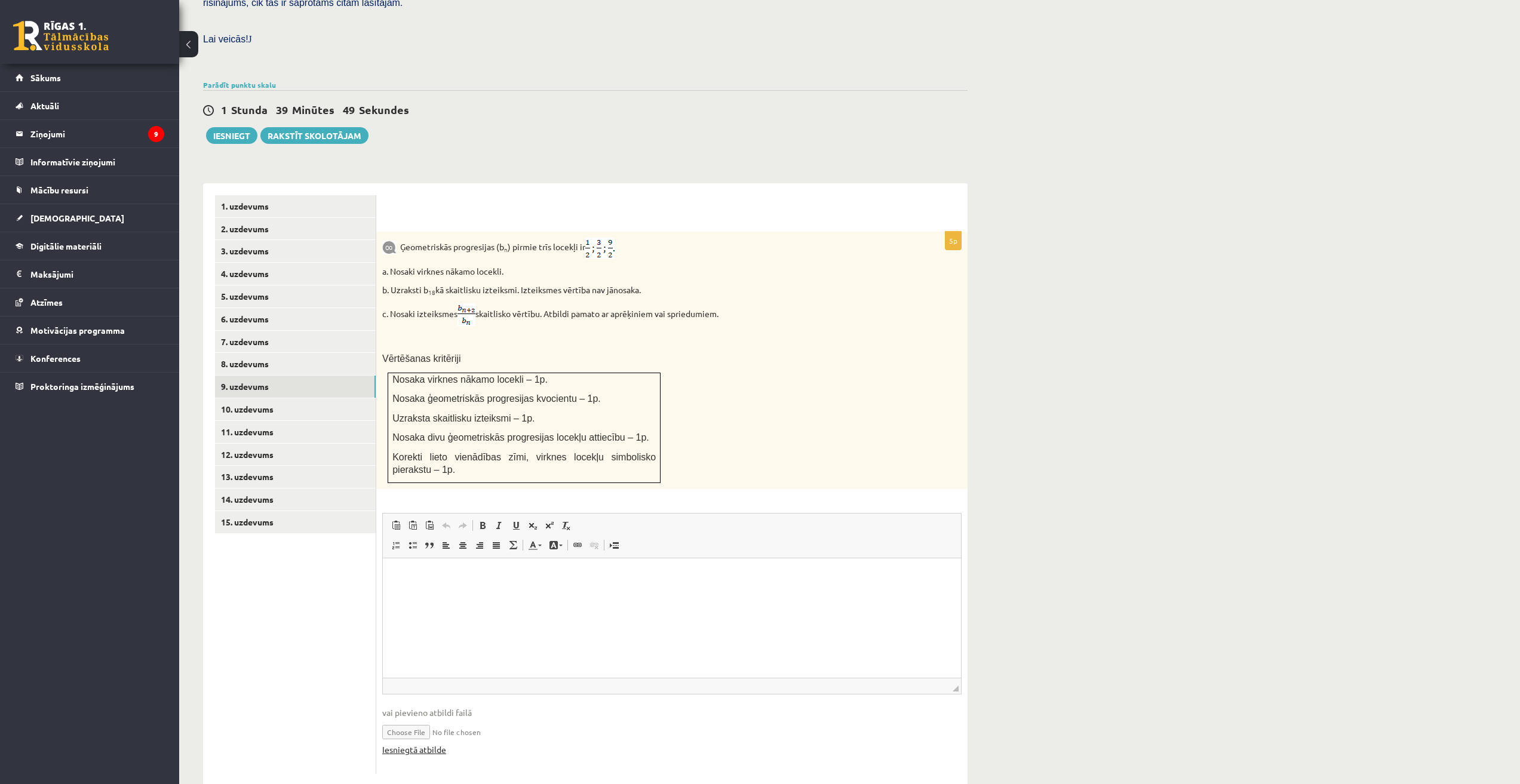
click at [415, 743] on link "Iesniegtā atbilde" at bounding box center [414, 749] width 64 height 12
click at [294, 398] on link "10. uzdevums" at bounding box center [296, 409] width 161 height 22
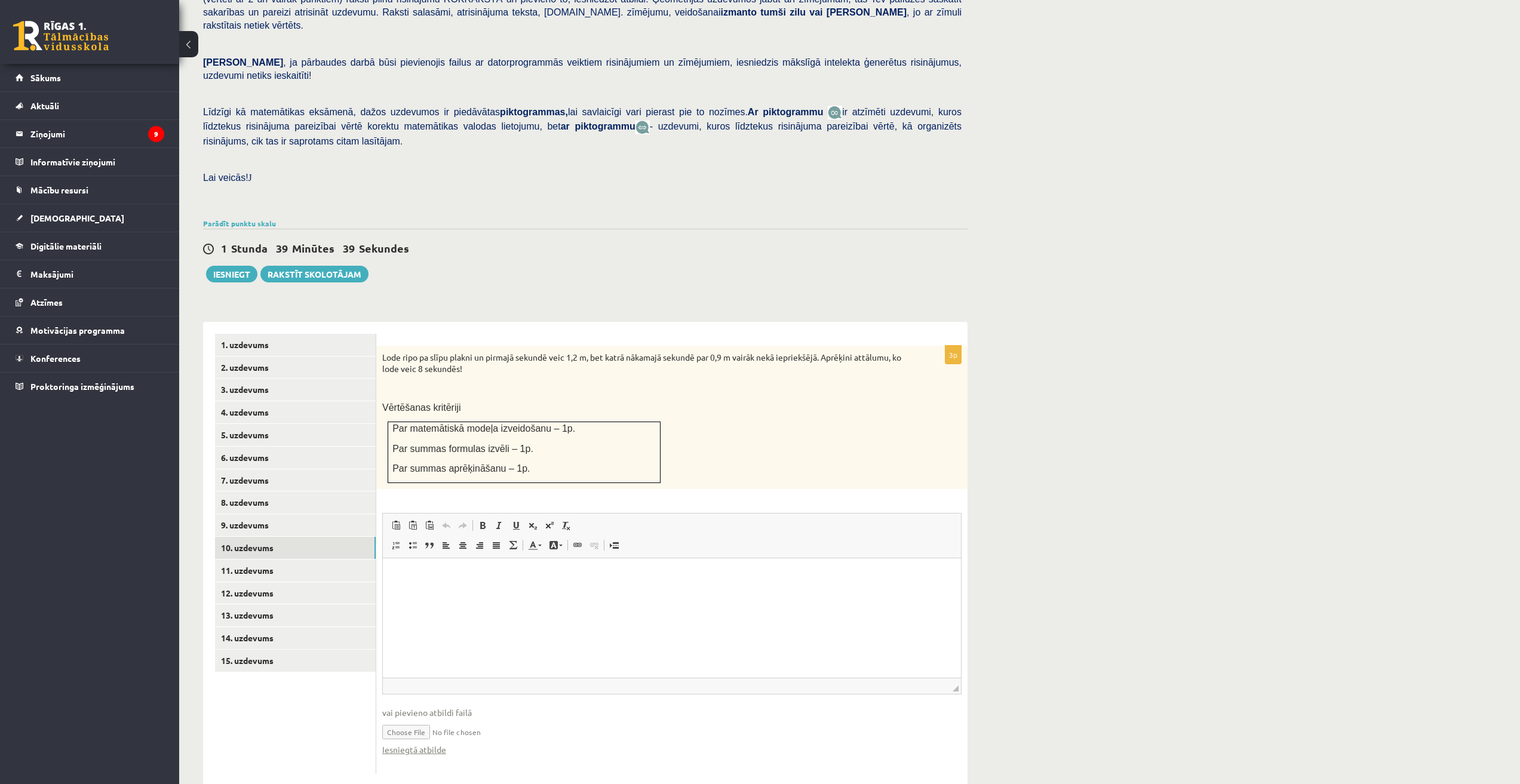
scroll to position [0, 0]
click at [420, 718] on input "file" at bounding box center [672, 731] width 579 height 25
click at [439, 743] on link "Iesniegtā atbilde" at bounding box center [414, 749] width 64 height 12
click at [258, 626] on link "14. uzdevums" at bounding box center [296, 637] width 161 height 22
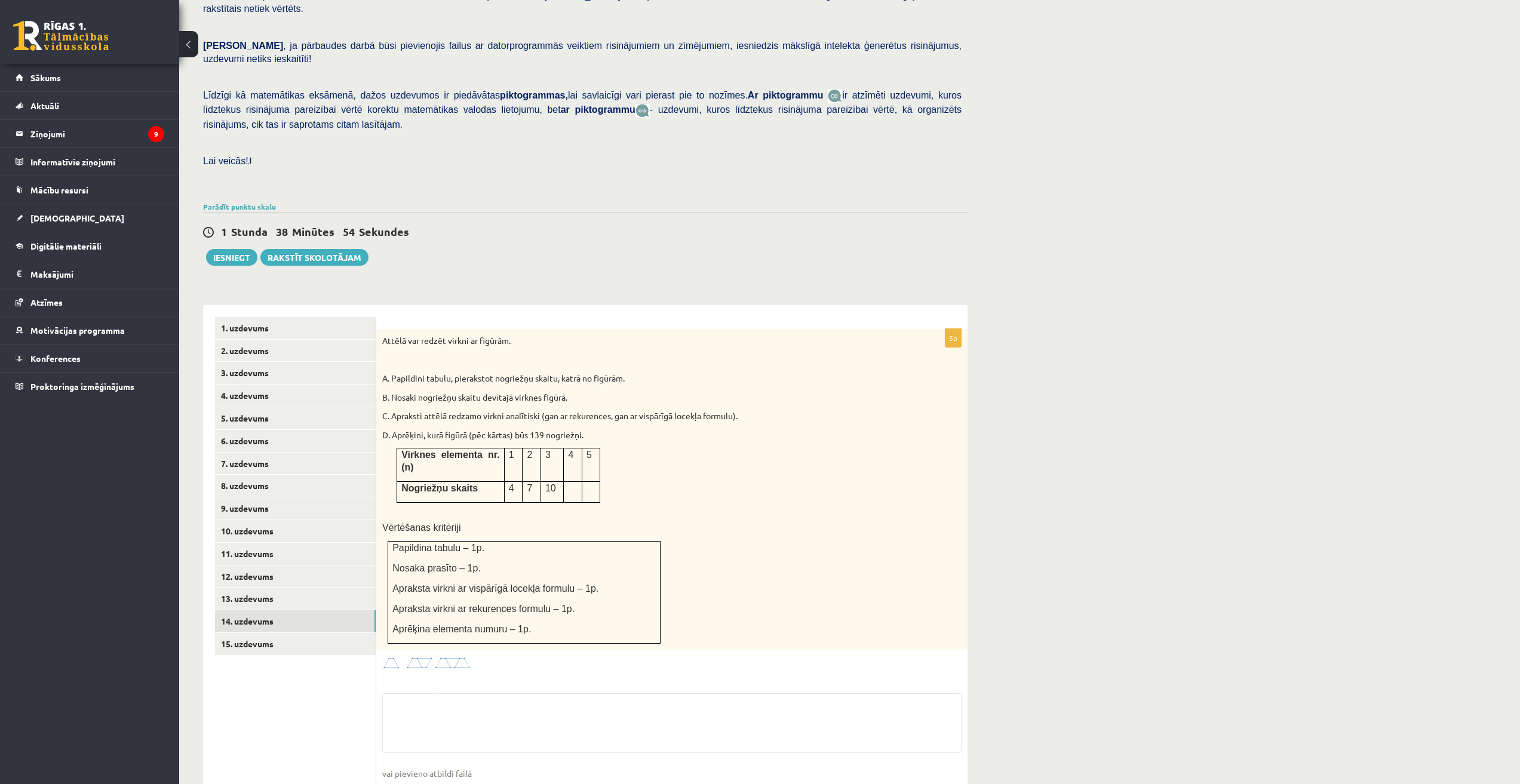
scroll to position [262, 0]
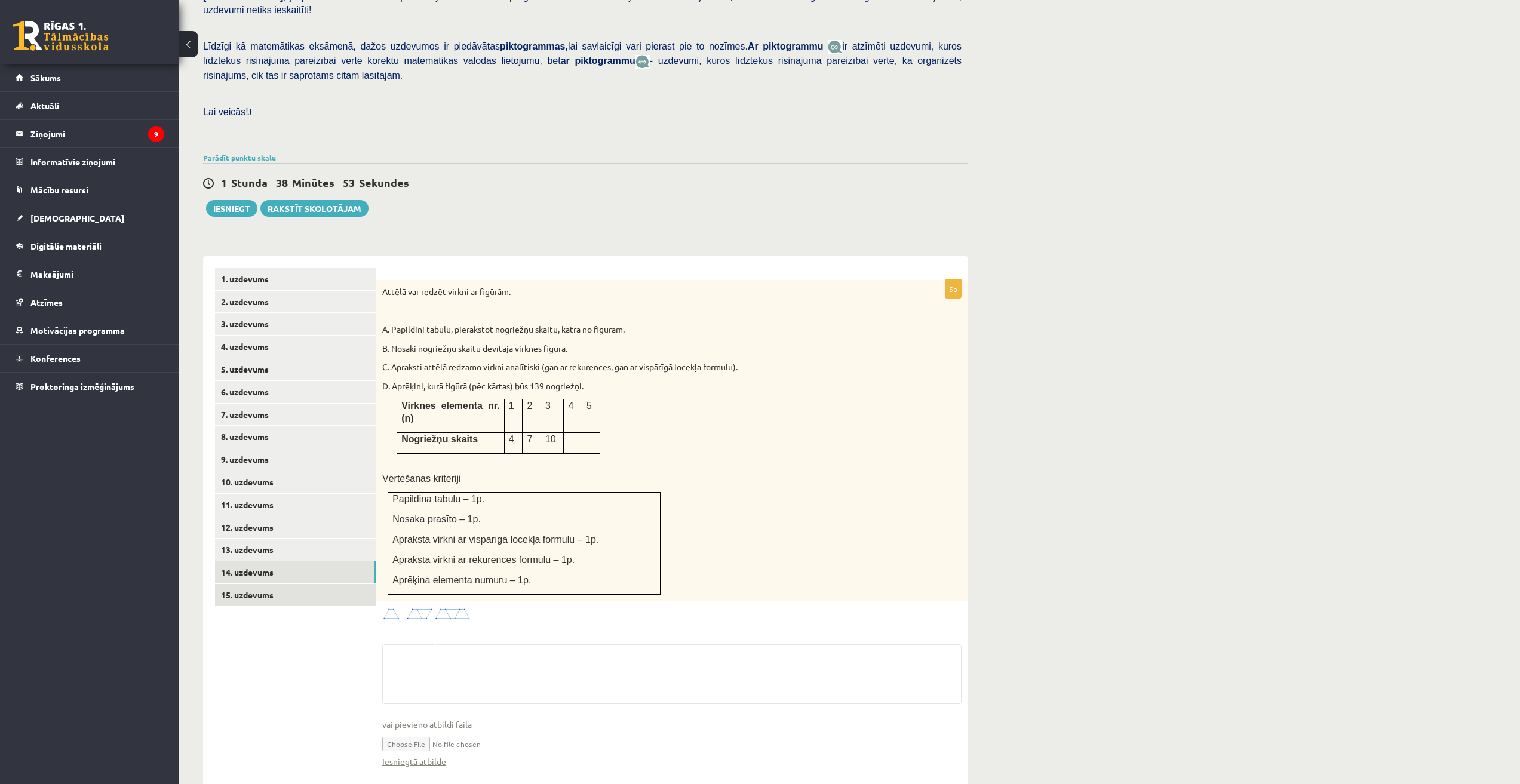
click at [288, 583] on link "15. uzdevums" at bounding box center [296, 594] width 161 height 22
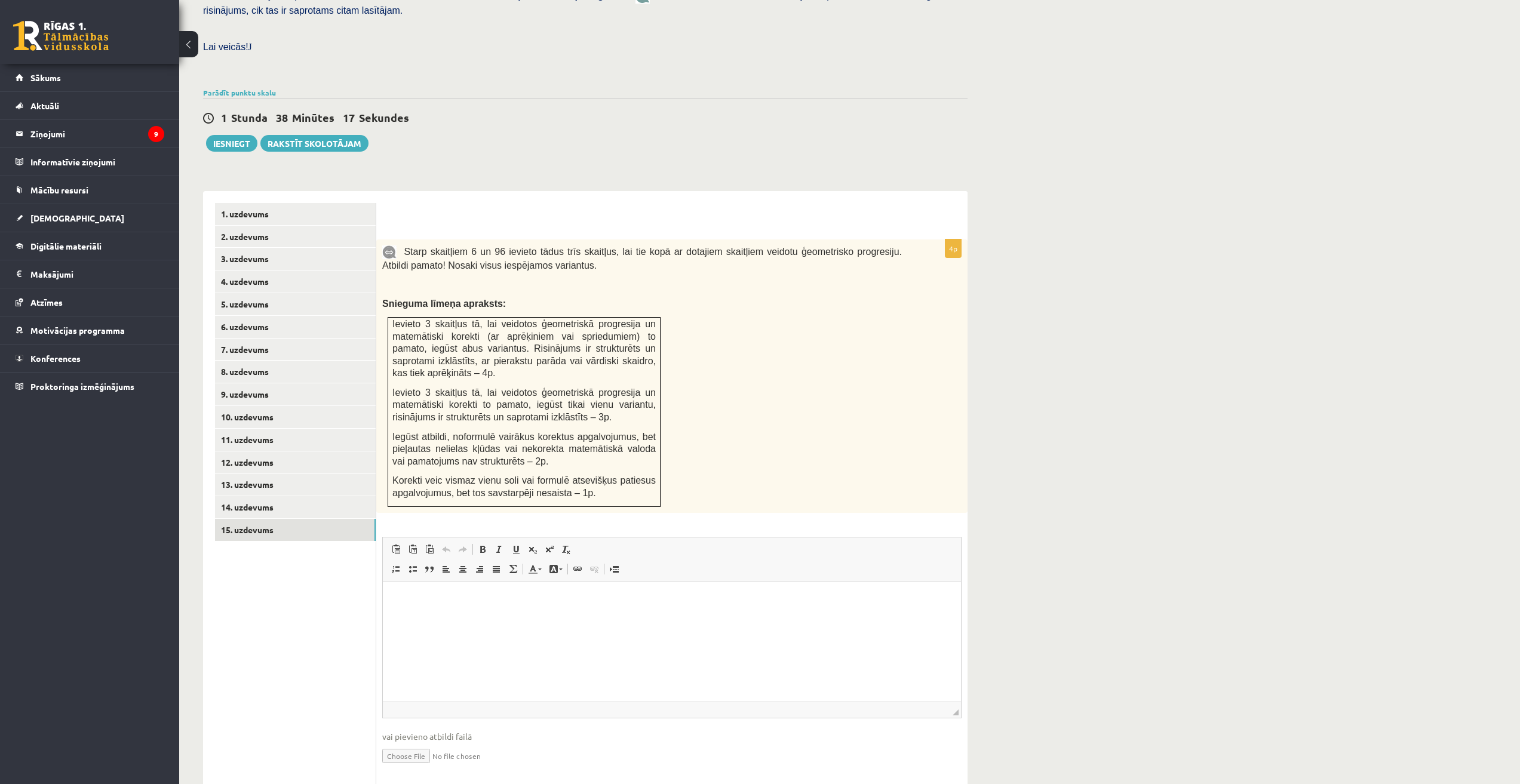
scroll to position [338, 0]
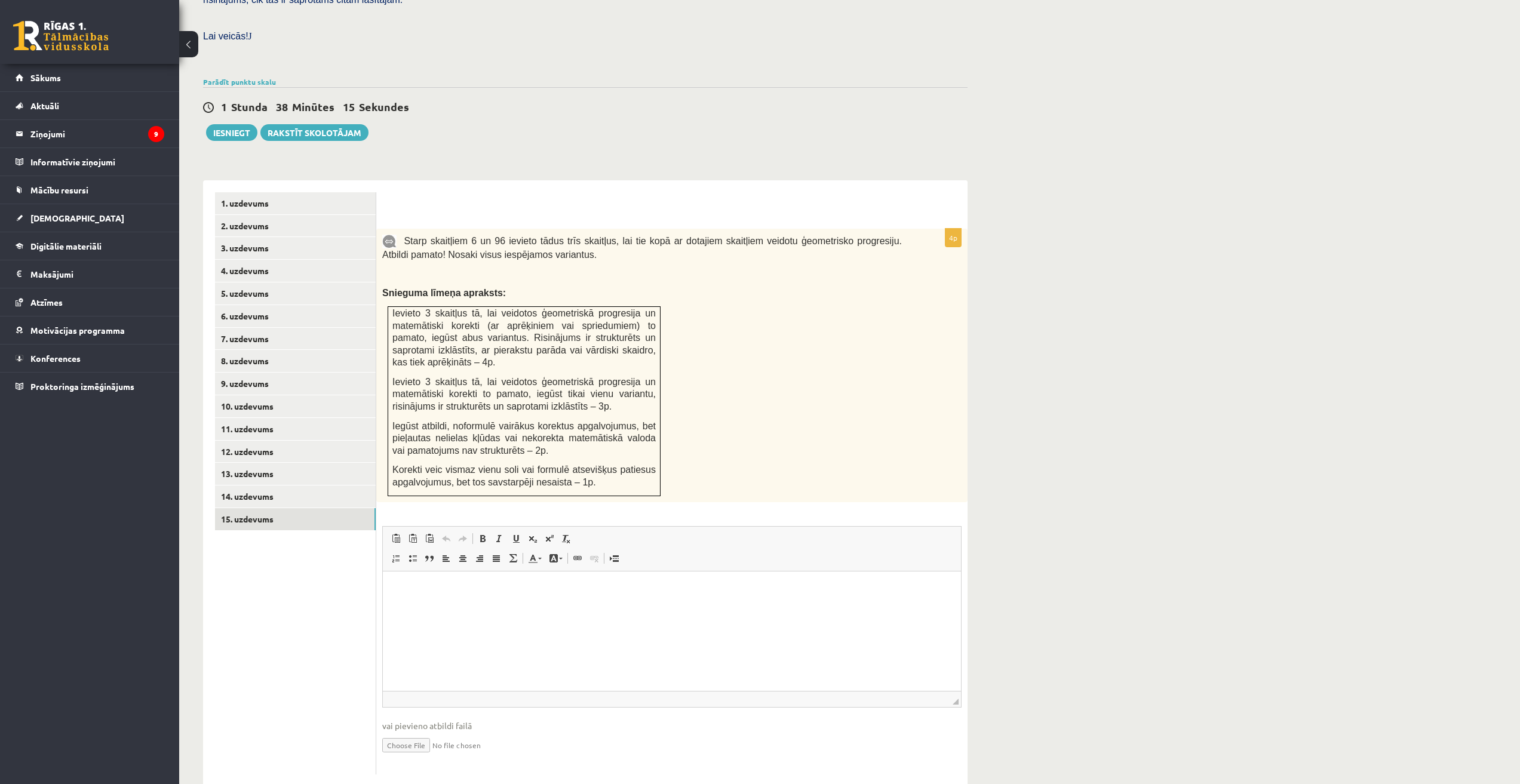
type input "**********"
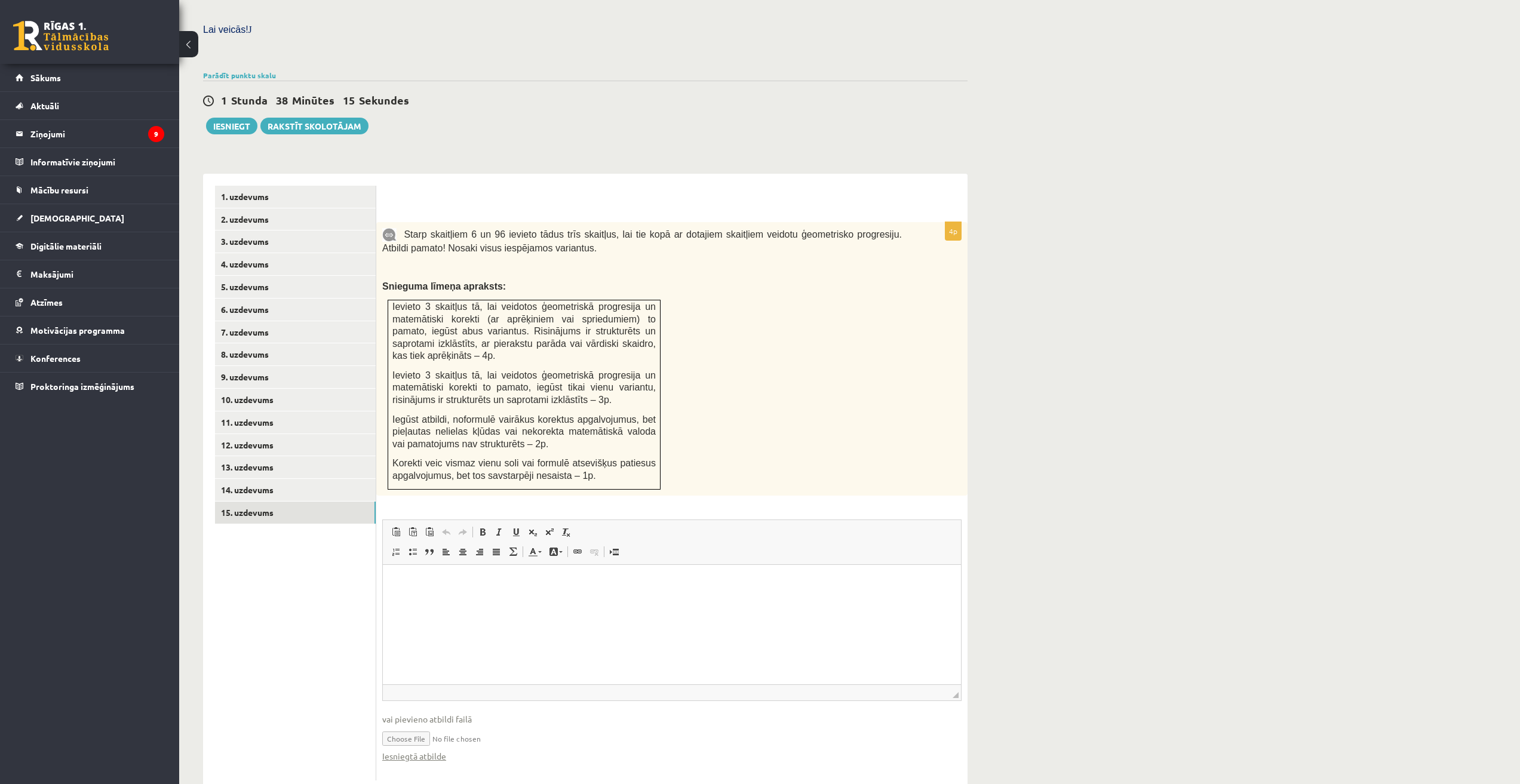
scroll to position [350, 0]
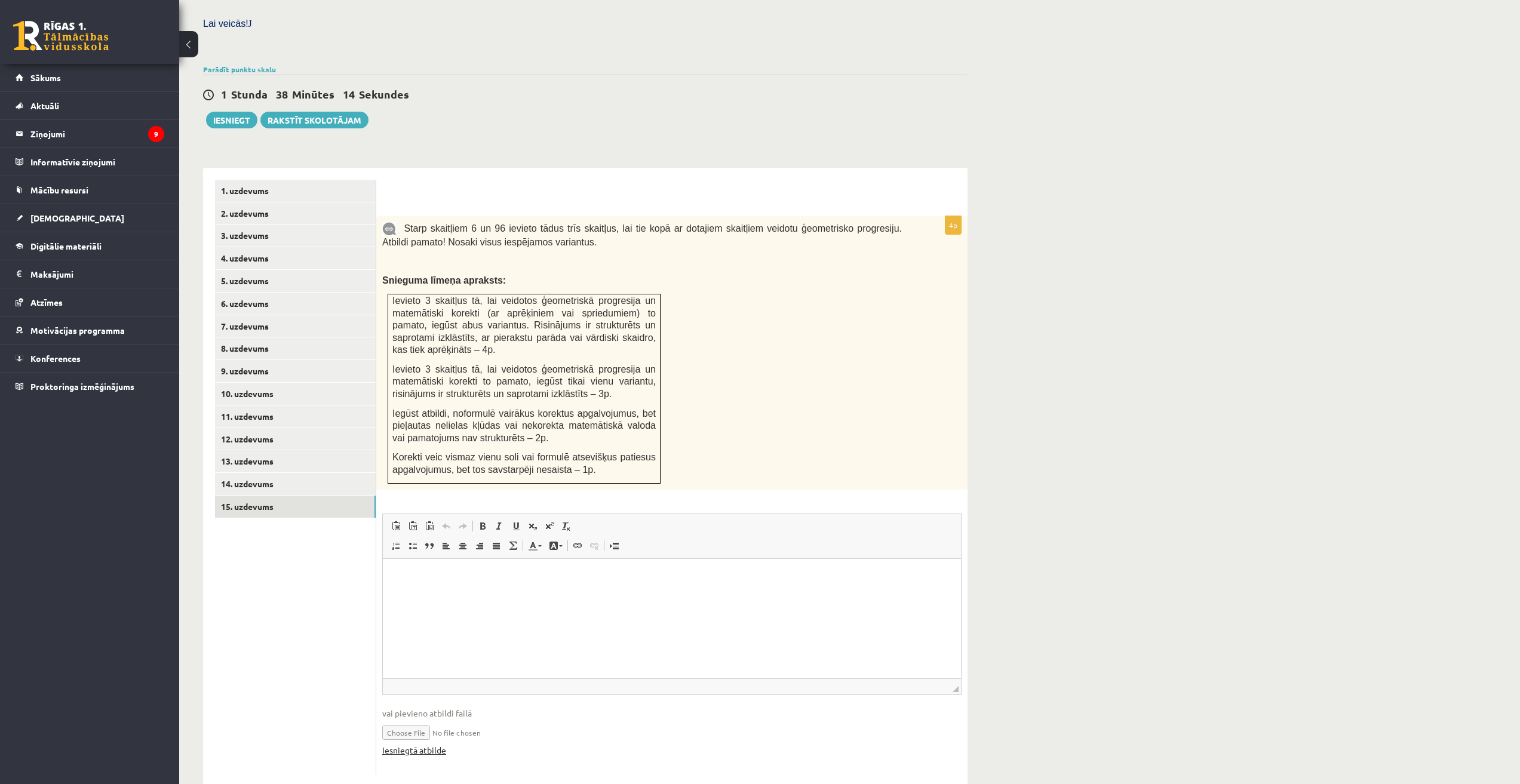
click at [422, 744] on link "Iesniegtā atbilde" at bounding box center [414, 750] width 64 height 12
click at [423, 744] on link "Iesniegtā atbilde" at bounding box center [414, 750] width 64 height 12
click at [252, 473] on link "14. uzdevums" at bounding box center [296, 484] width 161 height 22
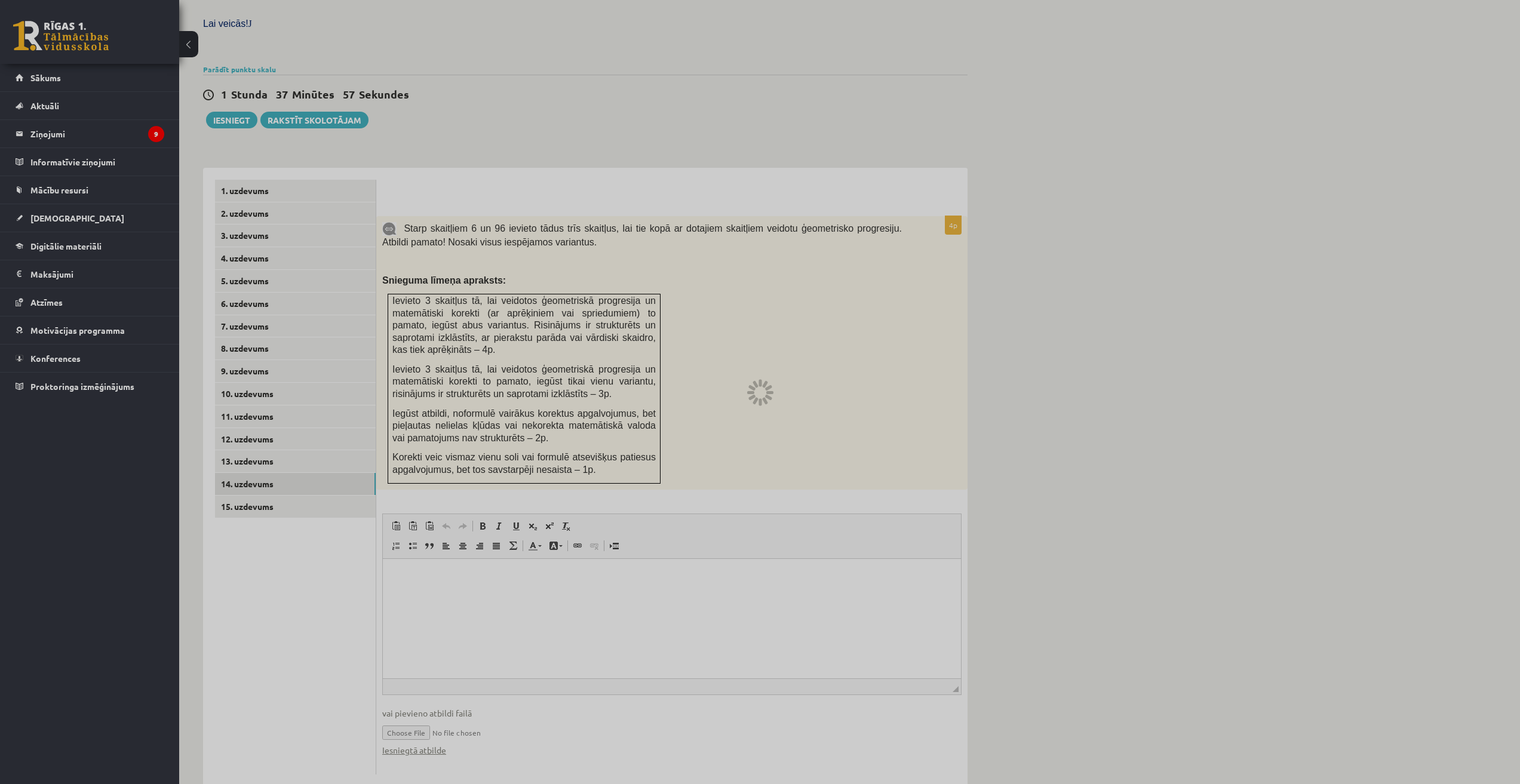
scroll to position [262, 0]
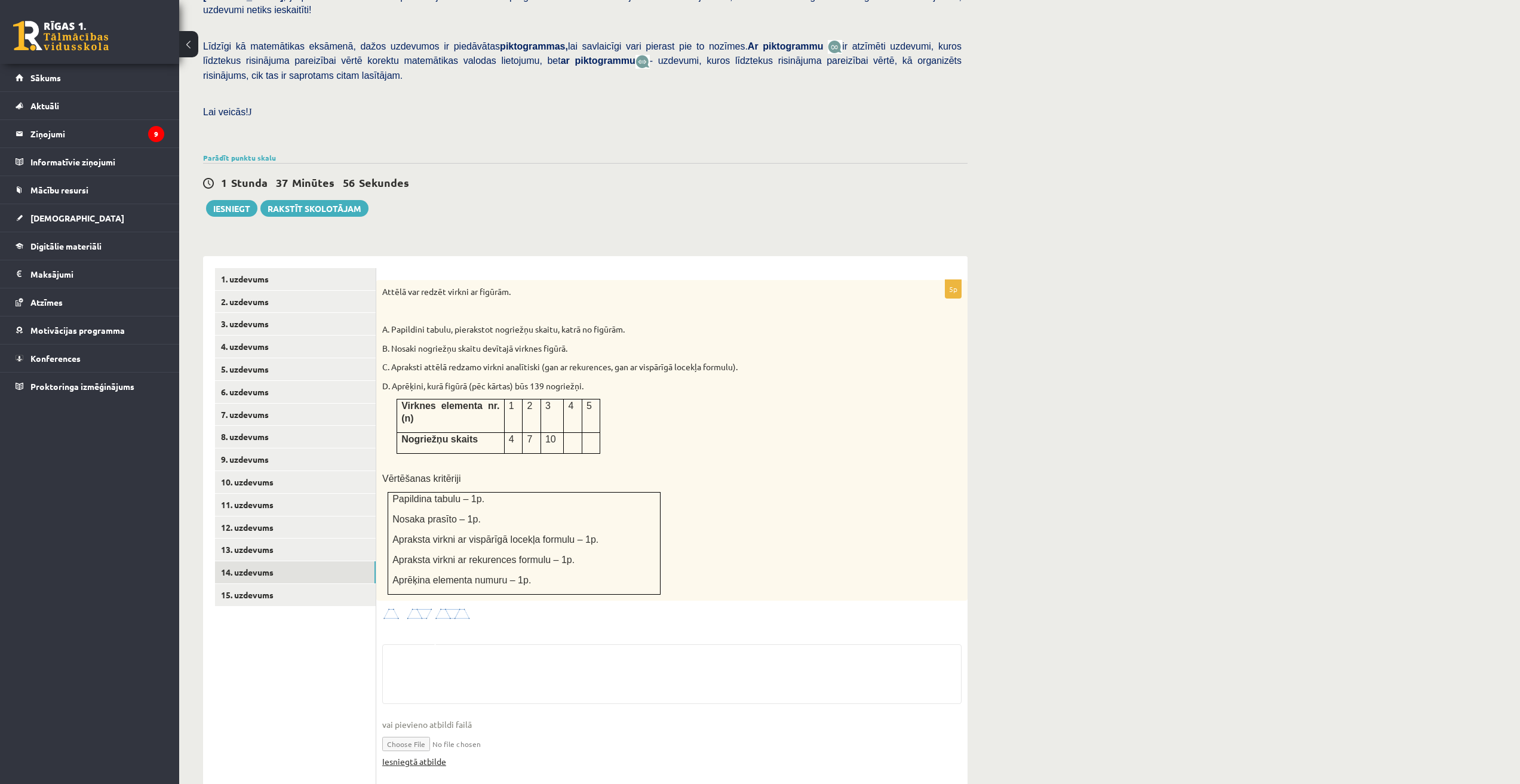
click at [416, 755] on link "Iesniegtā atbilde" at bounding box center [414, 761] width 64 height 12
